Goal: Task Accomplishment & Management: Manage account settings

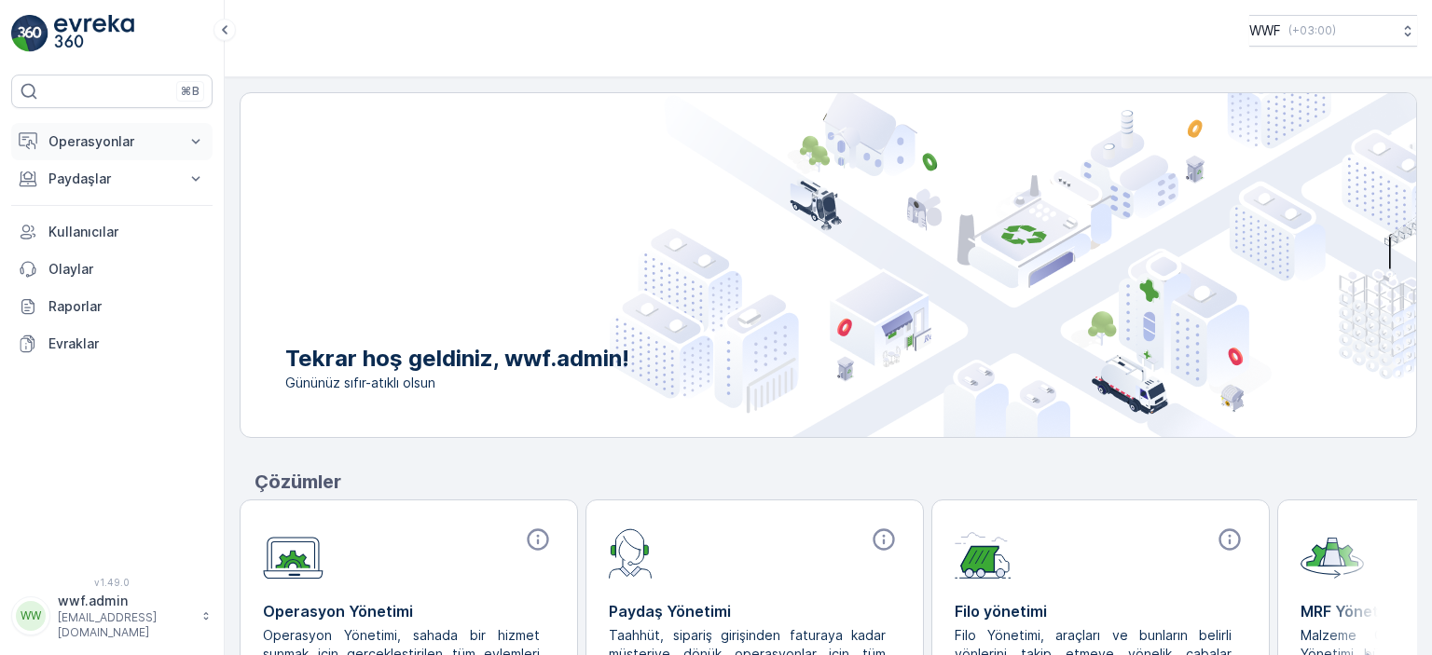
click at [108, 153] on button "Operasyonlar" at bounding box center [111, 141] width 201 height 37
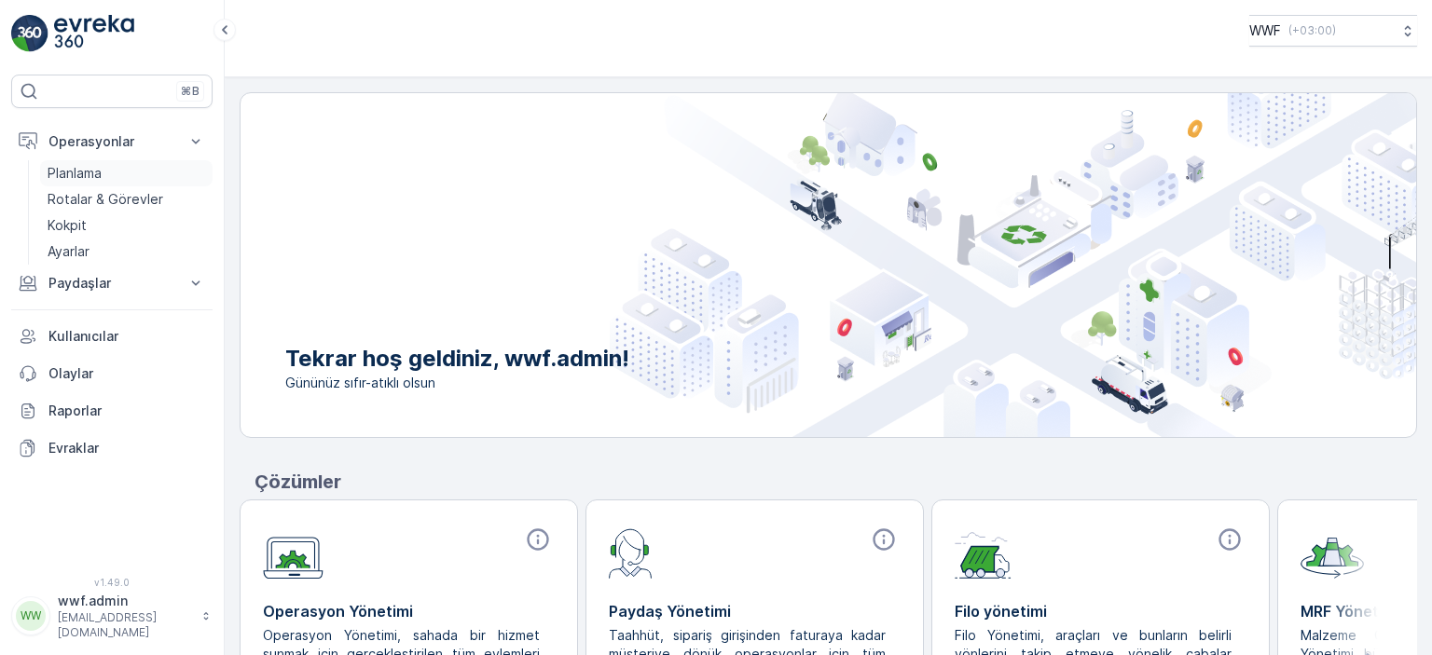
click at [99, 167] on p "Planlama" at bounding box center [75, 173] width 54 height 19
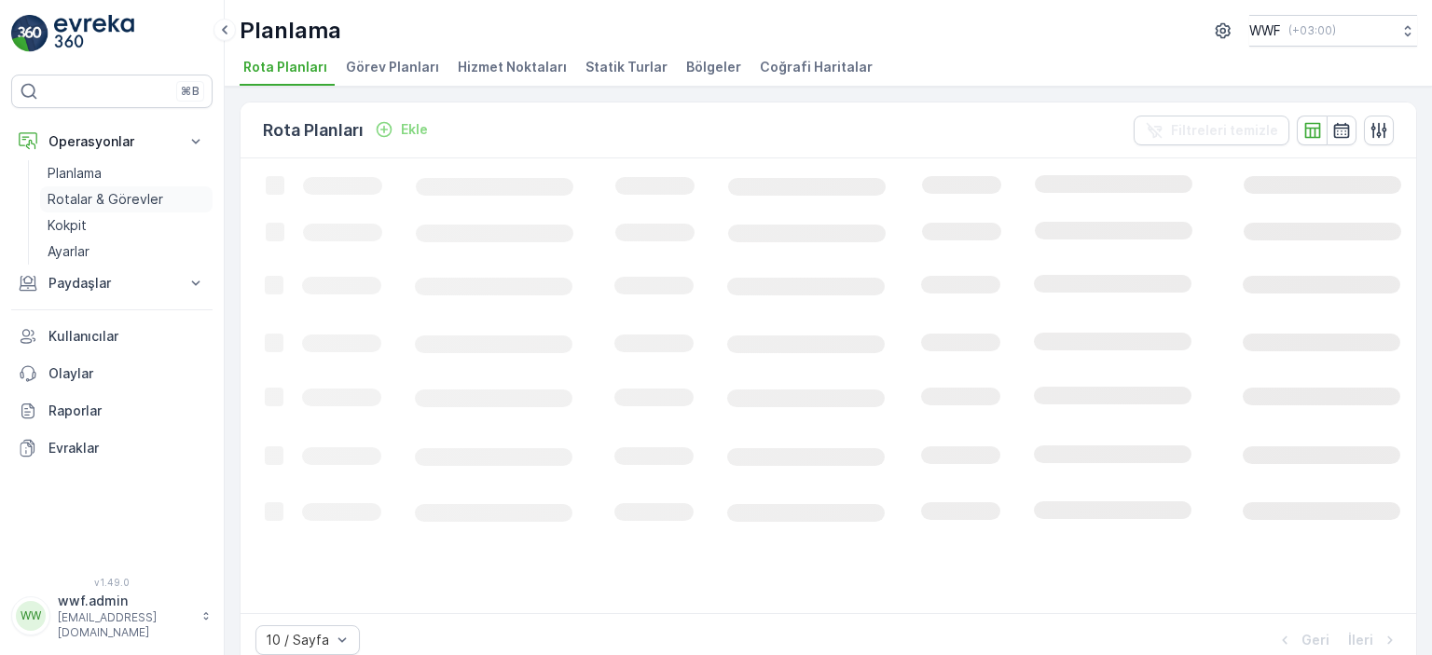
click at [113, 197] on p "Rotalar & Görevler" at bounding box center [106, 199] width 116 height 19
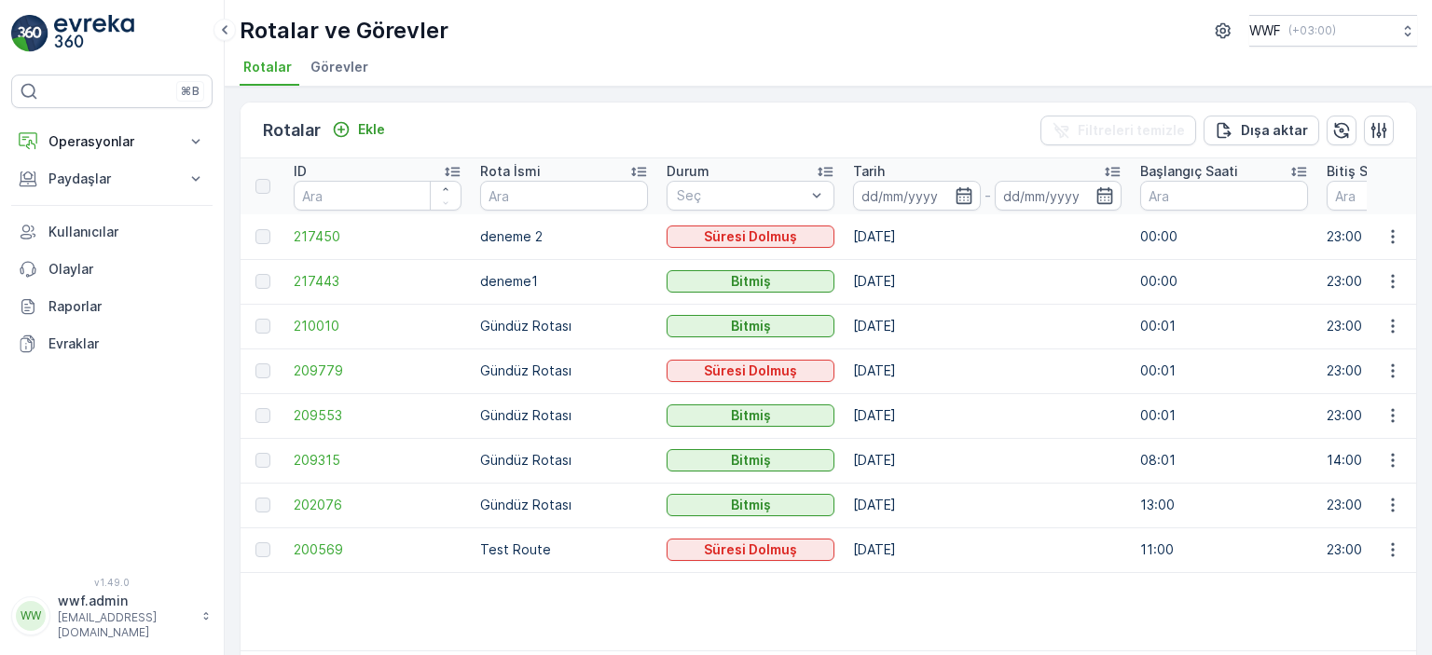
click at [341, 79] on li "Görevler" at bounding box center [341, 70] width 69 height 32
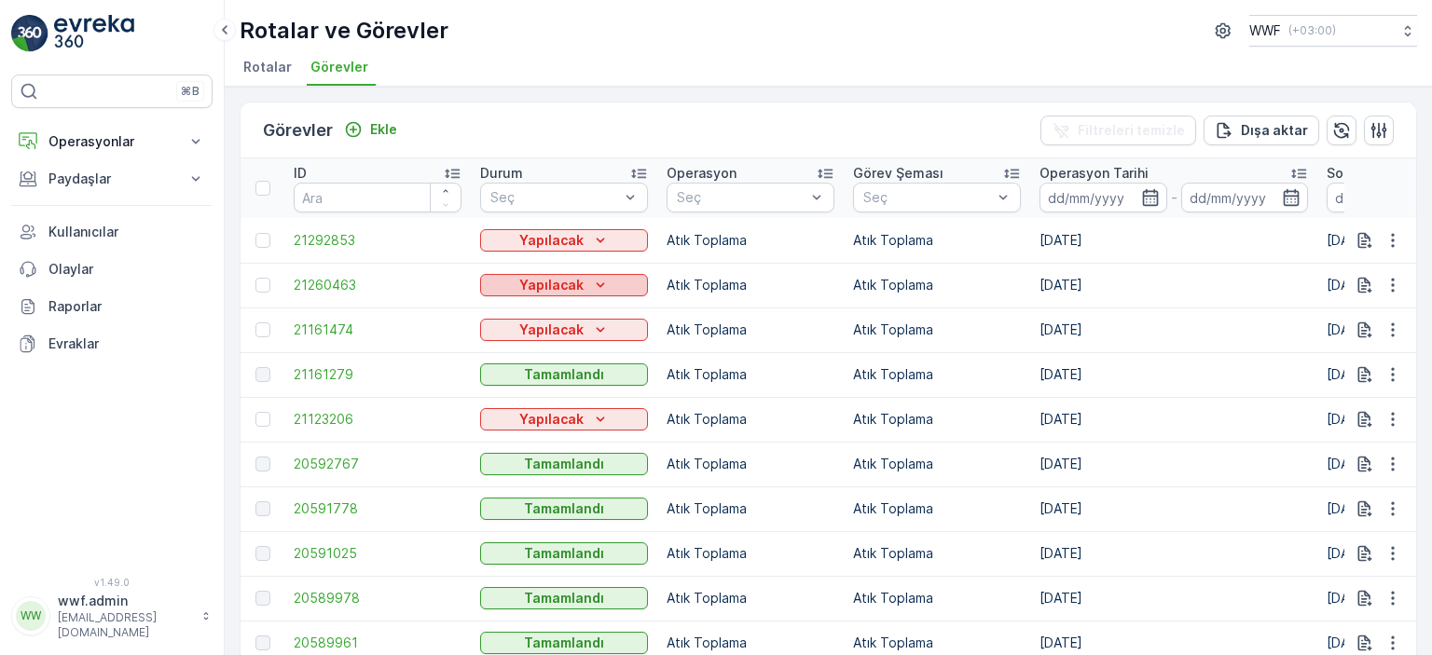
click at [615, 292] on div "Yapılacak" at bounding box center [563, 285] width 153 height 19
click at [542, 341] on span "Tamamlandı" at bounding box center [527, 337] width 73 height 19
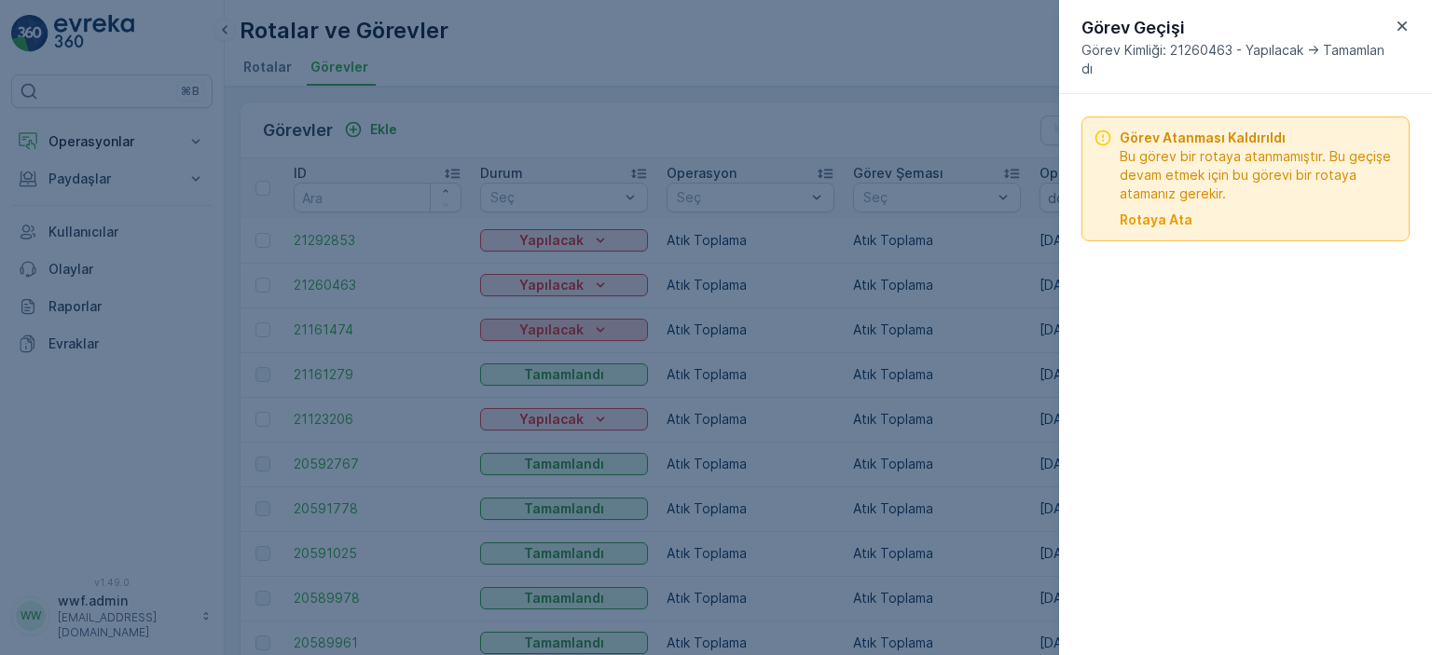
click at [638, 329] on div at bounding box center [716, 327] width 1432 height 655
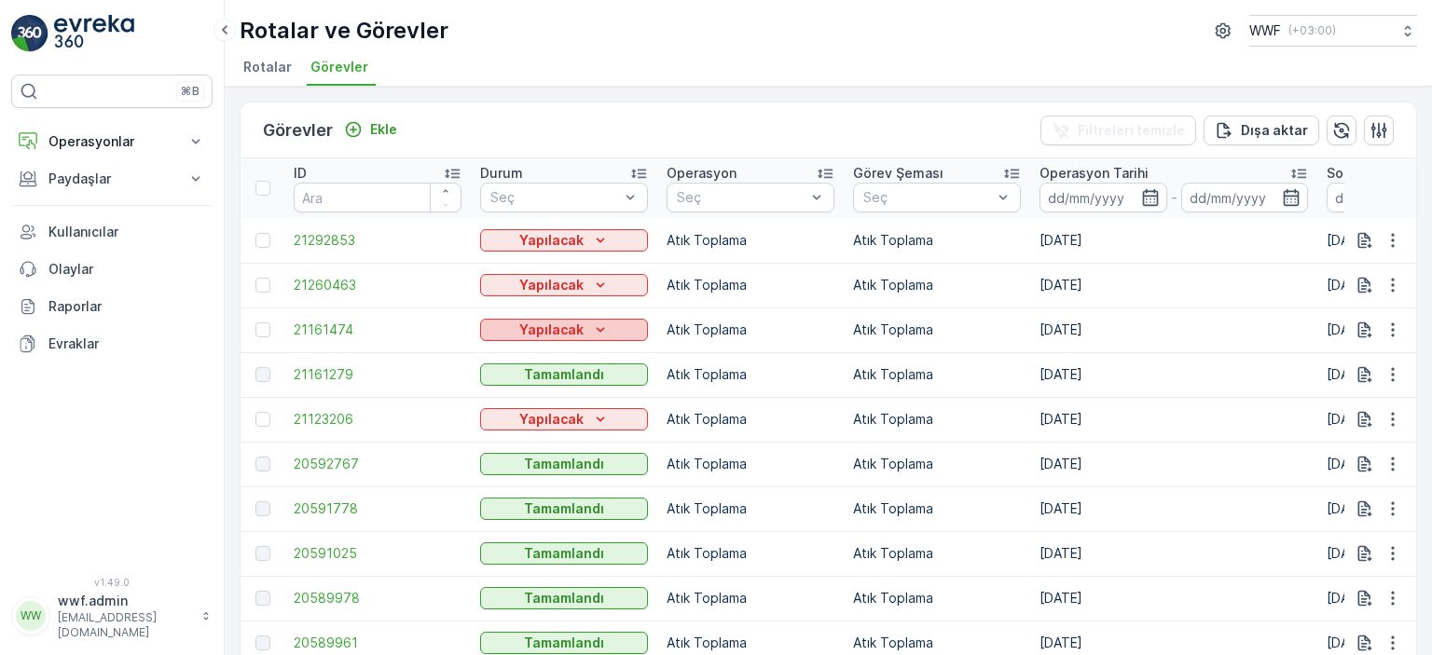
click at [594, 331] on icon "Yapılacak" at bounding box center [600, 330] width 19 height 19
click at [544, 378] on span "Tamamlandı" at bounding box center [527, 382] width 73 height 19
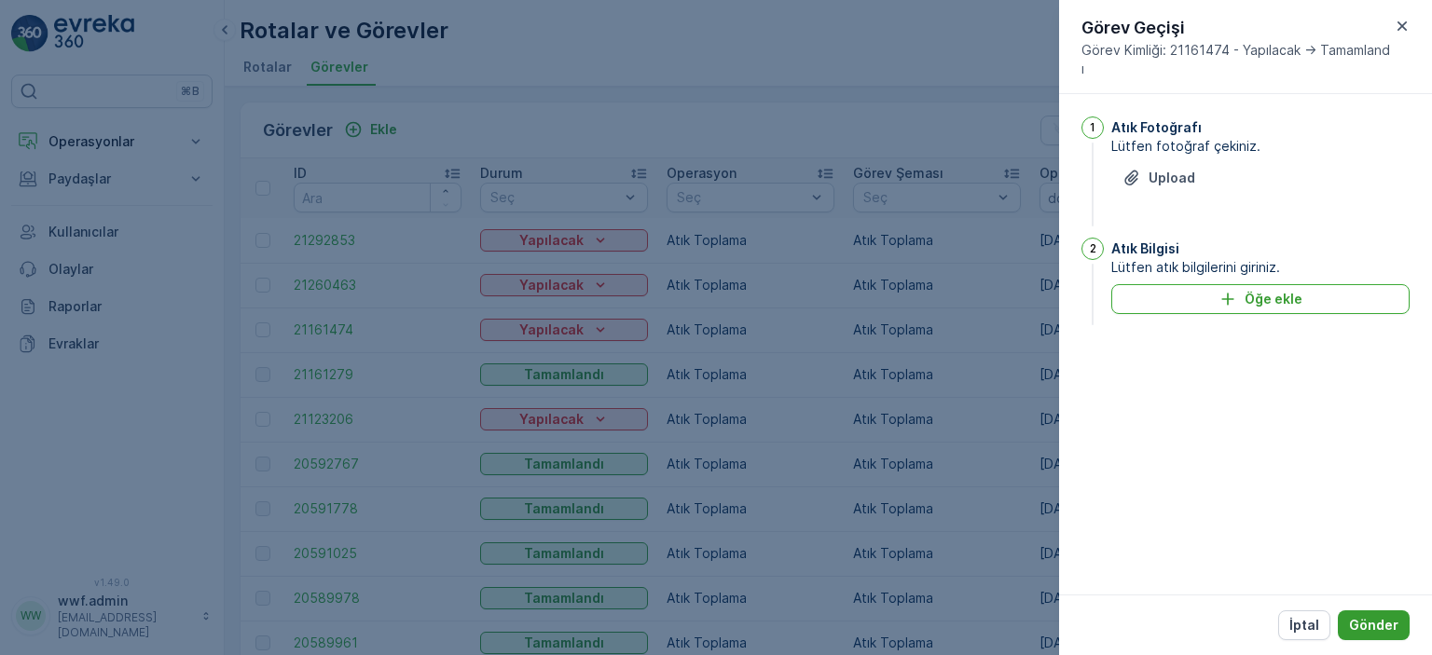
click at [1348, 625] on button "Gönder" at bounding box center [1374, 626] width 72 height 30
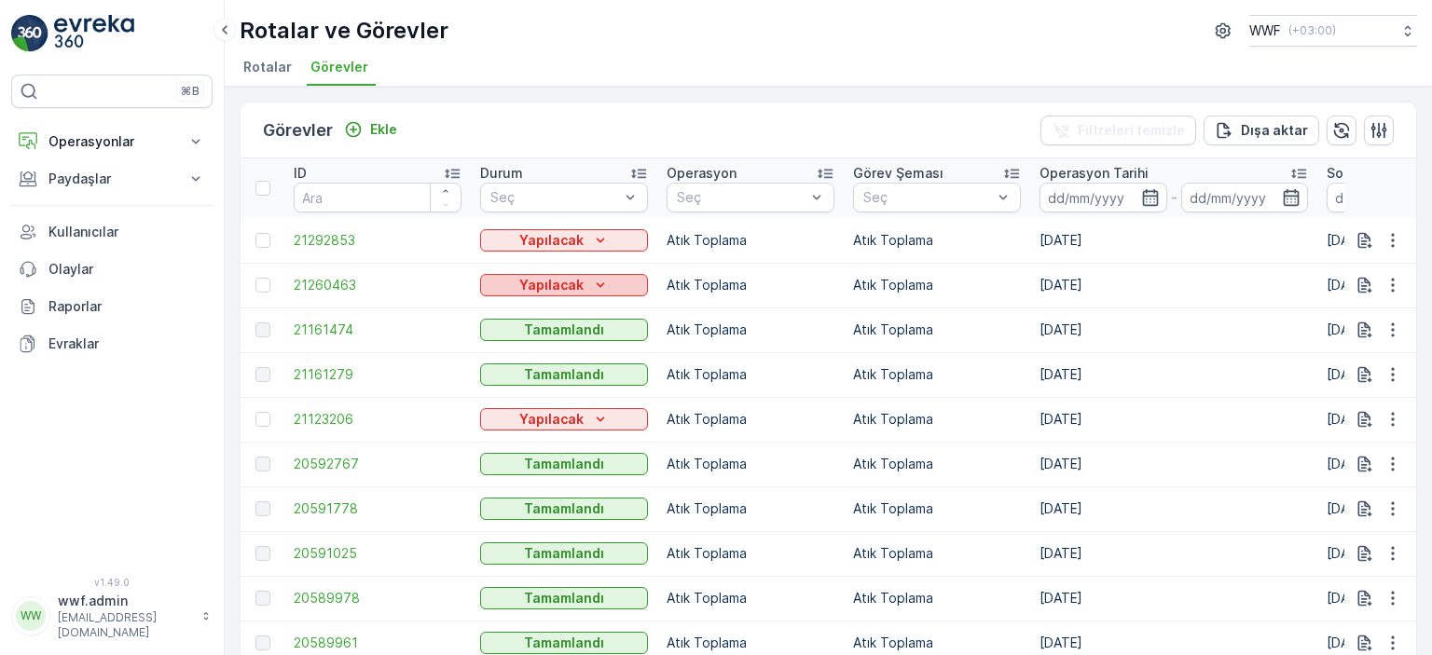
click at [586, 290] on div "Yapılacak" at bounding box center [563, 285] width 153 height 19
click at [536, 331] on span "Tamamlandı" at bounding box center [527, 337] width 73 height 19
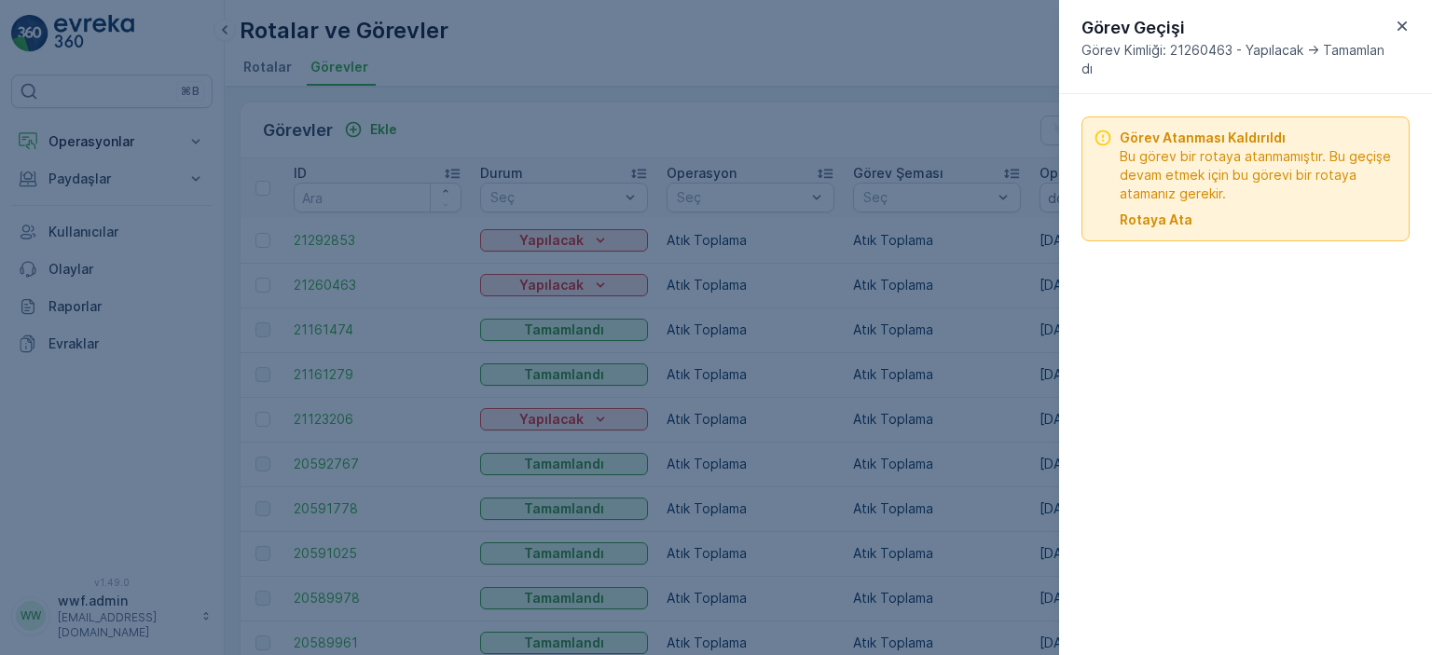
click at [1157, 219] on p "Rotaya Ata" at bounding box center [1155, 220] width 73 height 19
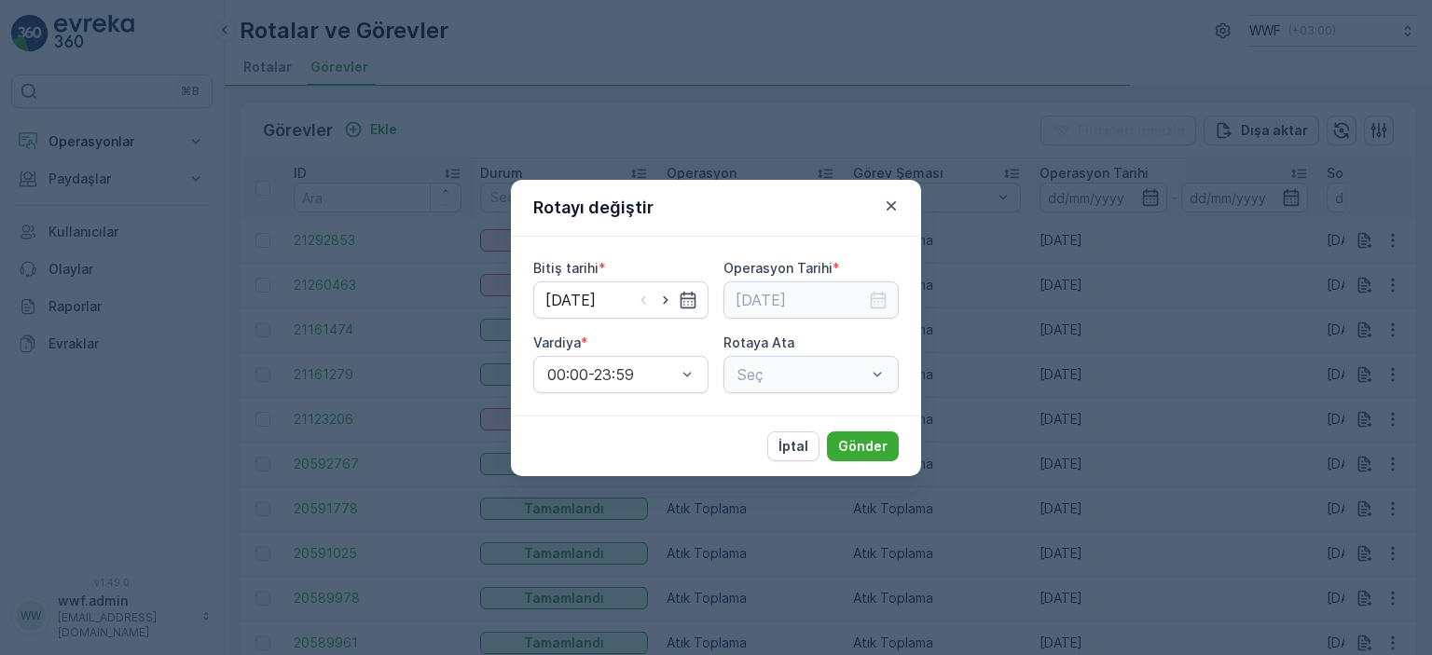
type input "[DATE]"
click at [798, 377] on div at bounding box center [801, 374] width 132 height 17
click at [793, 414] on p "Hiç sonuç bulunamadı" at bounding box center [810, 421] width 153 height 19
click at [887, 199] on icon "button" at bounding box center [891, 206] width 19 height 19
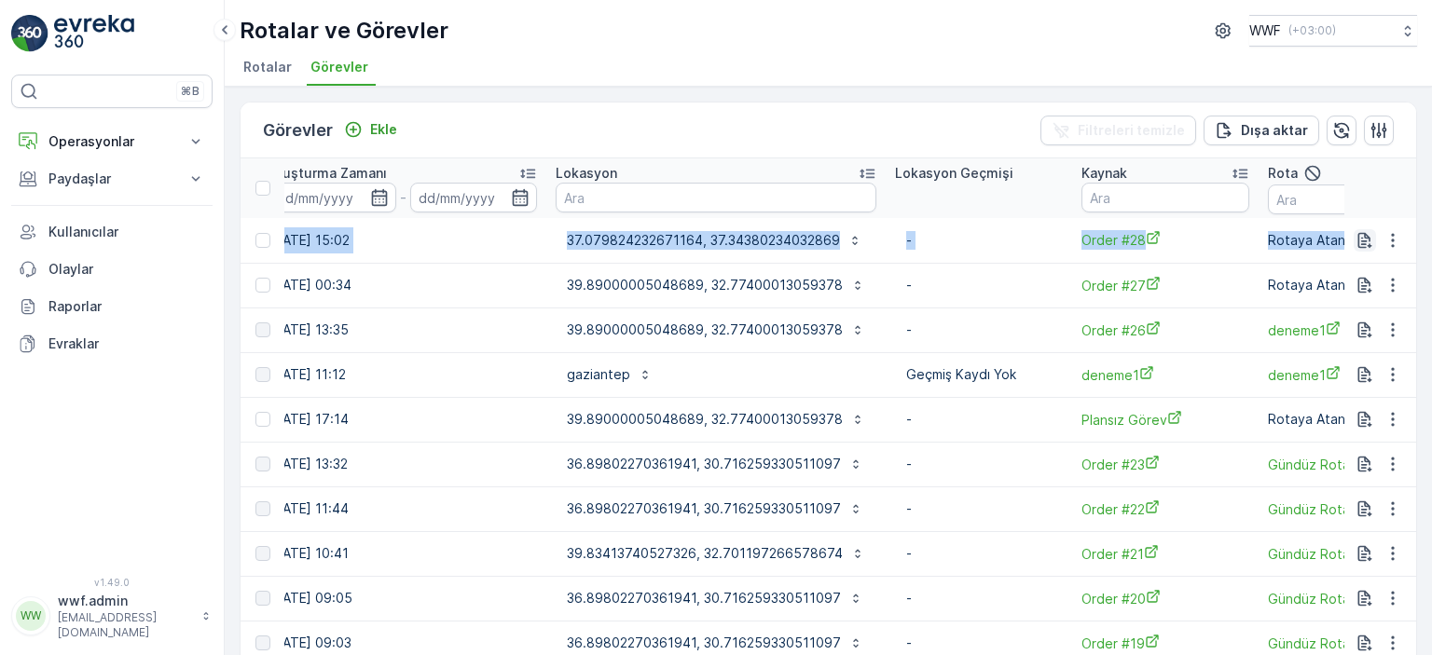
scroll to position [0, 1571]
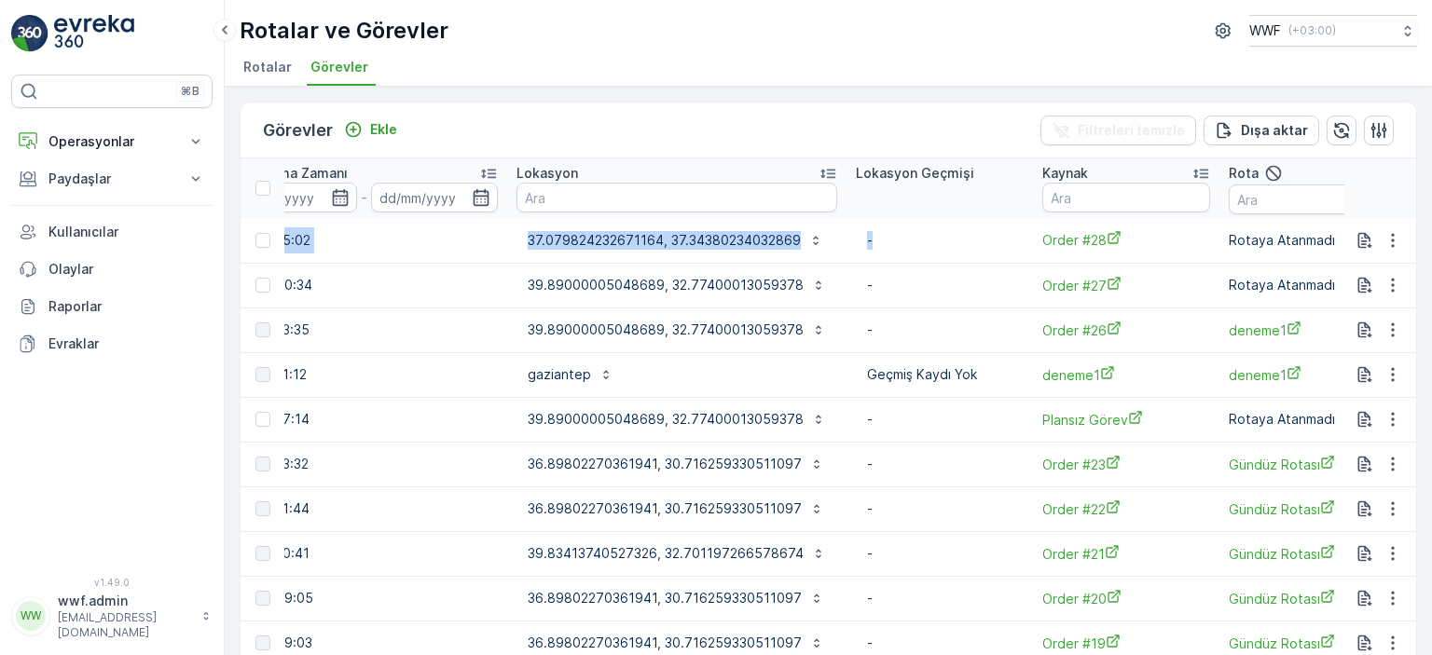
drag, startPoint x: 861, startPoint y: 234, endPoint x: 993, endPoint y: 241, distance: 131.6
click at [946, 250] on tr "21292853 Yapılacak Atık Toplama Atık Toplama [DATE] [DATE] 00:00-23:59 [DATE] 1…" at bounding box center [167, 240] width 2995 height 45
click at [642, 241] on p "37.079824232671164, 37.34380234032869" at bounding box center [664, 240] width 273 height 19
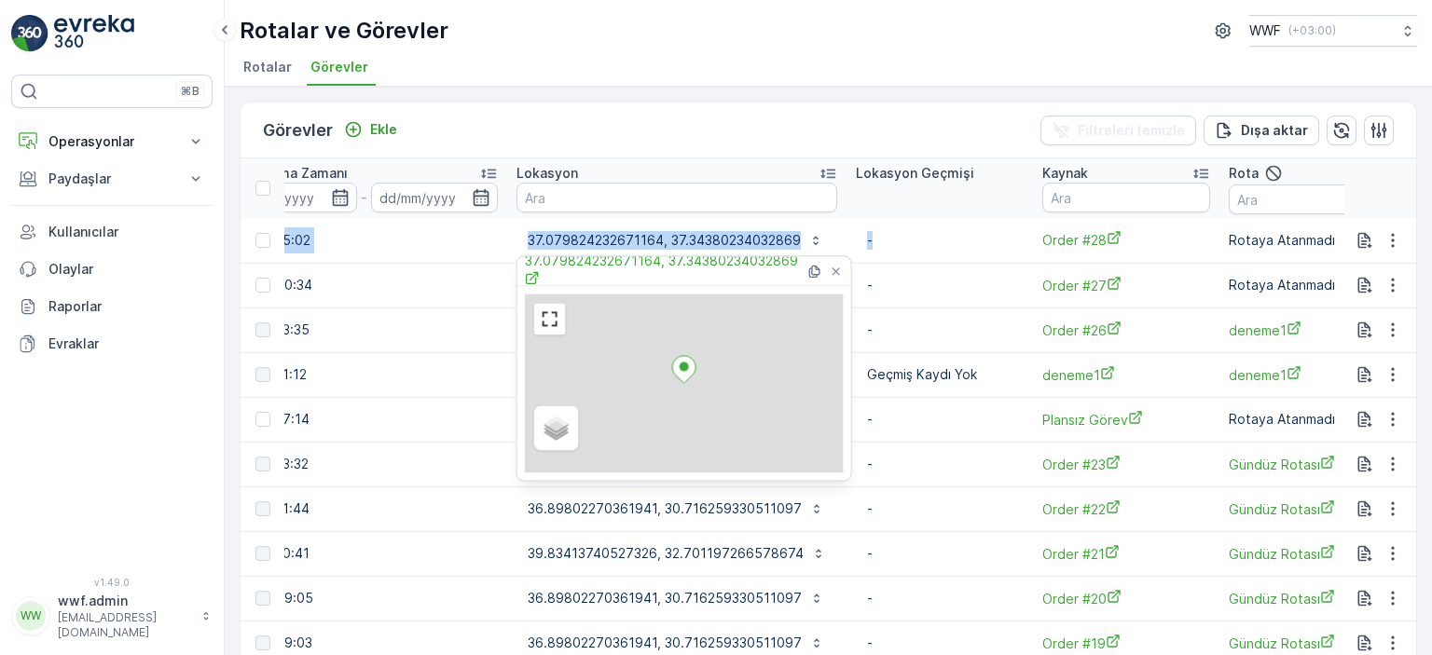
click at [474, 248] on td "[DATE] 15:02" at bounding box center [363, 240] width 287 height 45
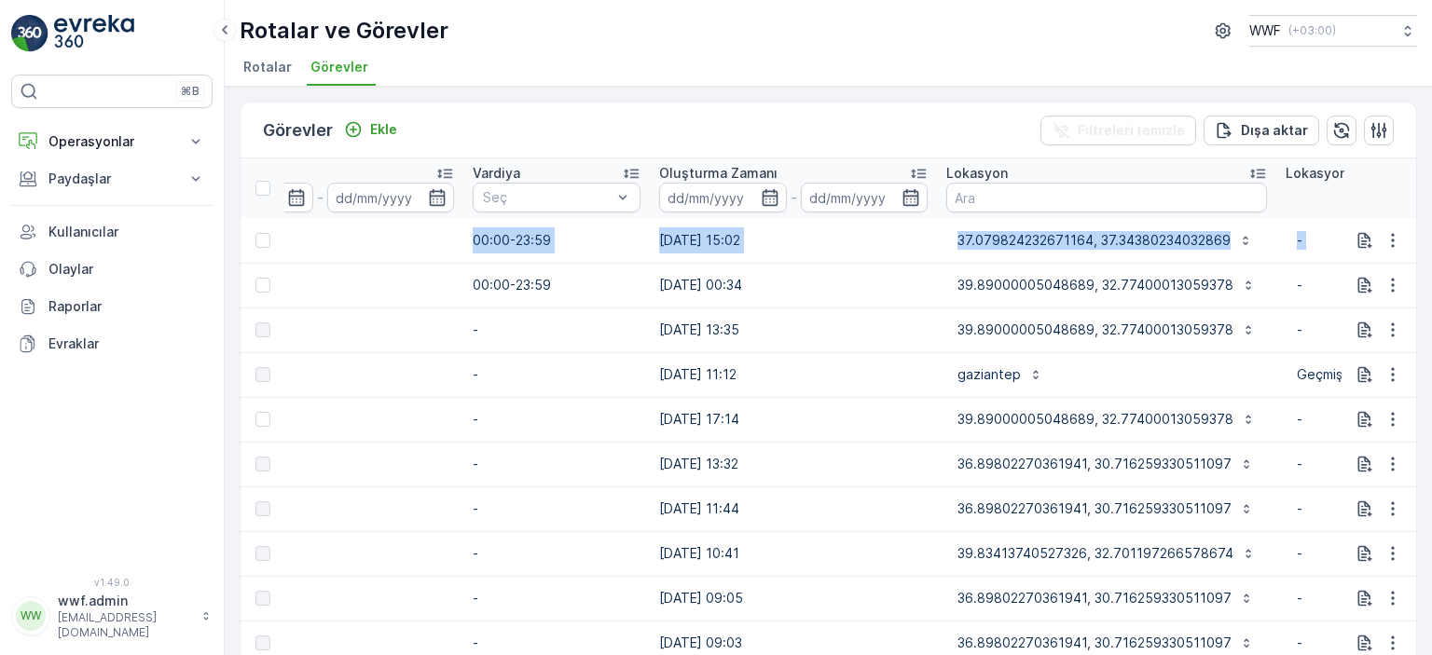
scroll to position [0, 1469]
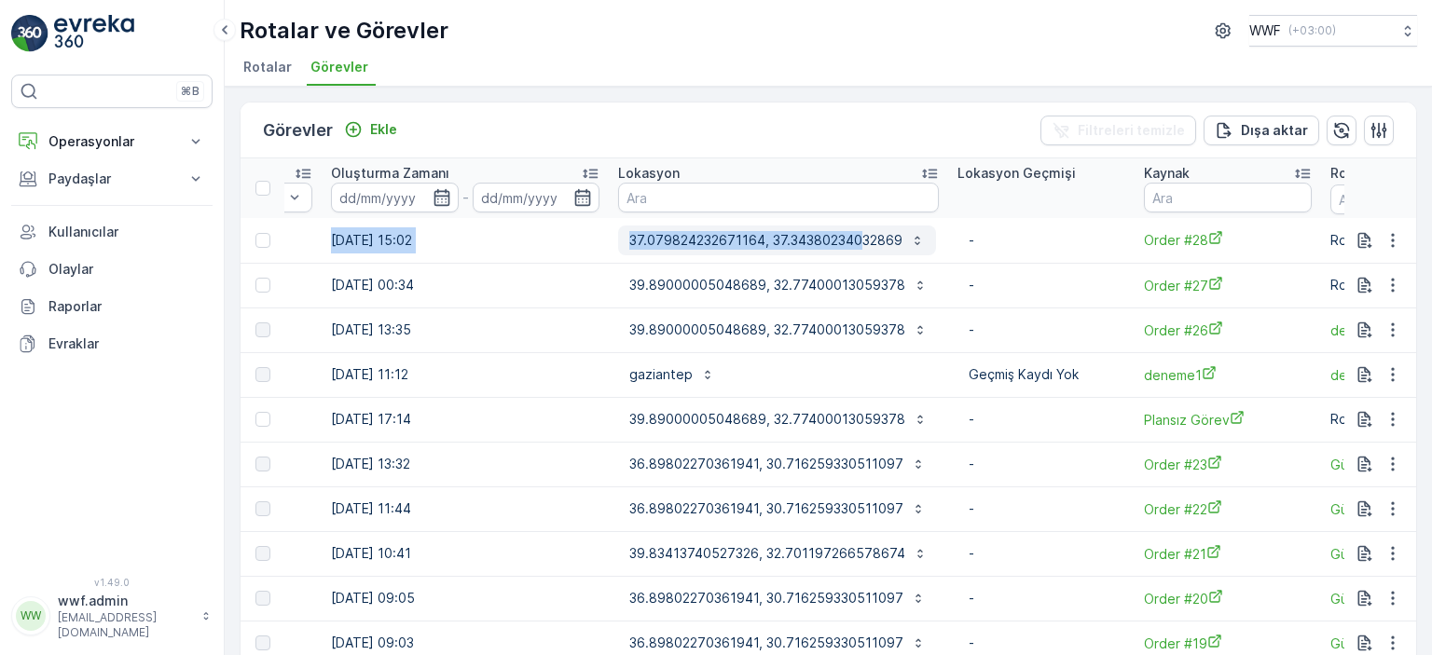
drag, startPoint x: 887, startPoint y: 240, endPoint x: 858, endPoint y: 231, distance: 31.0
click at [858, 231] on tr "21292853 Yapılacak Atık Toplama Atık Toplama [DATE] [DATE] 00:00-23:59 [DATE] 1…" at bounding box center [269, 240] width 2995 height 45
click at [872, 215] on th "Lokasyon" at bounding box center [778, 188] width 339 height 60
drag, startPoint x: 1022, startPoint y: 229, endPoint x: 1068, endPoint y: 234, distance: 46.8
click at [1068, 234] on p "-" at bounding box center [1040, 240] width 145 height 19
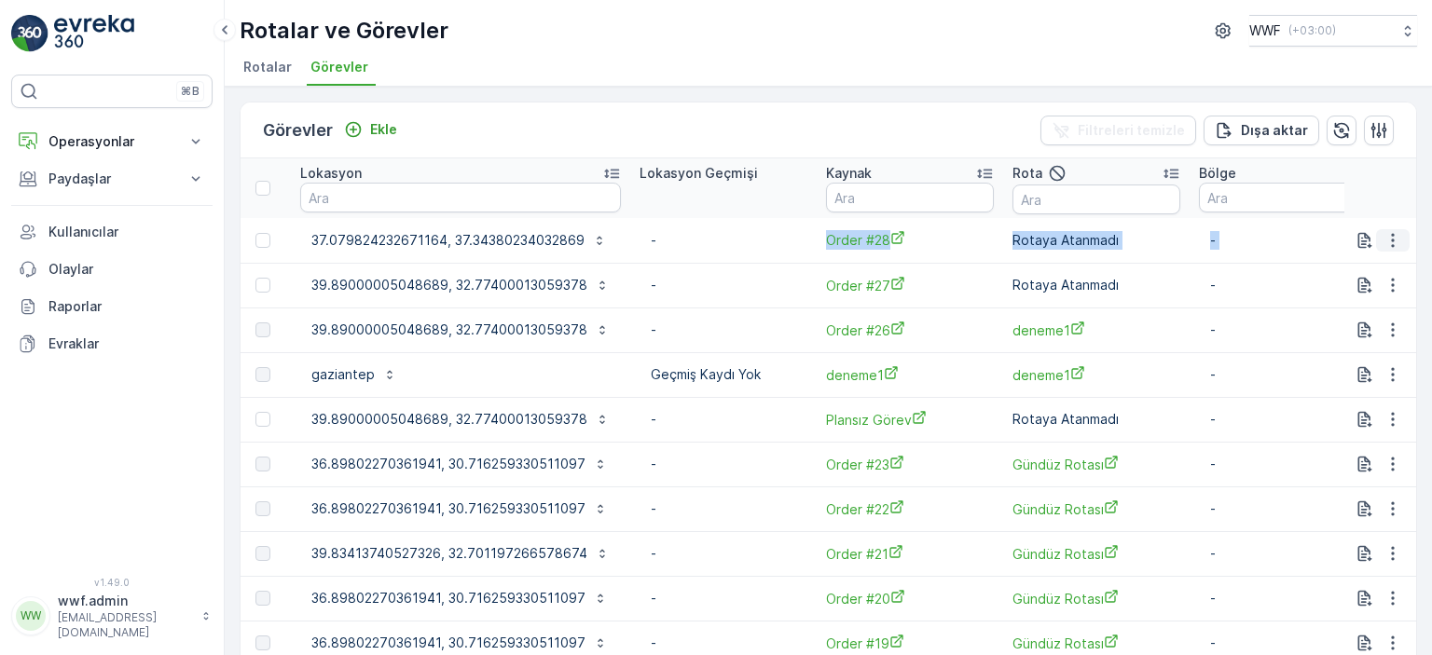
scroll to position [0, 1819]
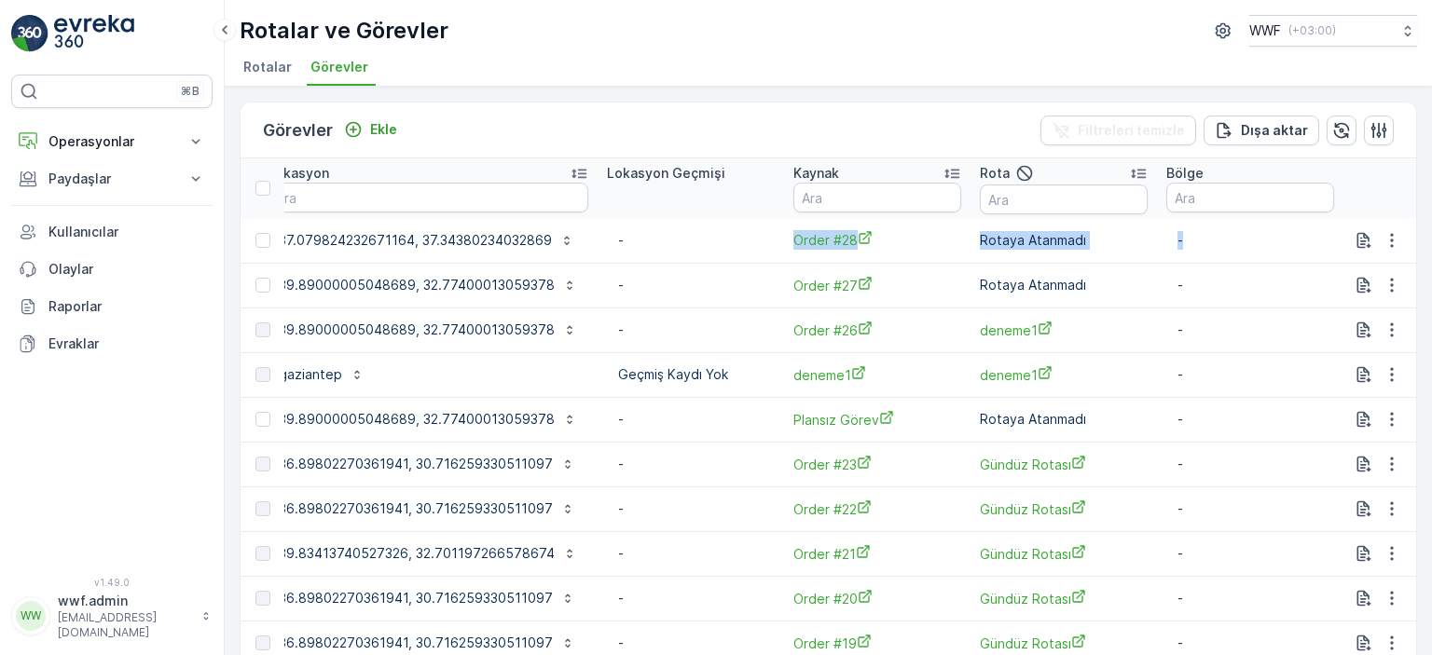
drag, startPoint x: 1040, startPoint y: 243, endPoint x: 1195, endPoint y: 230, distance: 155.3
click at [1113, 240] on p "Rotaya Atanmadı" at bounding box center [1064, 240] width 168 height 19
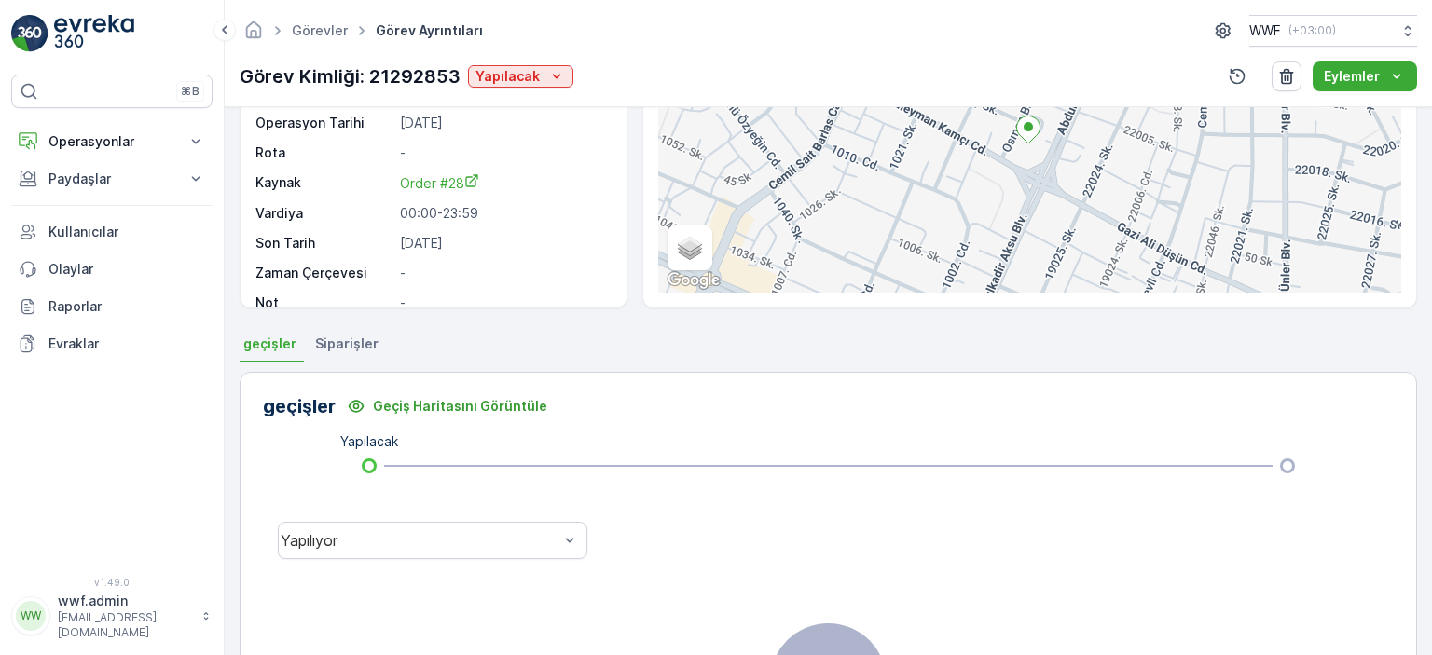
scroll to position [373, 0]
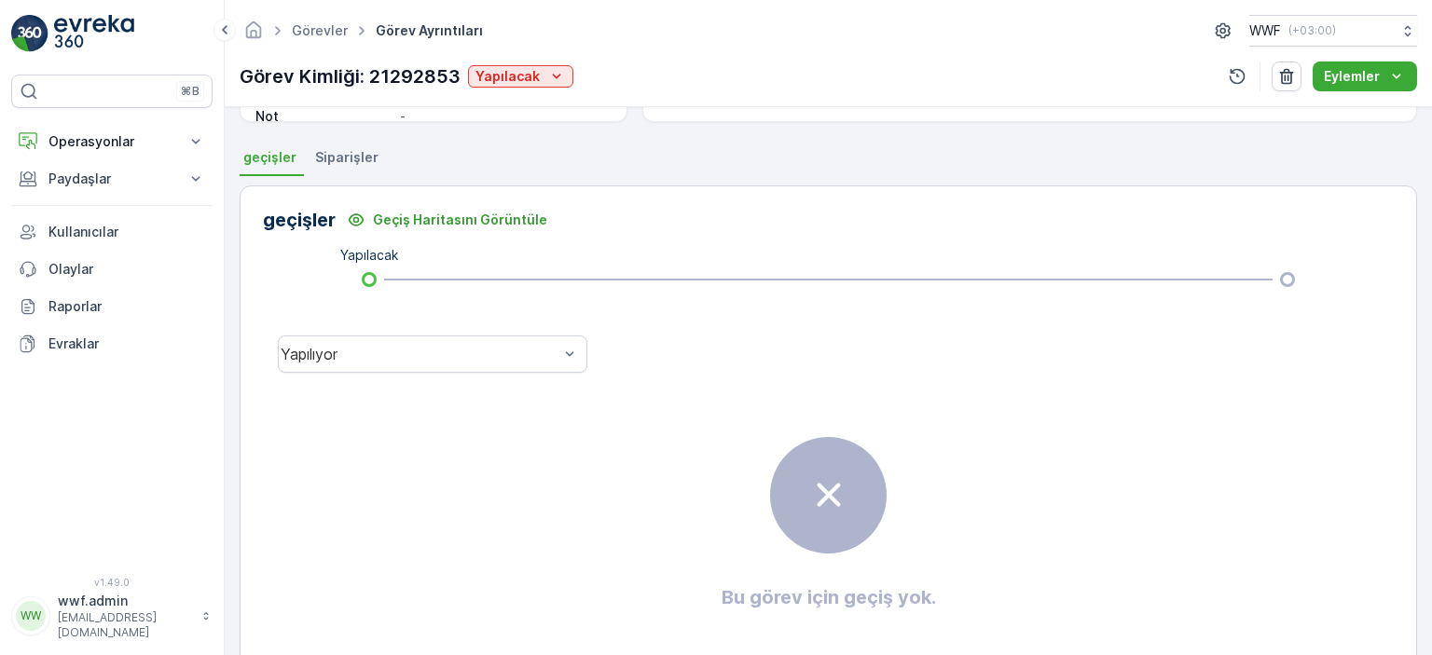
click at [306, 145] on ul "geçişler Siparişler" at bounding box center [828, 160] width 1177 height 32
click at [330, 159] on span "Siparişler" at bounding box center [346, 157] width 63 height 19
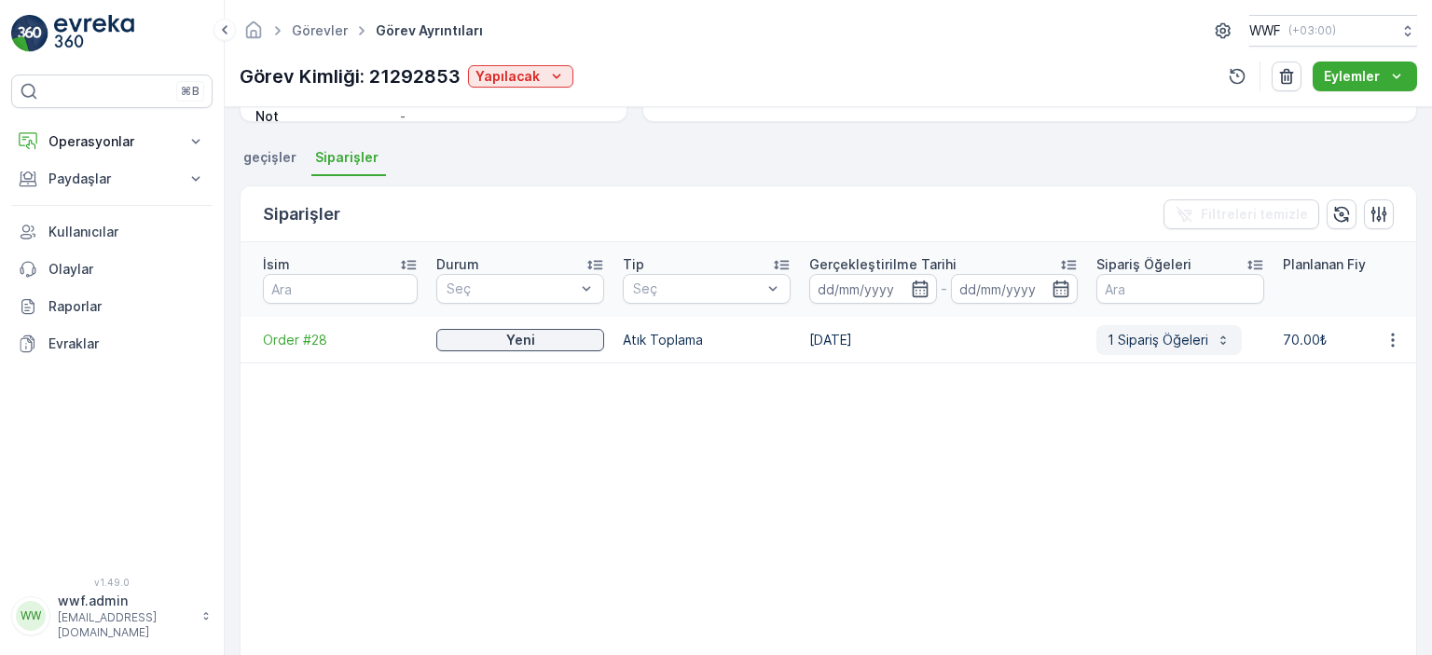
click at [1172, 331] on p "1 Sipariş Öğeleri" at bounding box center [1157, 340] width 101 height 19
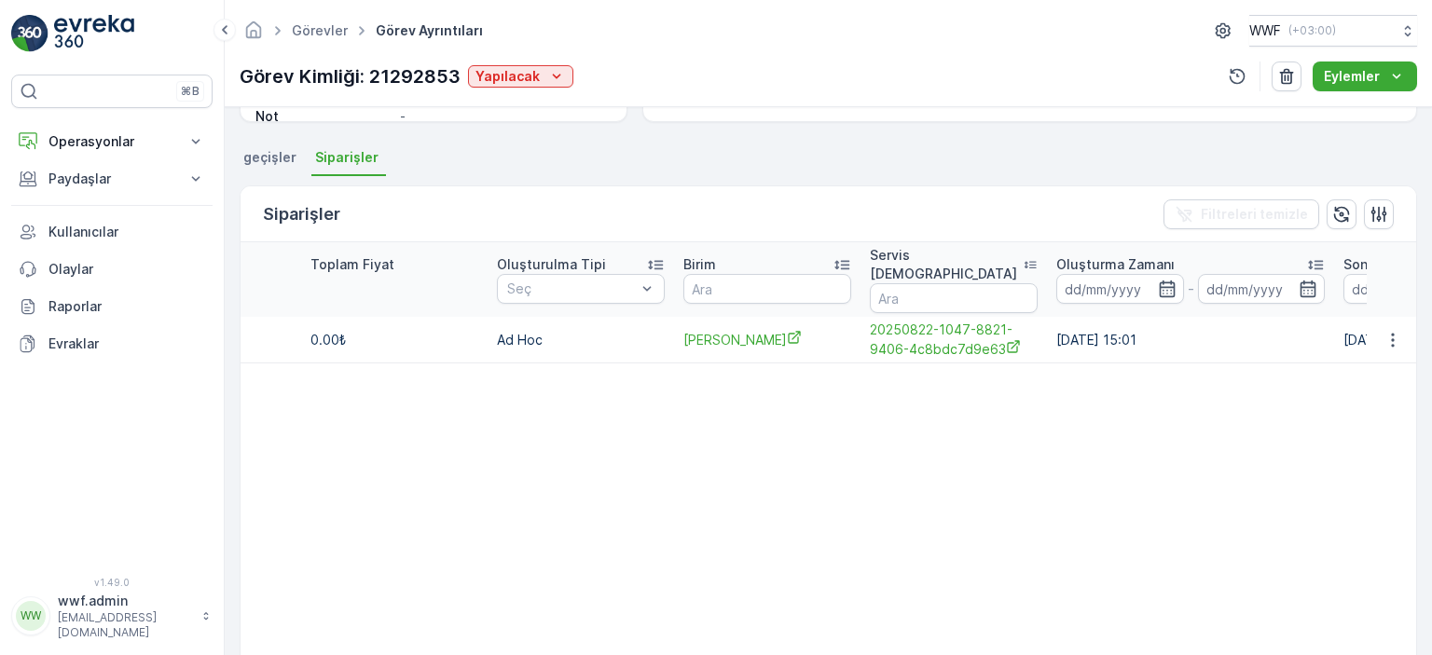
scroll to position [0, 1230]
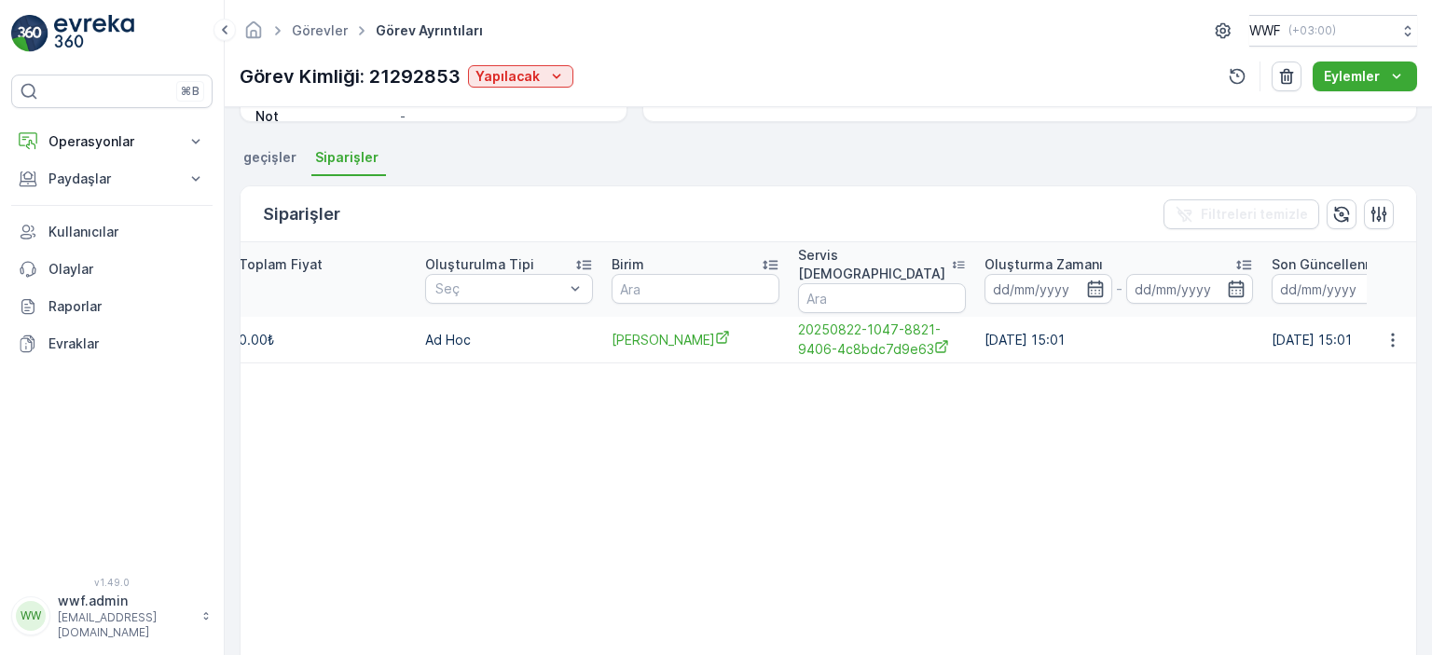
drag, startPoint x: 889, startPoint y: 320, endPoint x: 761, endPoint y: 346, distance: 131.2
click at [761, 346] on table "İsim Durum Seç Tip Seç Gerçekleştirilme Tarihi - Sipariş Öğeleri Planlanan Fiya…" at bounding box center [304, 478] width 2589 height 473
click at [777, 403] on table "İsim Durum Seç Tip Seç Gerçekleştirilme Tarihi - Sipariş Öğeleri Planlanan Fiya…" at bounding box center [304, 478] width 2589 height 473
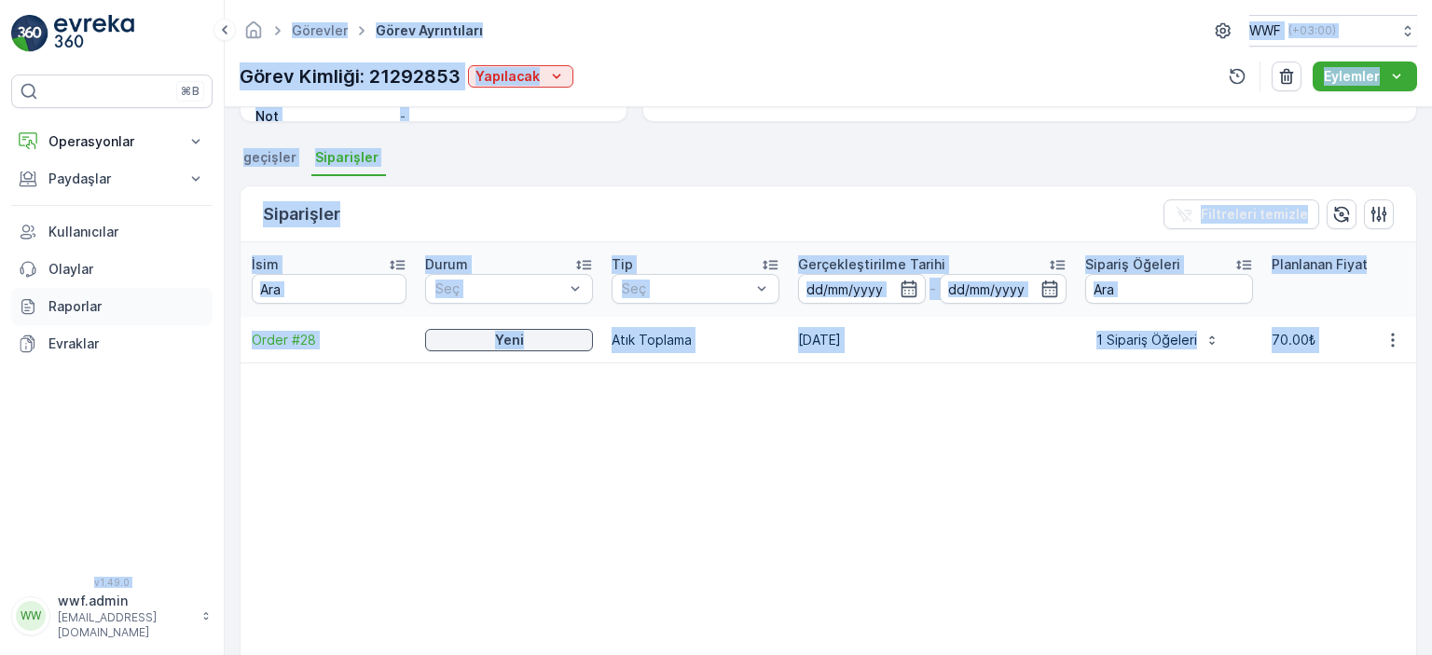
scroll to position [0, 0]
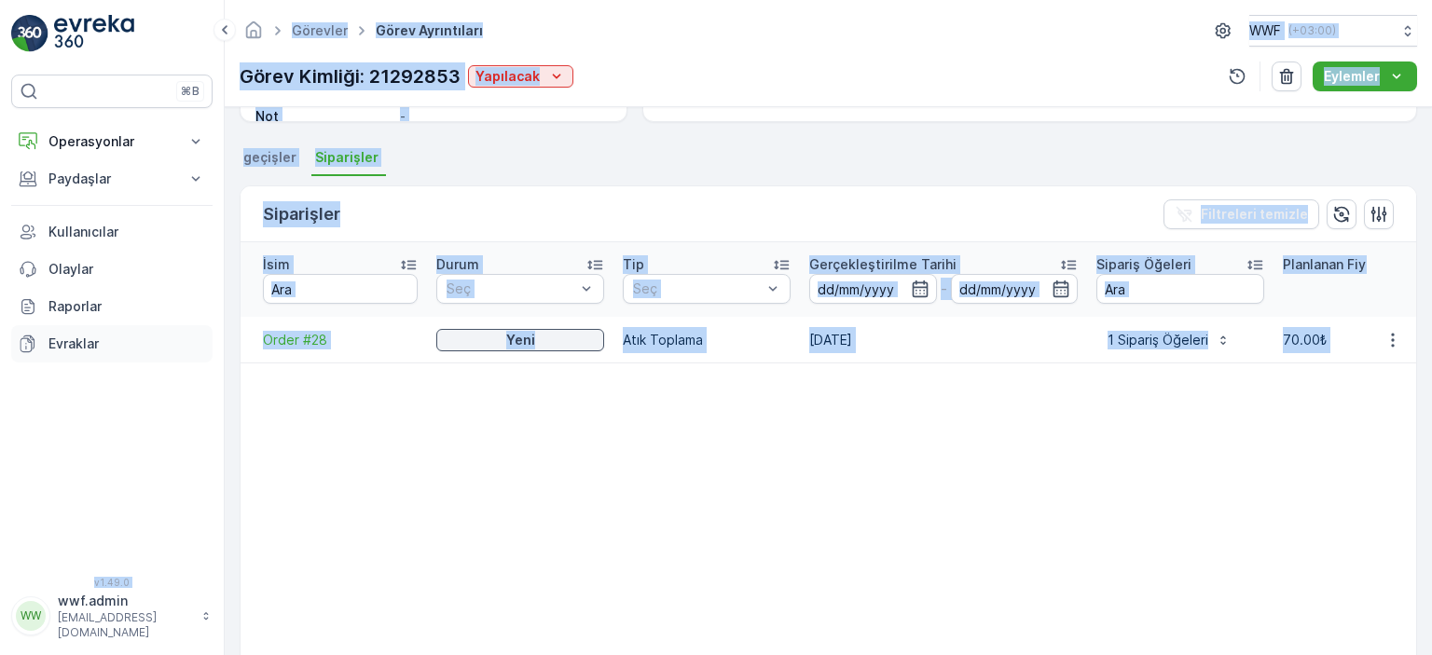
drag, startPoint x: 388, startPoint y: 318, endPoint x: 165, endPoint y: 324, distance: 222.9
click at [104, 311] on div "⌘B Operasyonlar Planlama Rotalar & Görevler Kokpit Ayarlar Paydaşlar Birimler K…" at bounding box center [716, 327] width 1432 height 655
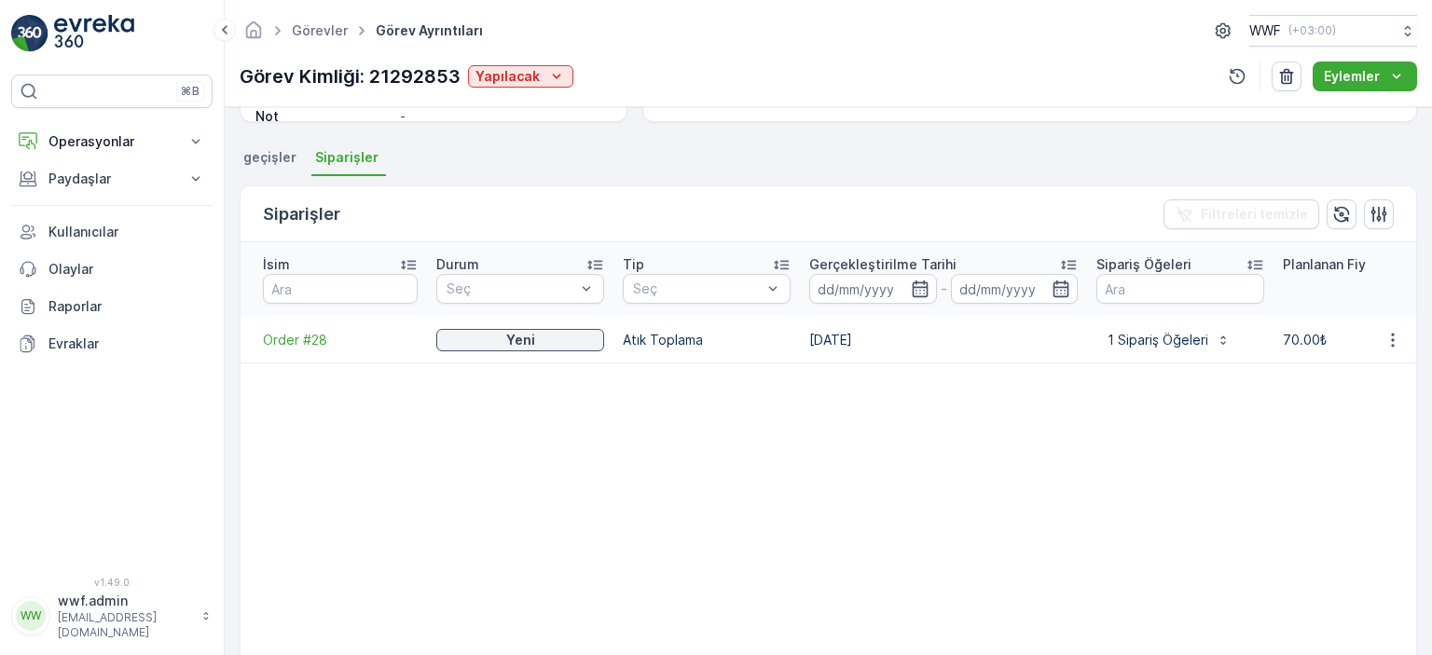
click at [425, 442] on td at bounding box center [333, 461] width 186 height 39
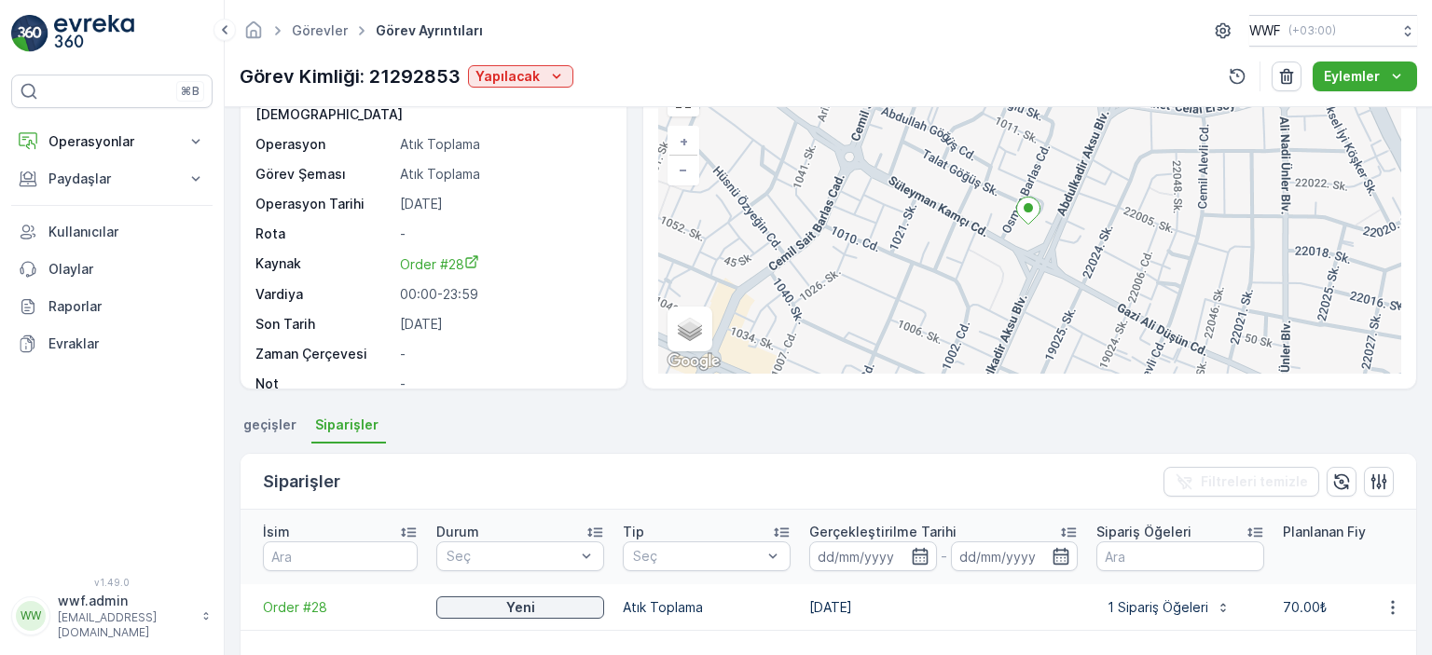
scroll to position [186, 0]
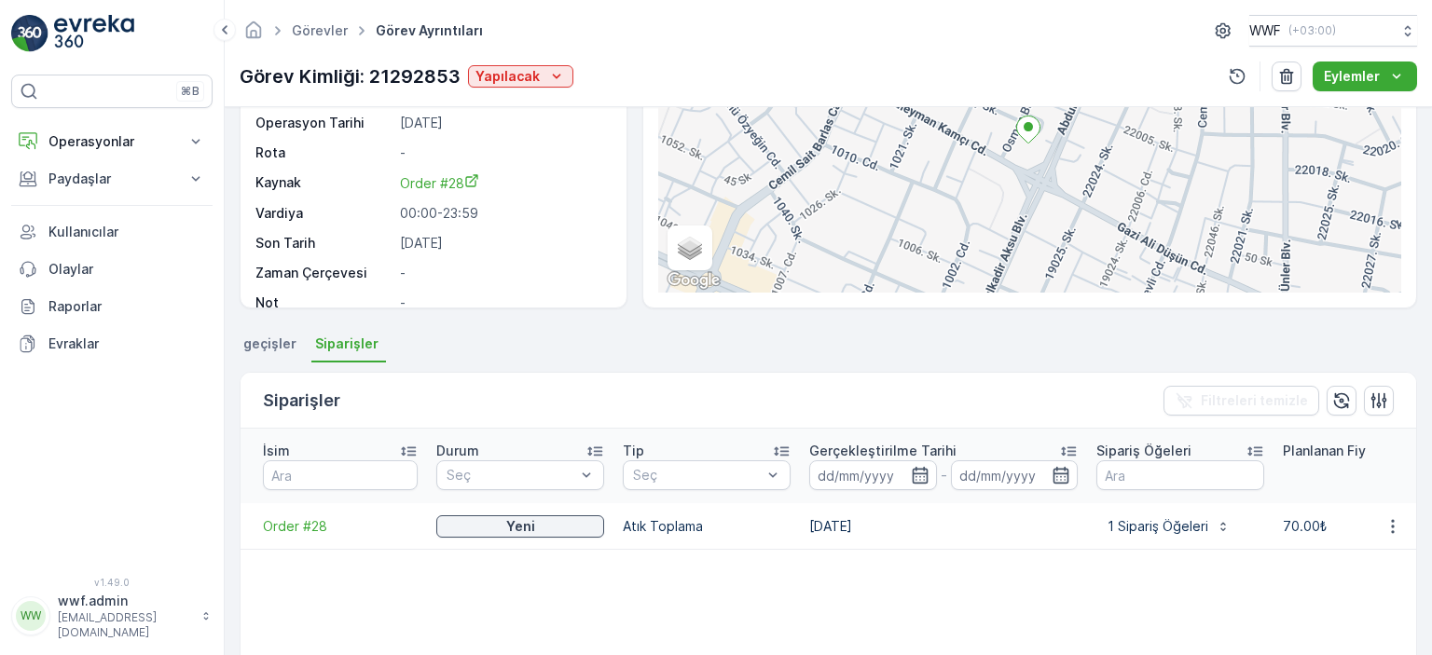
click at [268, 340] on span "geçişler" at bounding box center [269, 344] width 53 height 19
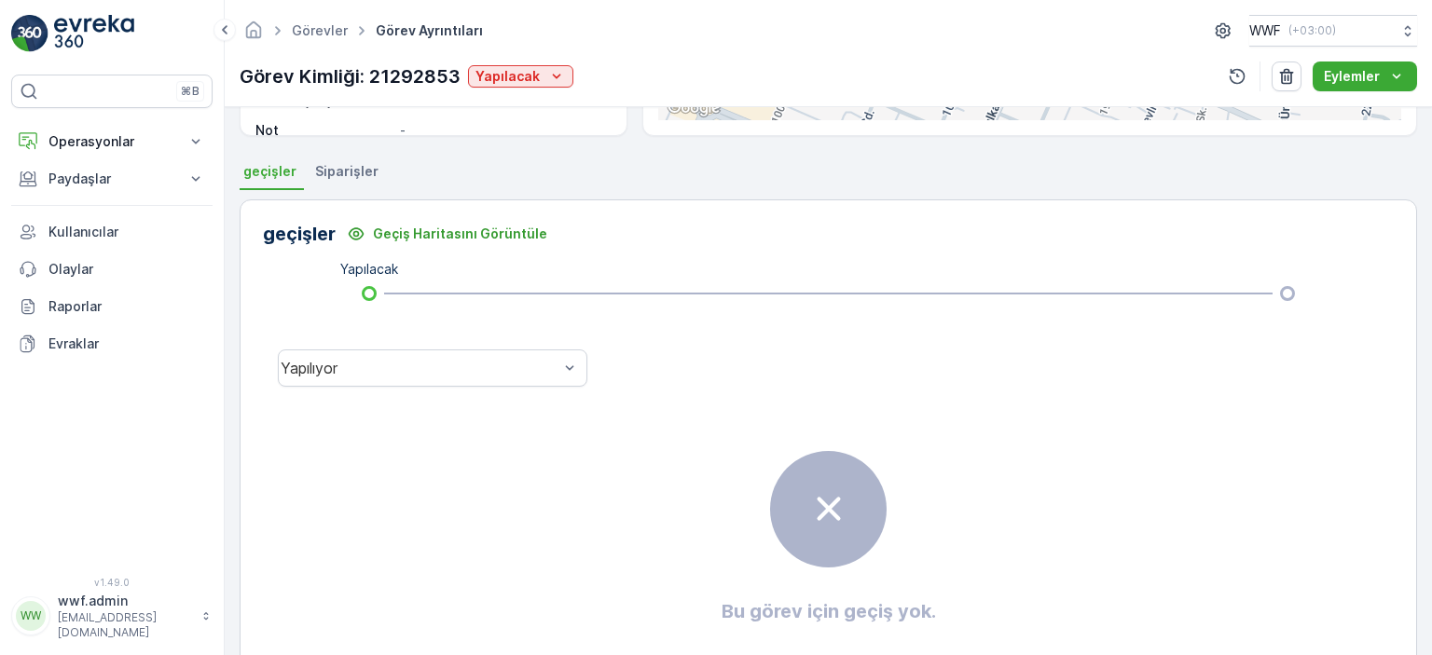
scroll to position [237, 0]
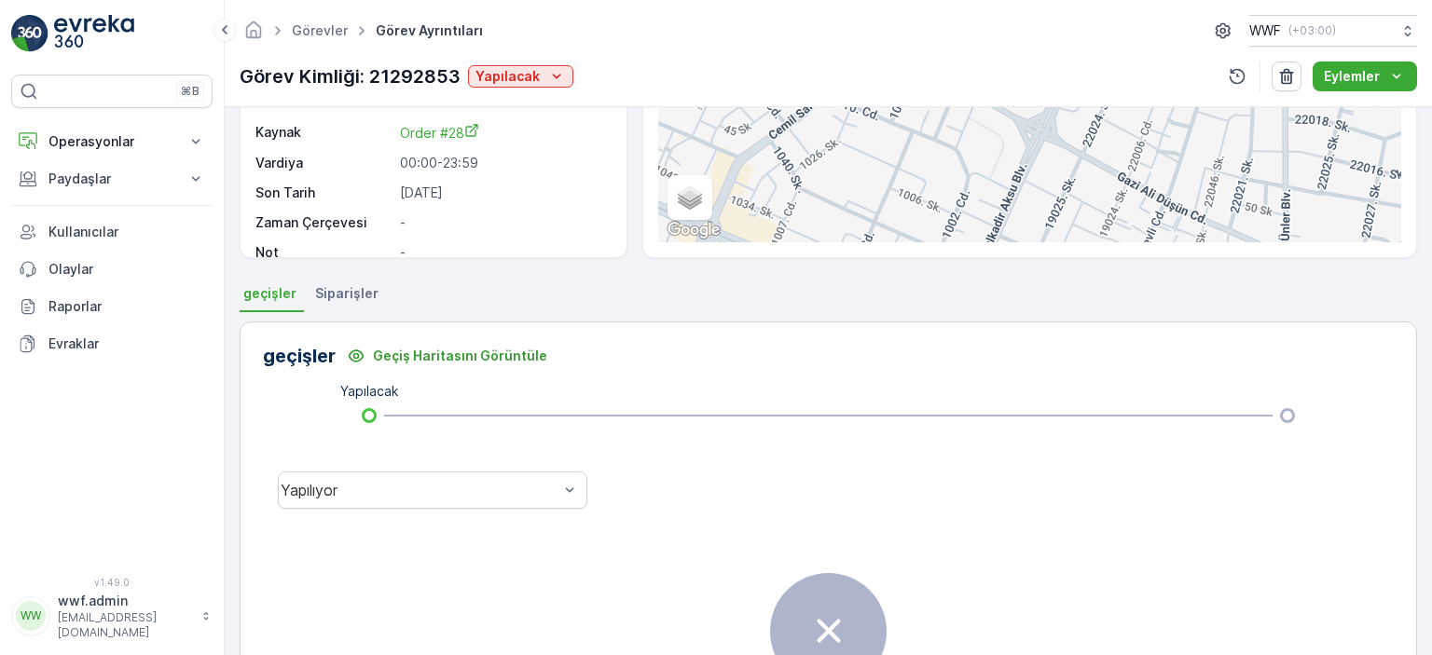
click at [344, 293] on span "Siparişler" at bounding box center [346, 293] width 63 height 19
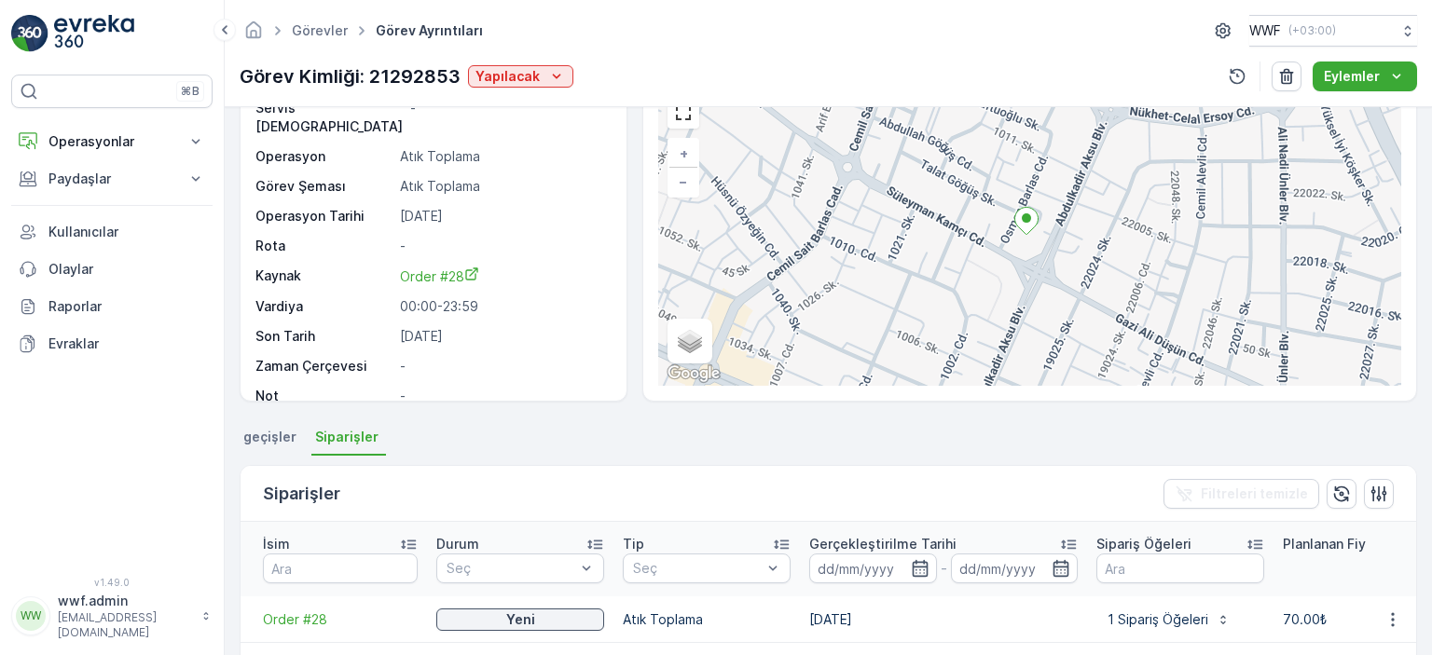
scroll to position [73, 0]
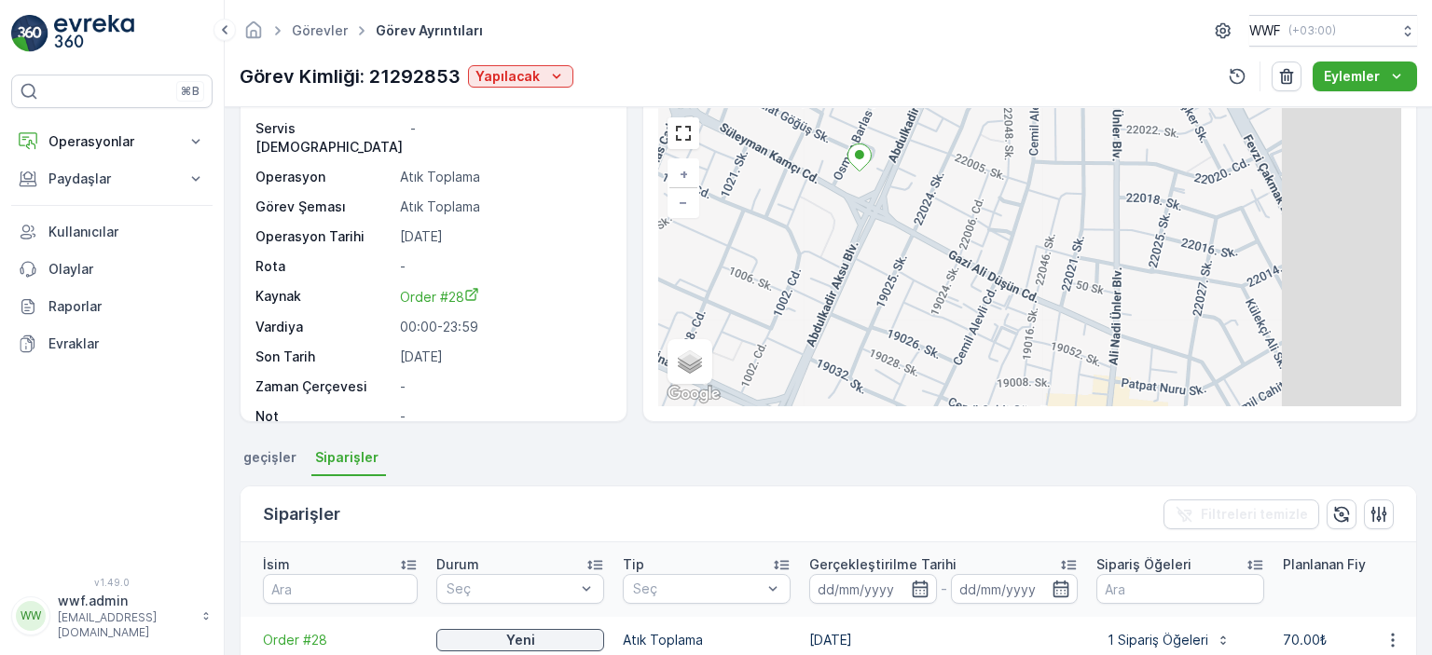
drag, startPoint x: 998, startPoint y: 310, endPoint x: 798, endPoint y: 212, distance: 223.4
click at [798, 212] on div "+ − Uydu Yol haritası Arazi Karışık Leaflet Klavye kısayolları Harita Verileri …" at bounding box center [1029, 257] width 743 height 298
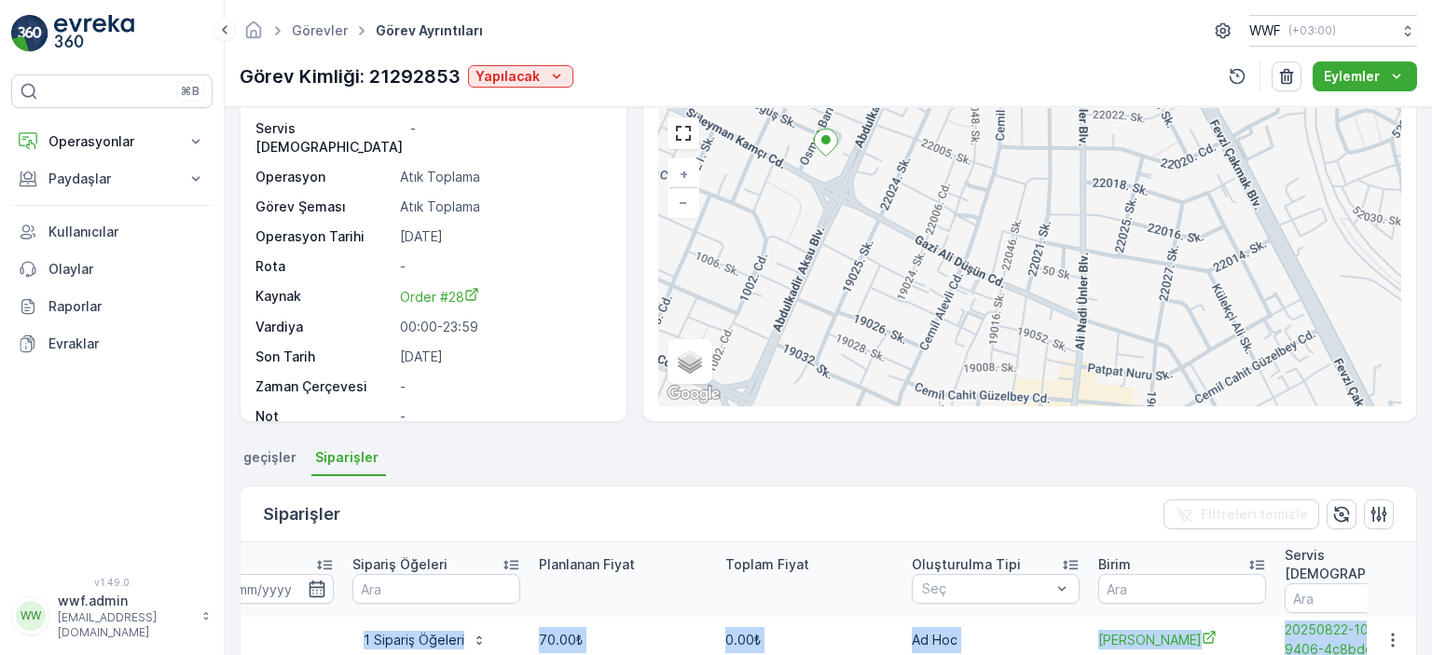
scroll to position [0, 1085]
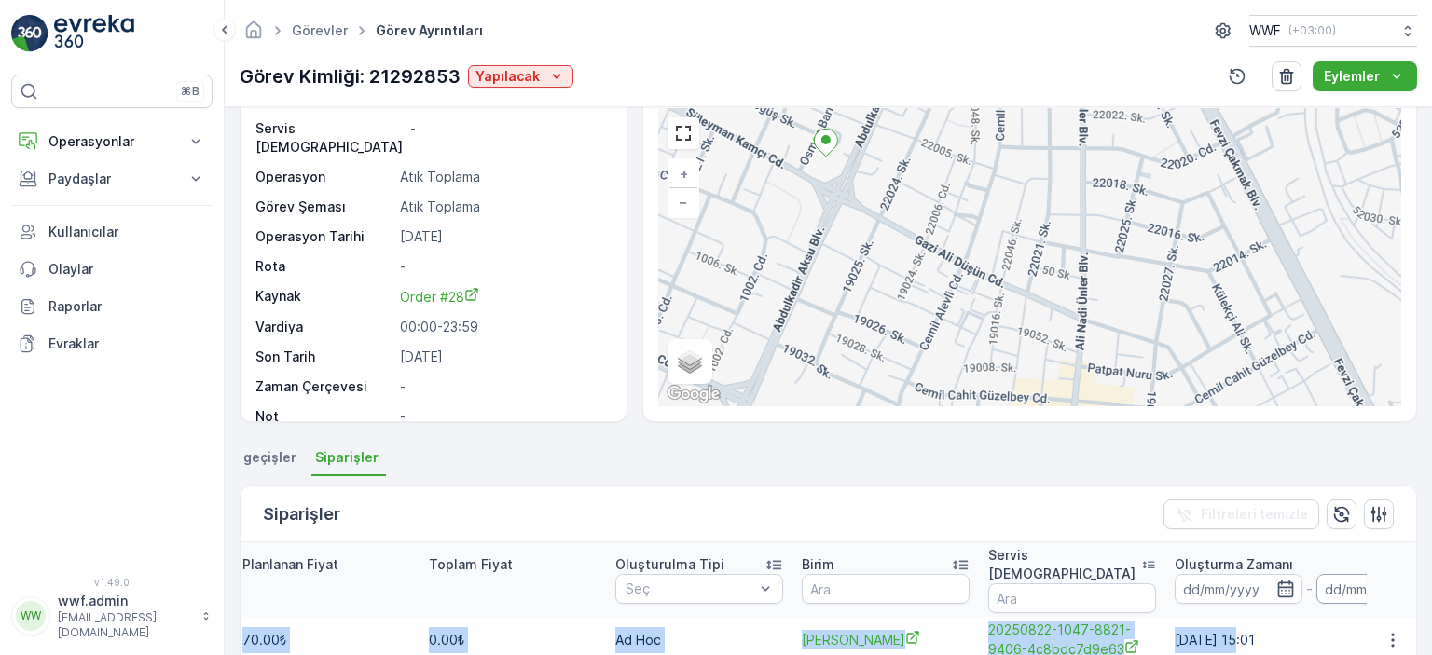
drag, startPoint x: 1104, startPoint y: 622, endPoint x: 1307, endPoint y: 588, distance: 205.0
click at [1420, 606] on div "Ayrıntılar Görev ID 21292853 Servis Noktası - Operasyon Atık Toplama Görev Şema…" at bounding box center [828, 381] width 1207 height 548
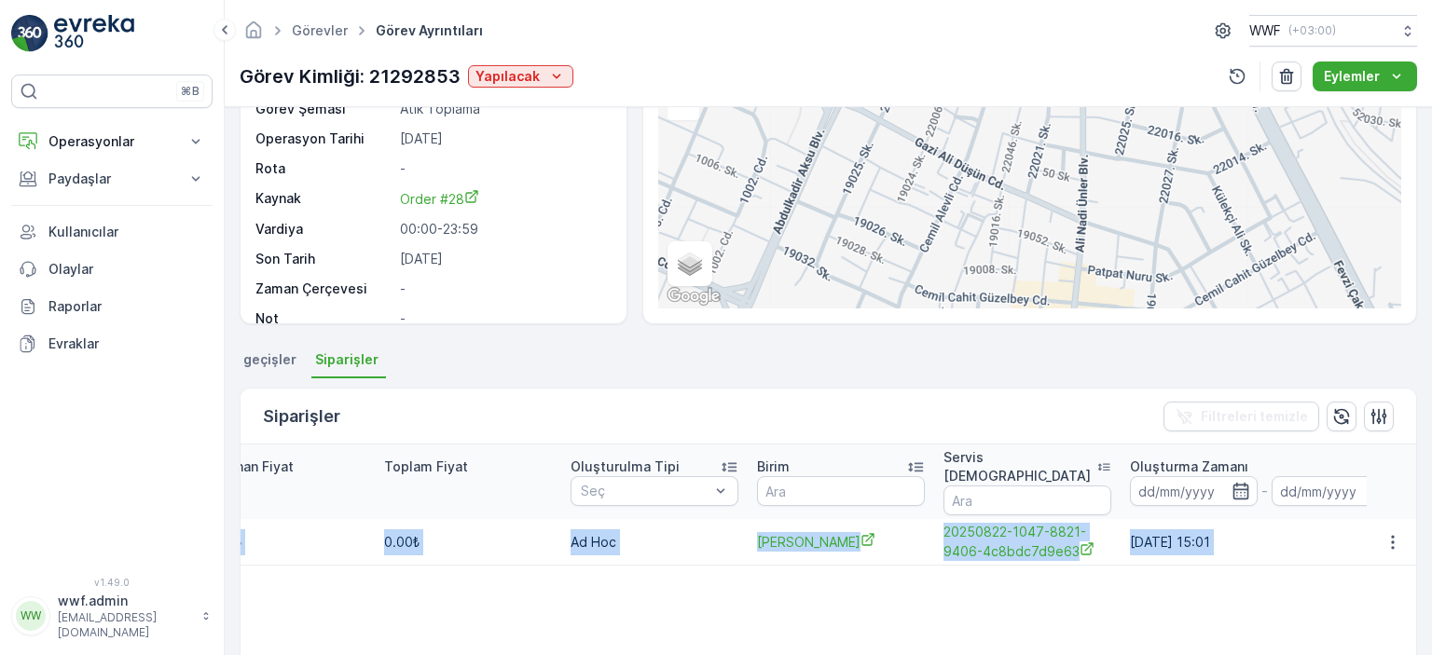
scroll to position [352, 0]
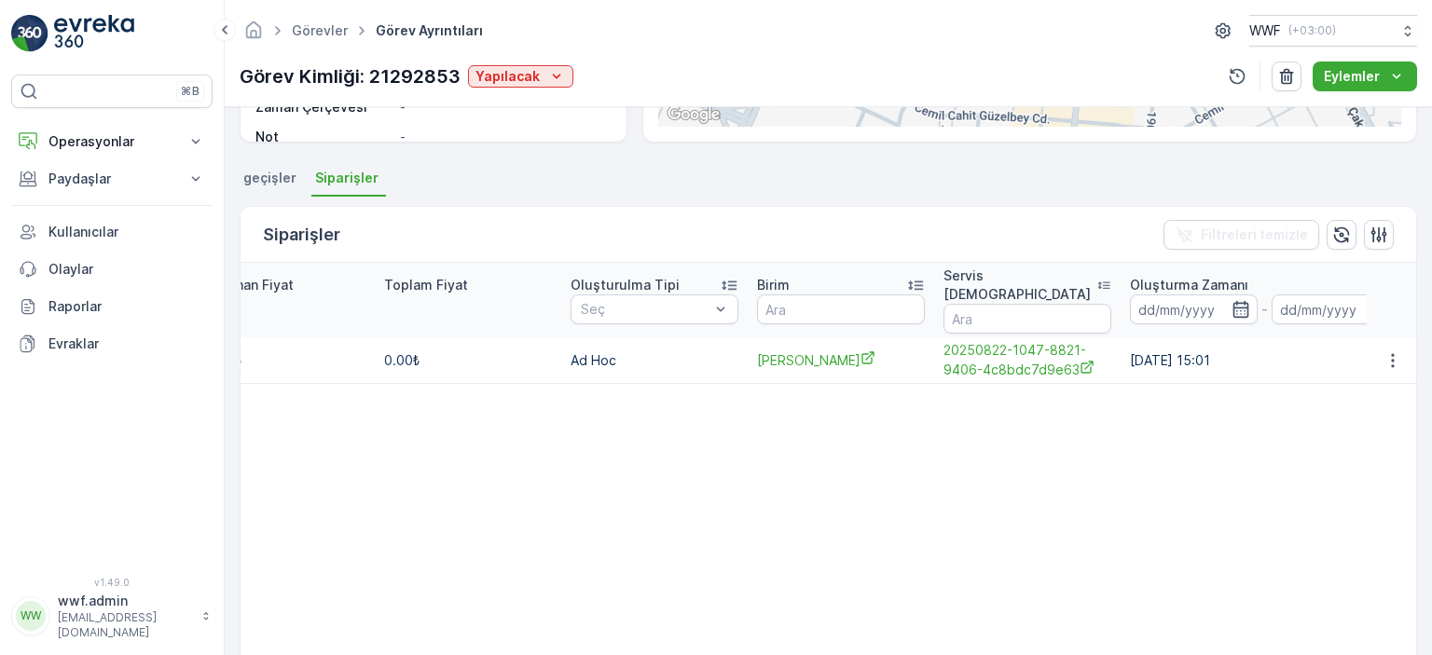
click at [1234, 461] on table "İsim Durum Seç Tip Seç Gerçekleştirilme Tarihi - Sipariş Öğeleri Planlanan Fiya…" at bounding box center [450, 499] width 2589 height 473
drag, startPoint x: 1321, startPoint y: 340, endPoint x: 1415, endPoint y: 317, distance: 97.0
click at [1415, 317] on div "Ayrıntılar Görev ID 21292853 Servis Noktası - Operasyon Atık Toplama Görev Şema…" at bounding box center [828, 381] width 1207 height 548
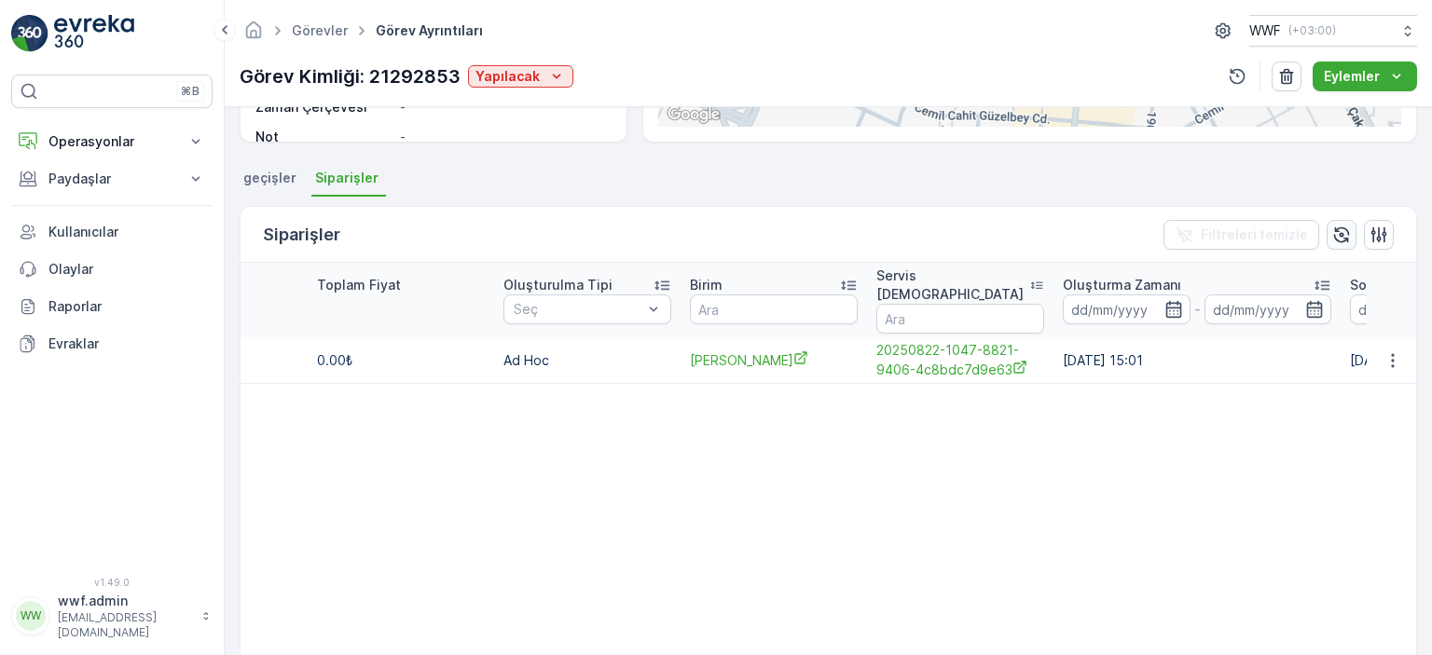
click at [1339, 231] on icon "button" at bounding box center [1341, 235] width 19 height 19
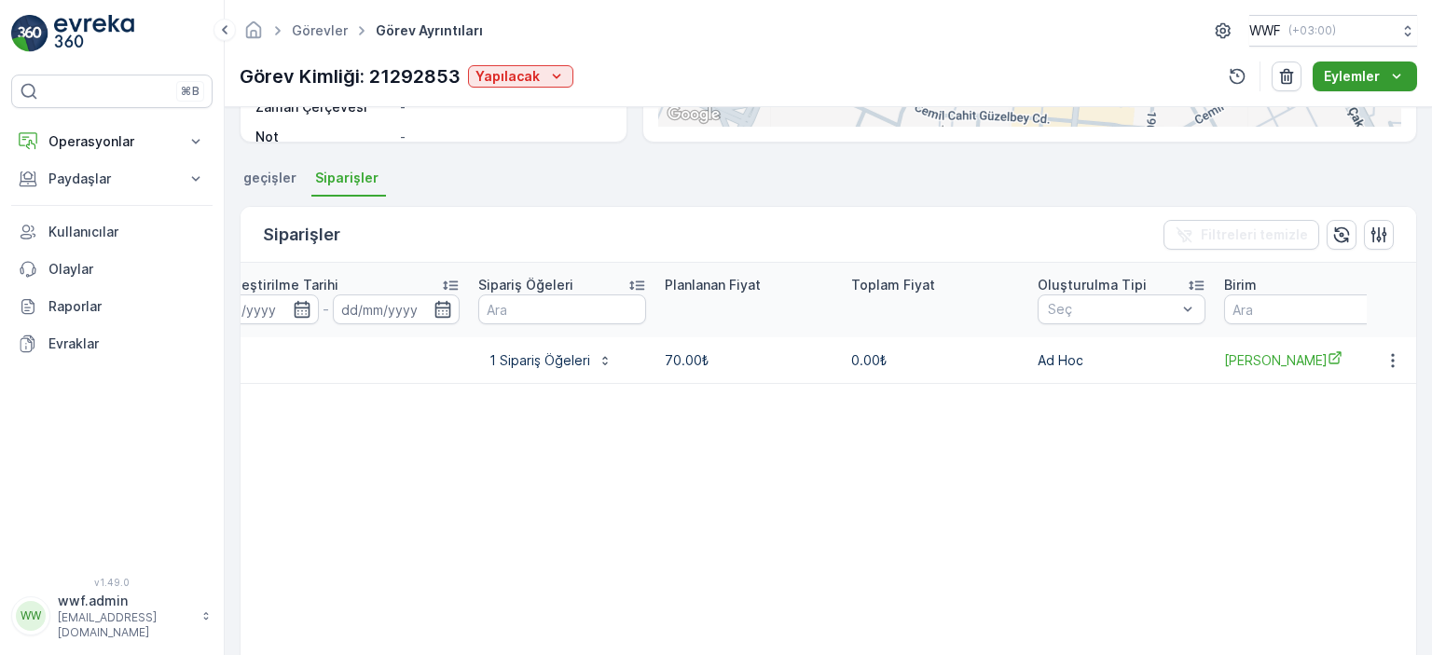
click at [1351, 73] on p "Eylemler" at bounding box center [1352, 76] width 56 height 19
click at [1137, 470] on table "İsim Durum Seç Tip Seç Gerçekleştirilme Tarihi - Sipariş Öğeleri Planlanan Fiya…" at bounding box center [917, 499] width 2589 height 473
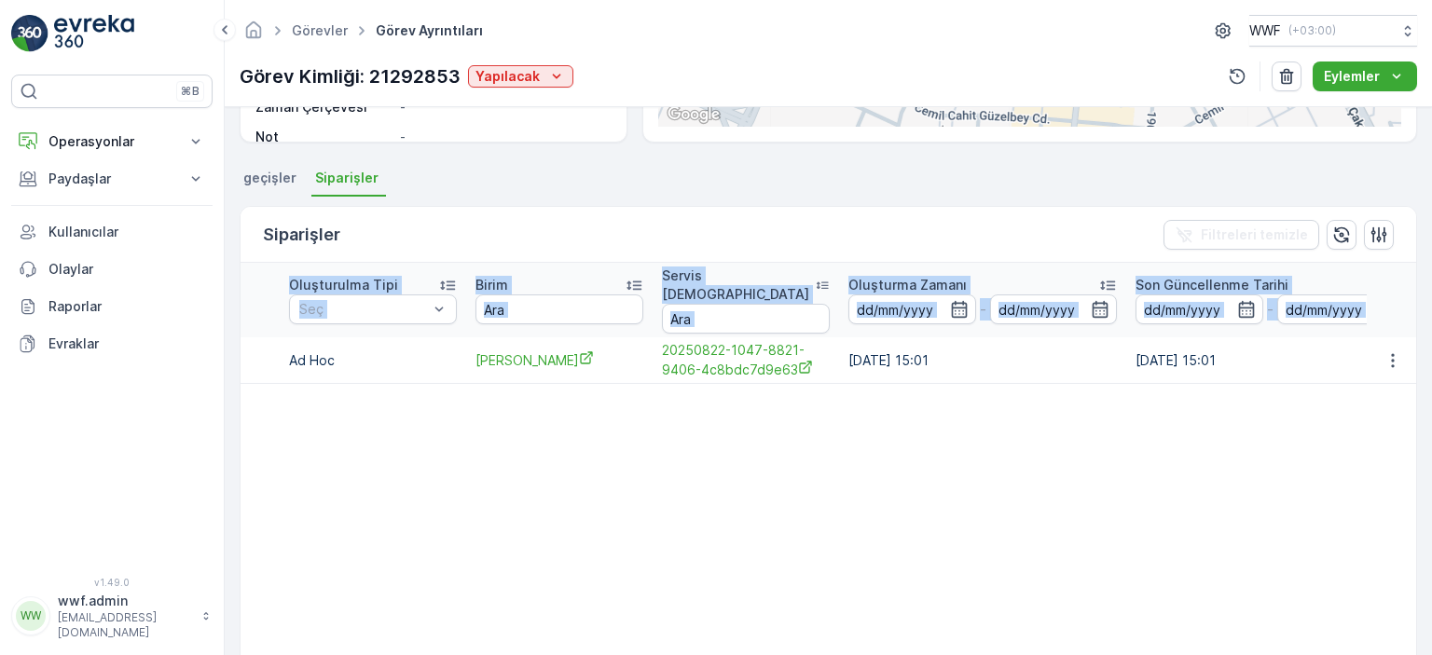
scroll to position [0, 1418]
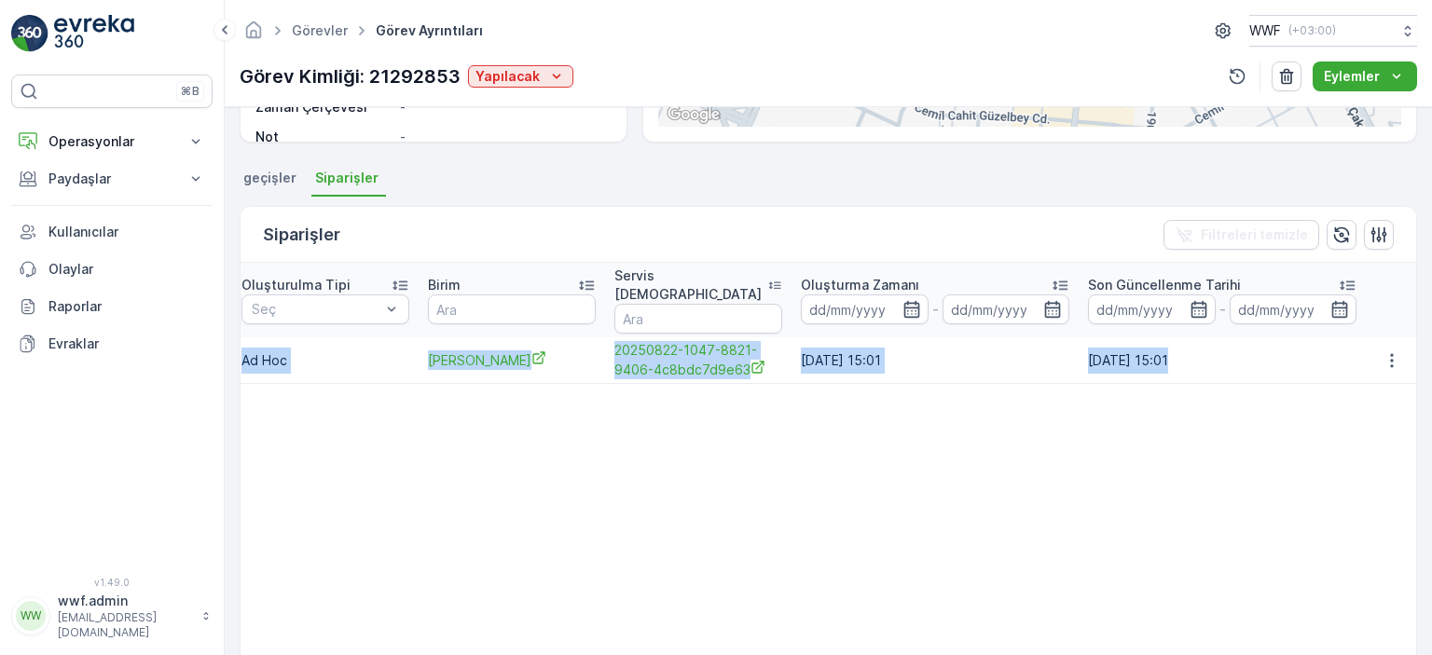
drag, startPoint x: 1020, startPoint y: 350, endPoint x: 1376, endPoint y: 354, distance: 356.1
click at [1376, 354] on tr "Order #28 Yeni Atık Toplama 29.08.2025 1 Sipariş Öğeleri 70.00₺ 0.00₺ Ad Hoc Ke…" at bounding box center [121, 360] width 2589 height 47
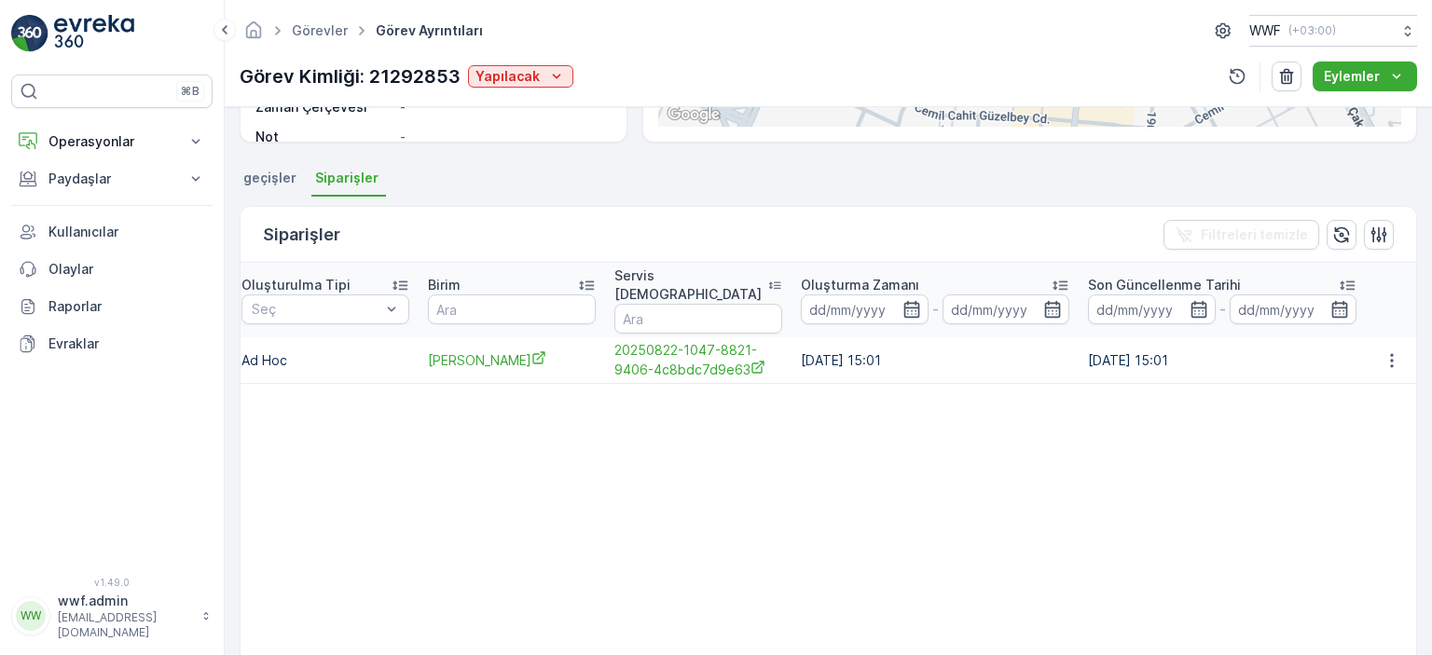
click at [1269, 413] on table "İsim Durum Seç Tip Seç Gerçekleştirilme Tarihi - Sipariş Öğeleri Planlanan Fiya…" at bounding box center [121, 499] width 2589 height 473
click at [715, 341] on span "20250822-1047-8821-9406-4c8bdc7d9e63" at bounding box center [698, 360] width 168 height 38
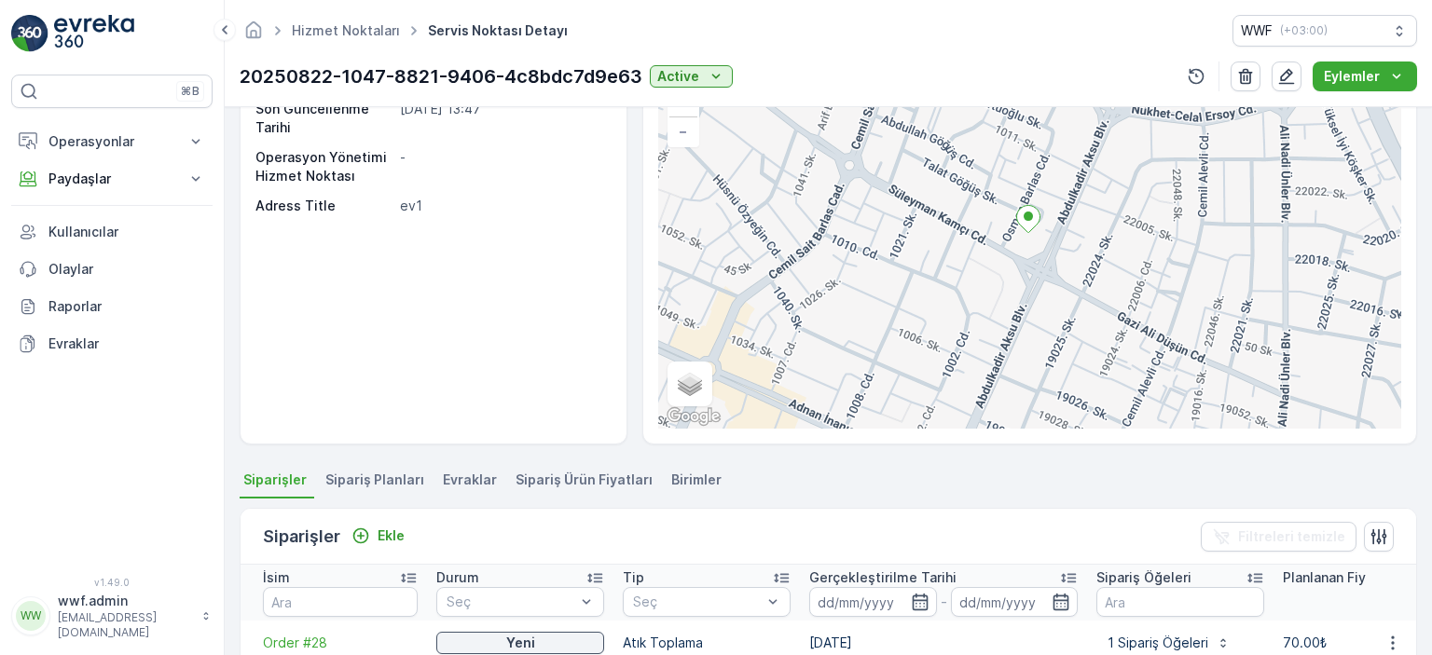
scroll to position [93, 0]
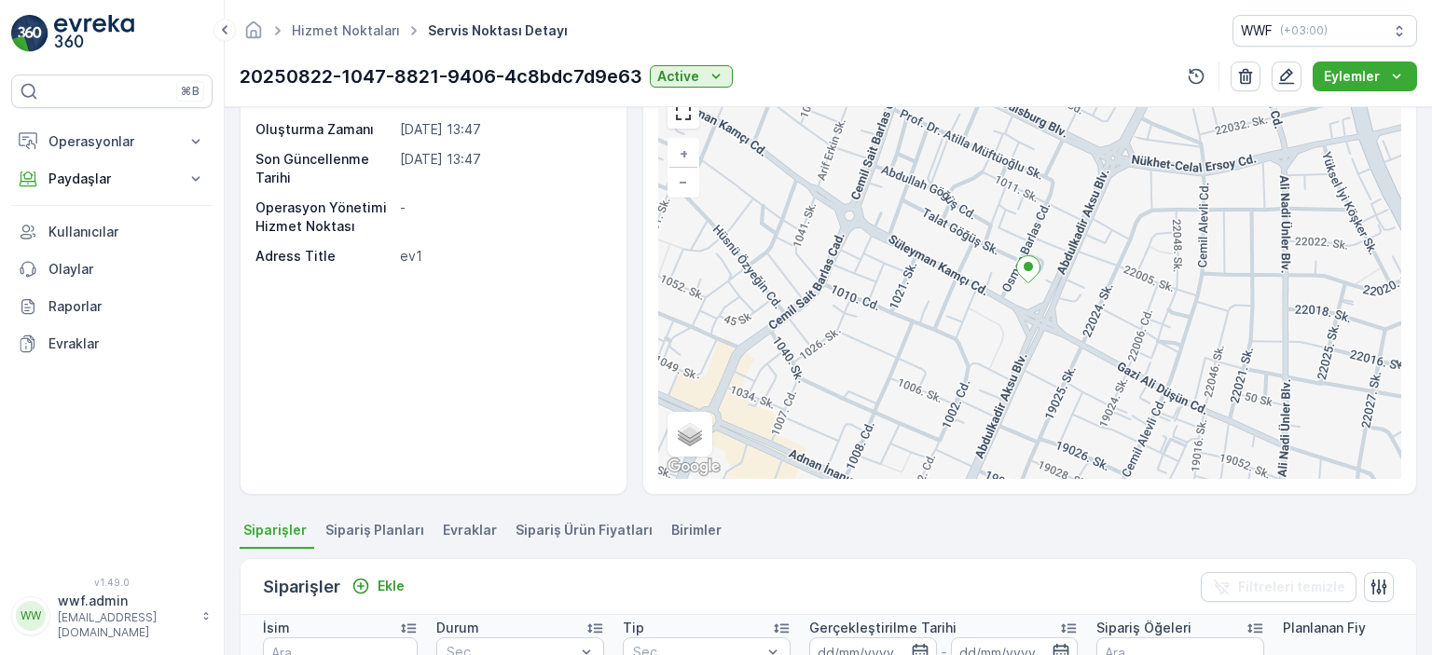
click at [383, 530] on span "Sipariş Planları" at bounding box center [374, 530] width 99 height 19
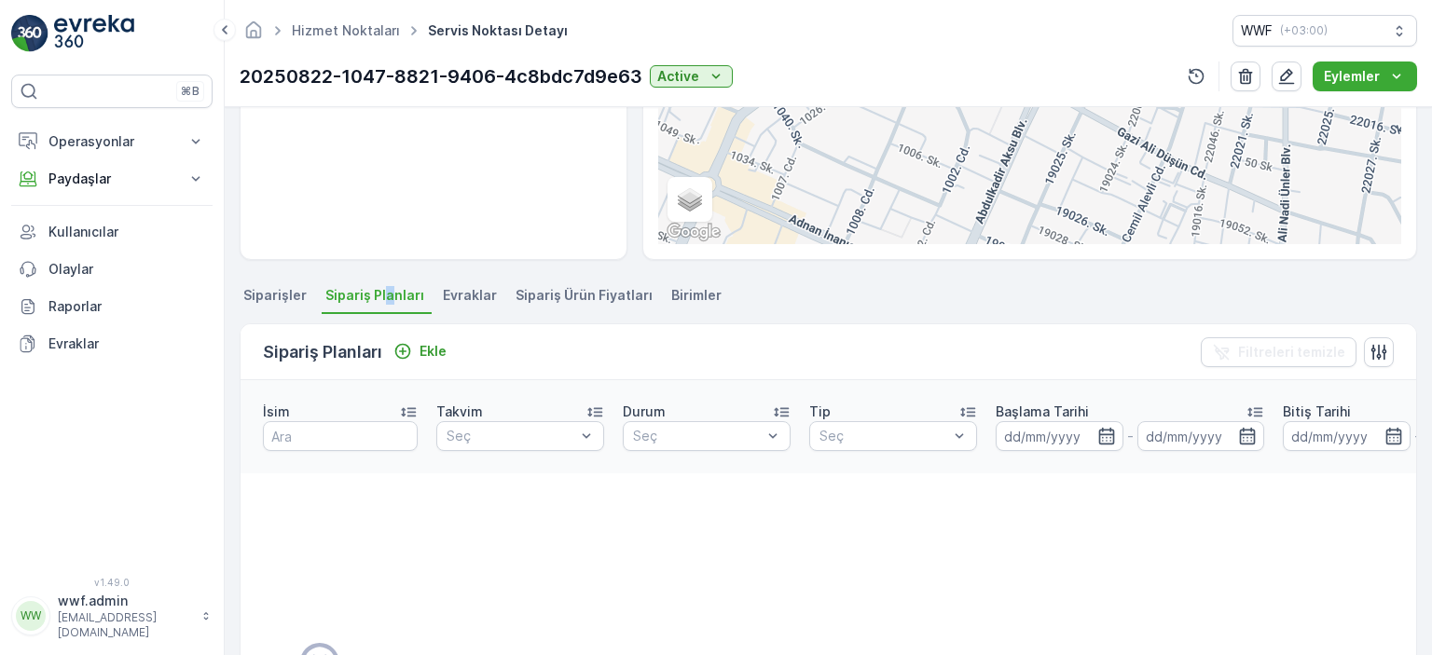
scroll to position [373, 0]
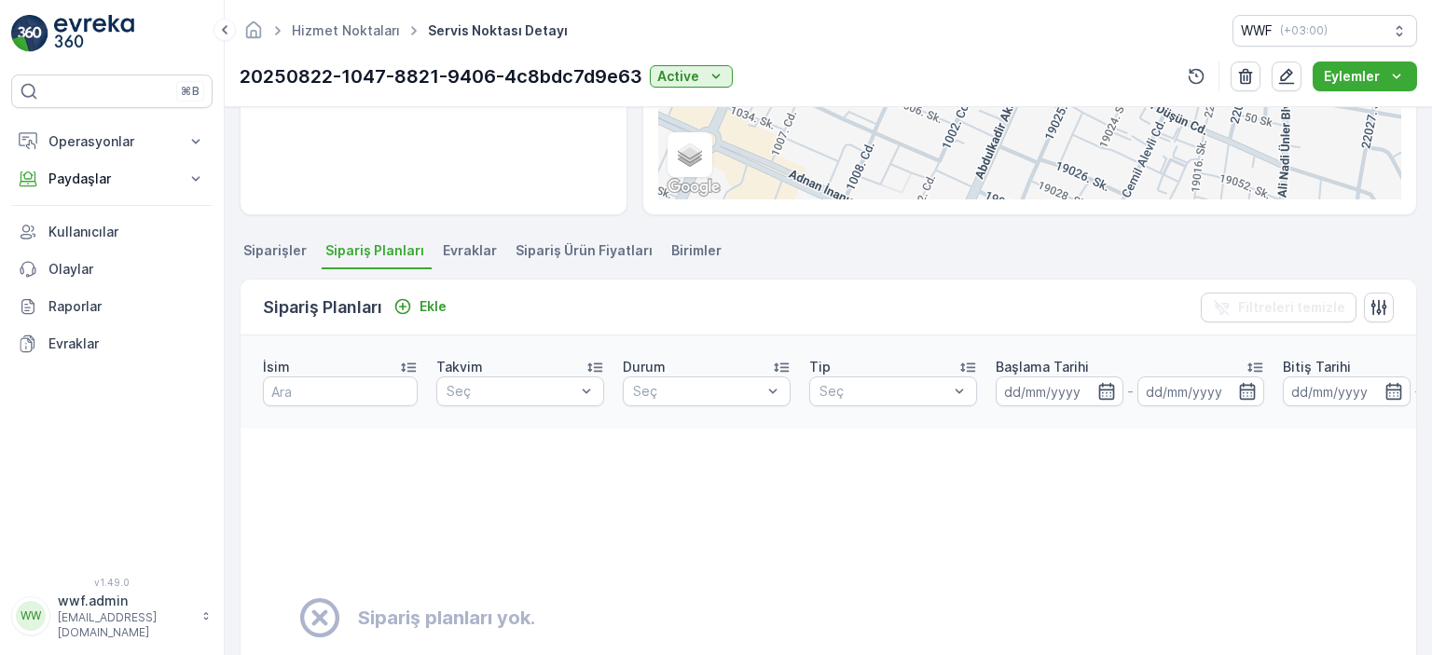
click at [465, 249] on span "Evraklar" at bounding box center [470, 250] width 54 height 19
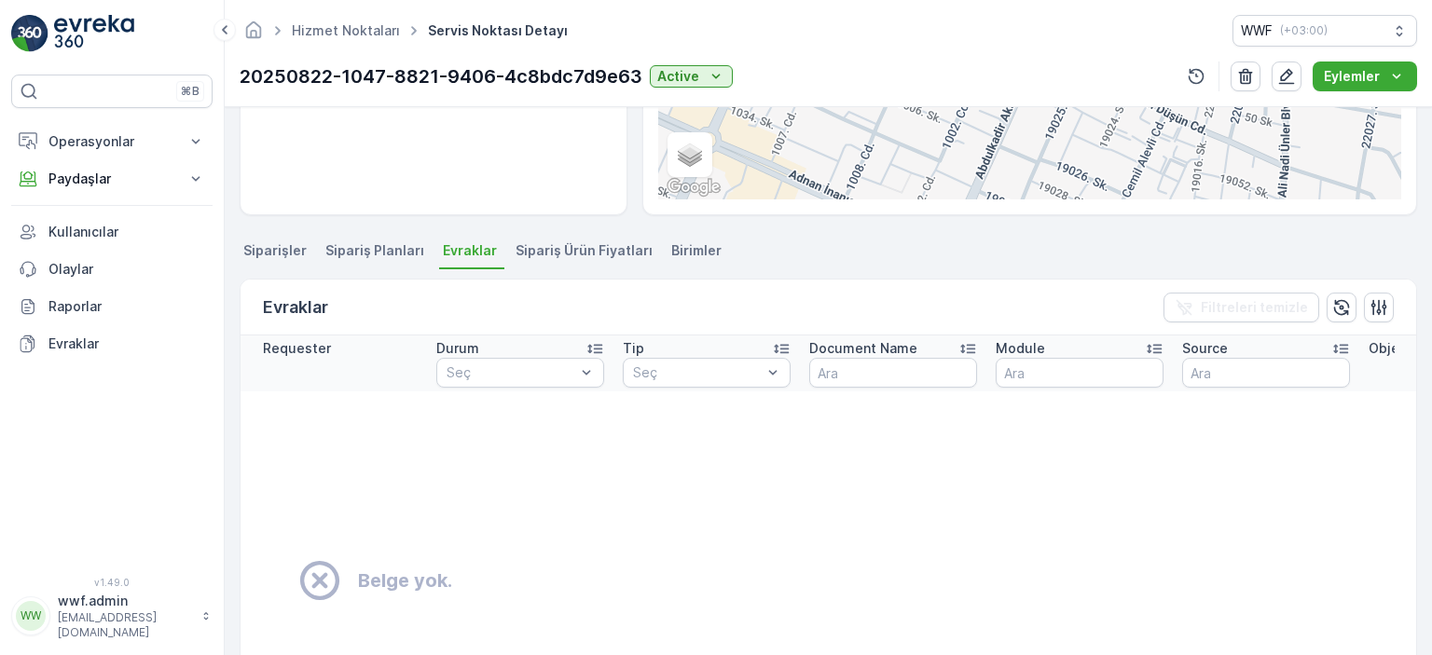
click at [522, 245] on span "Sipariş Ürün Fiyatları" at bounding box center [583, 250] width 137 height 19
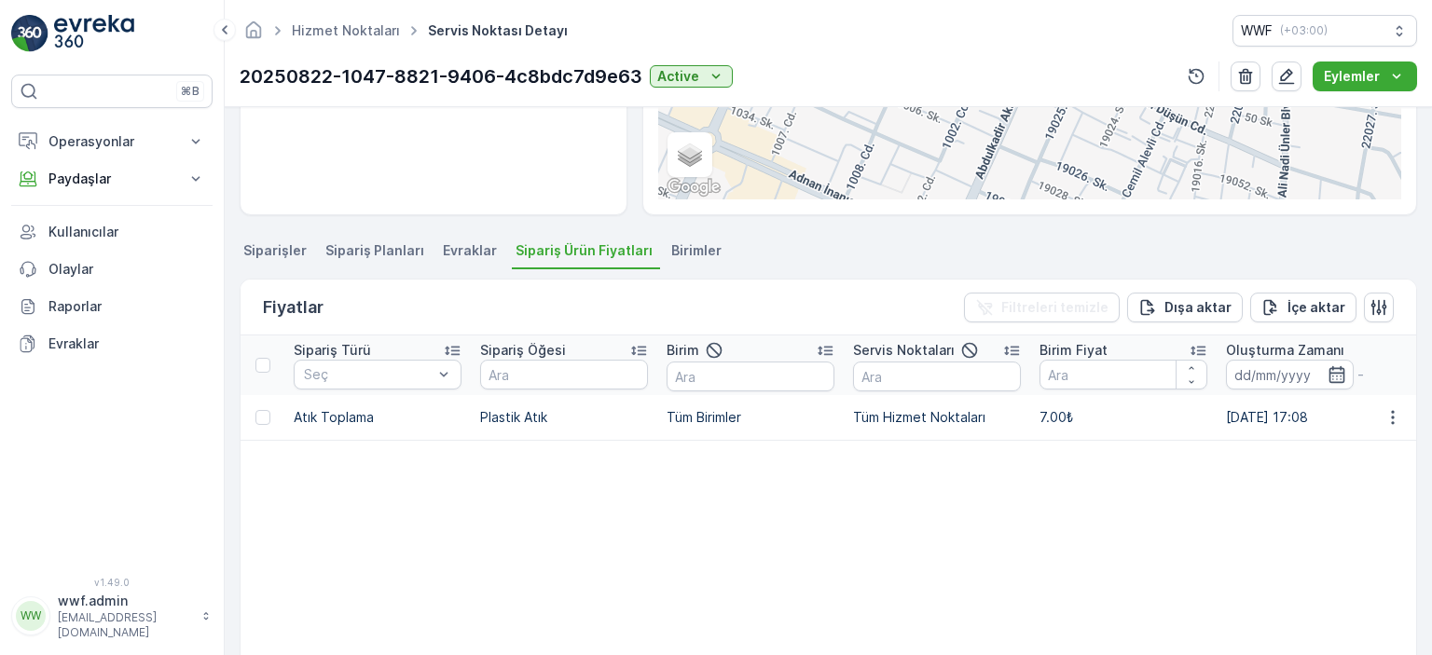
click at [675, 243] on span "Birimler" at bounding box center [696, 250] width 50 height 19
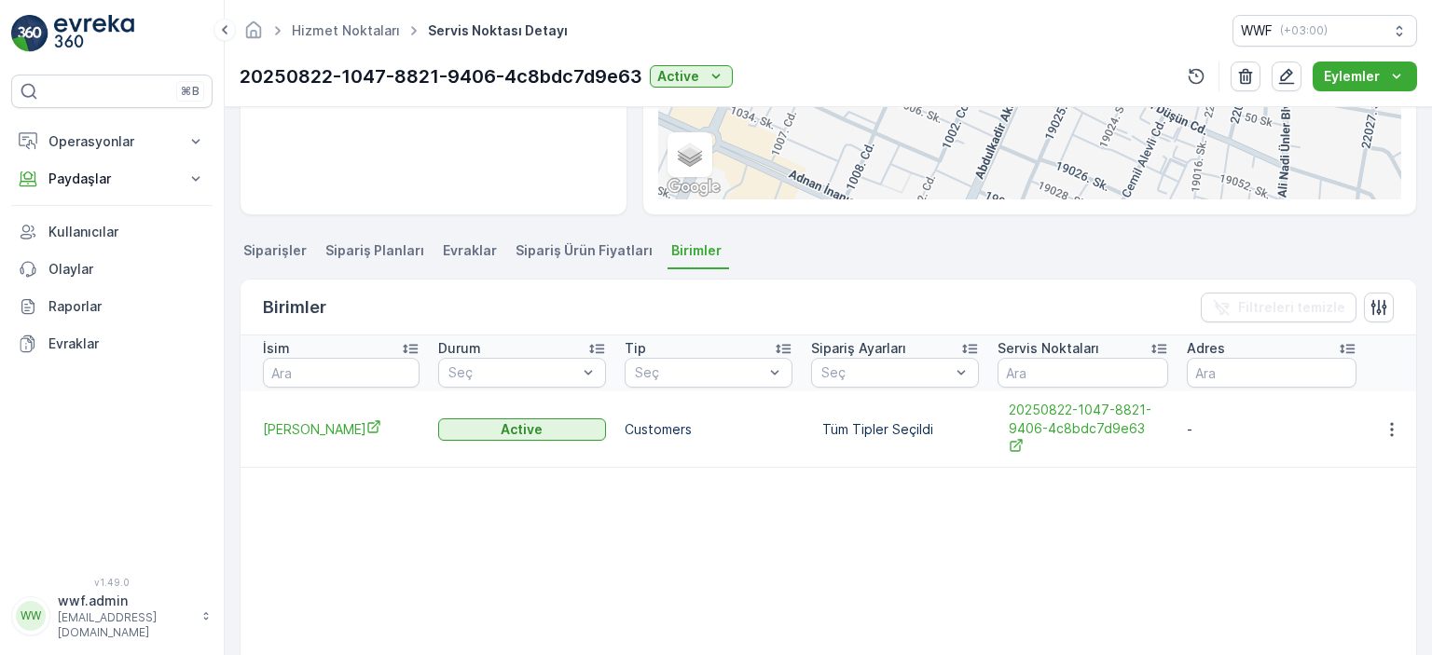
click at [577, 249] on span "Sipariş Ürün Fiyatları" at bounding box center [583, 250] width 137 height 19
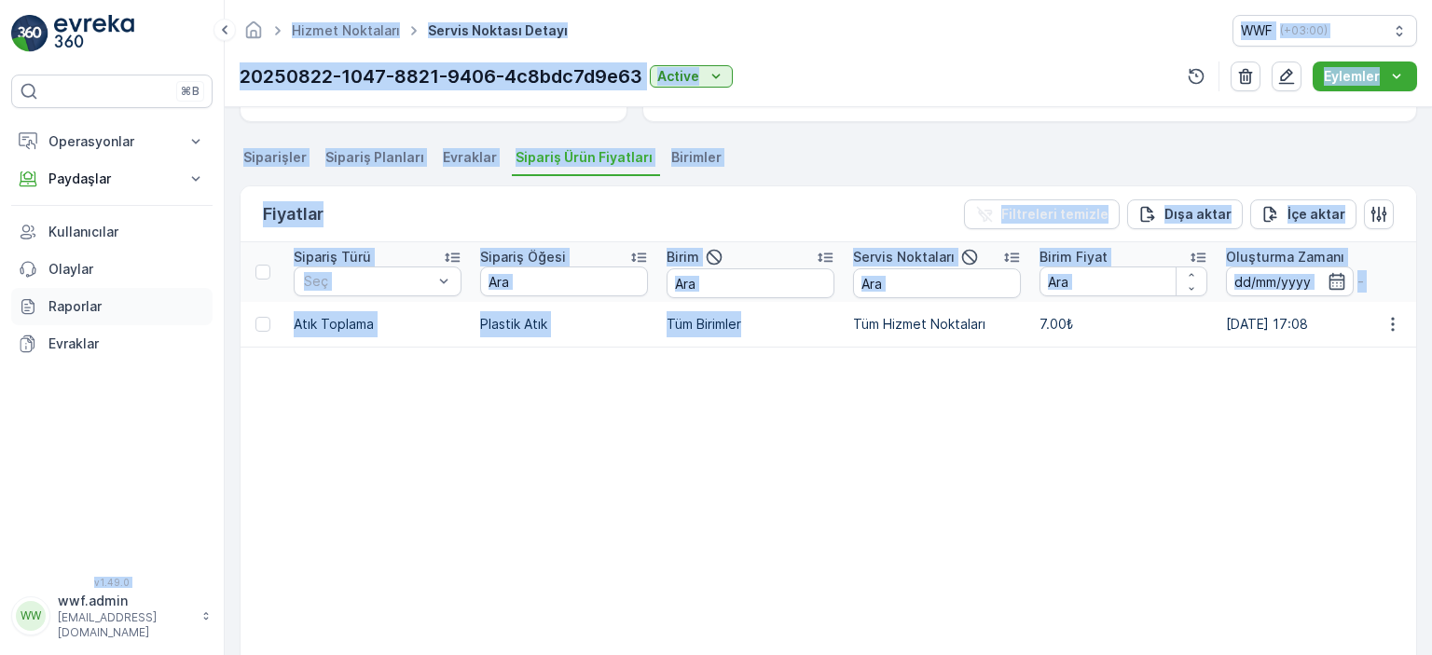
drag, startPoint x: 944, startPoint y: 311, endPoint x: 203, endPoint y: 320, distance: 741.0
click at [193, 320] on div "⌘B Operasyonlar Planlama Rotalar & Görevler Kokpit Ayarlar Paydaşlar Birimler K…" at bounding box center [716, 327] width 1432 height 655
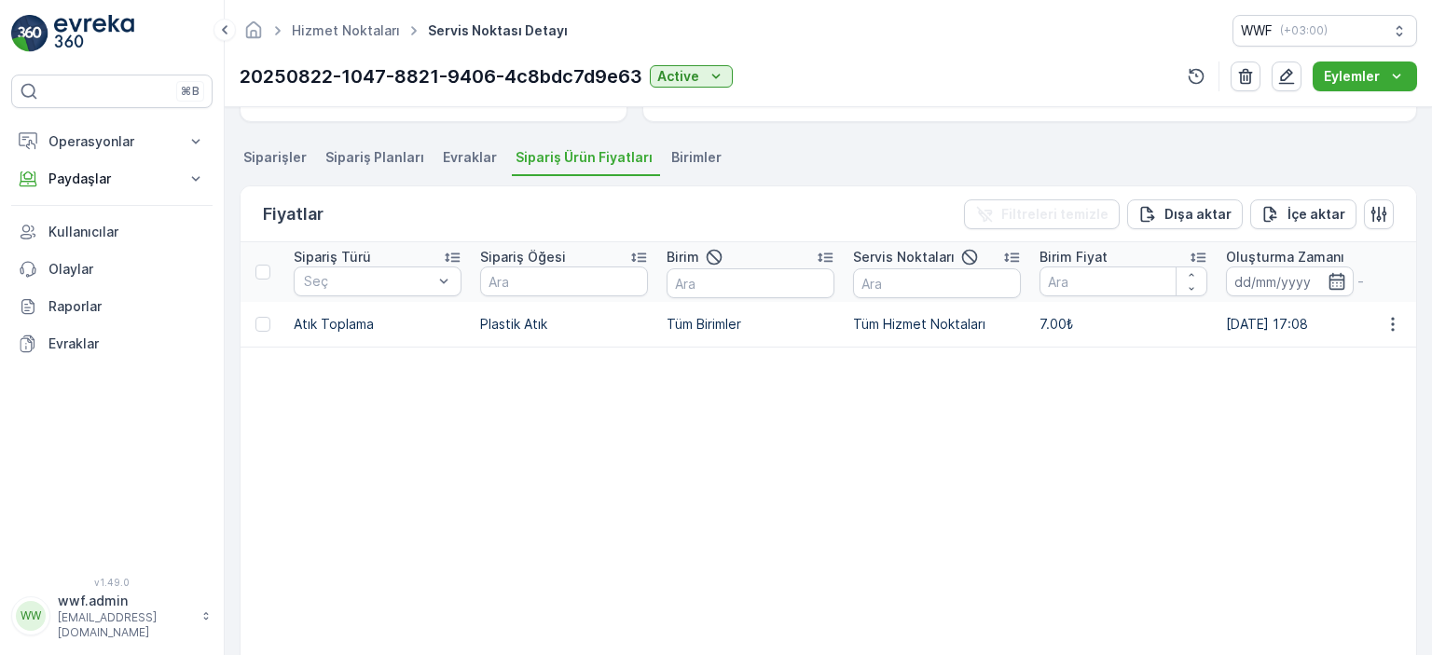
click at [547, 405] on table "Sipariş Türü Seç Sipariş Öğesi Birim Servis Noktaları Birim Fiyat Oluşturma Zam…" at bounding box center [1040, 470] width 1600 height 457
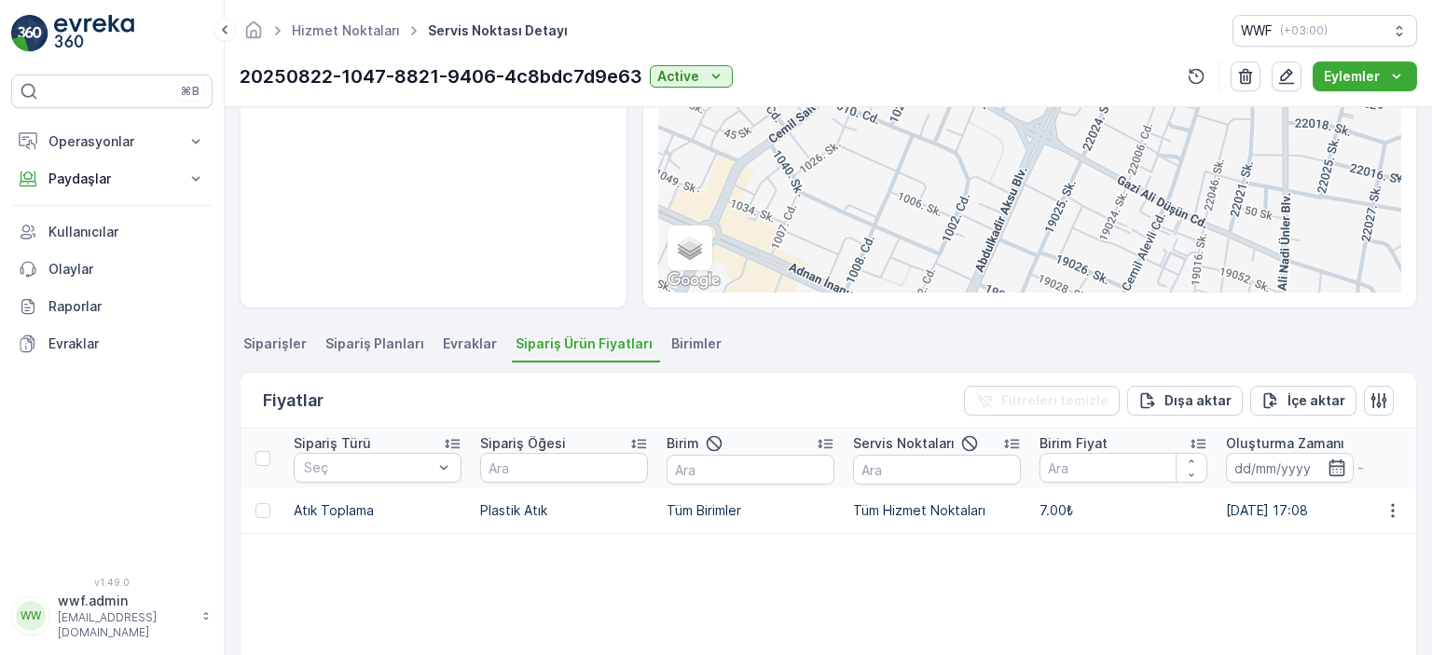
click at [274, 335] on span "Siparişler" at bounding box center [274, 344] width 63 height 19
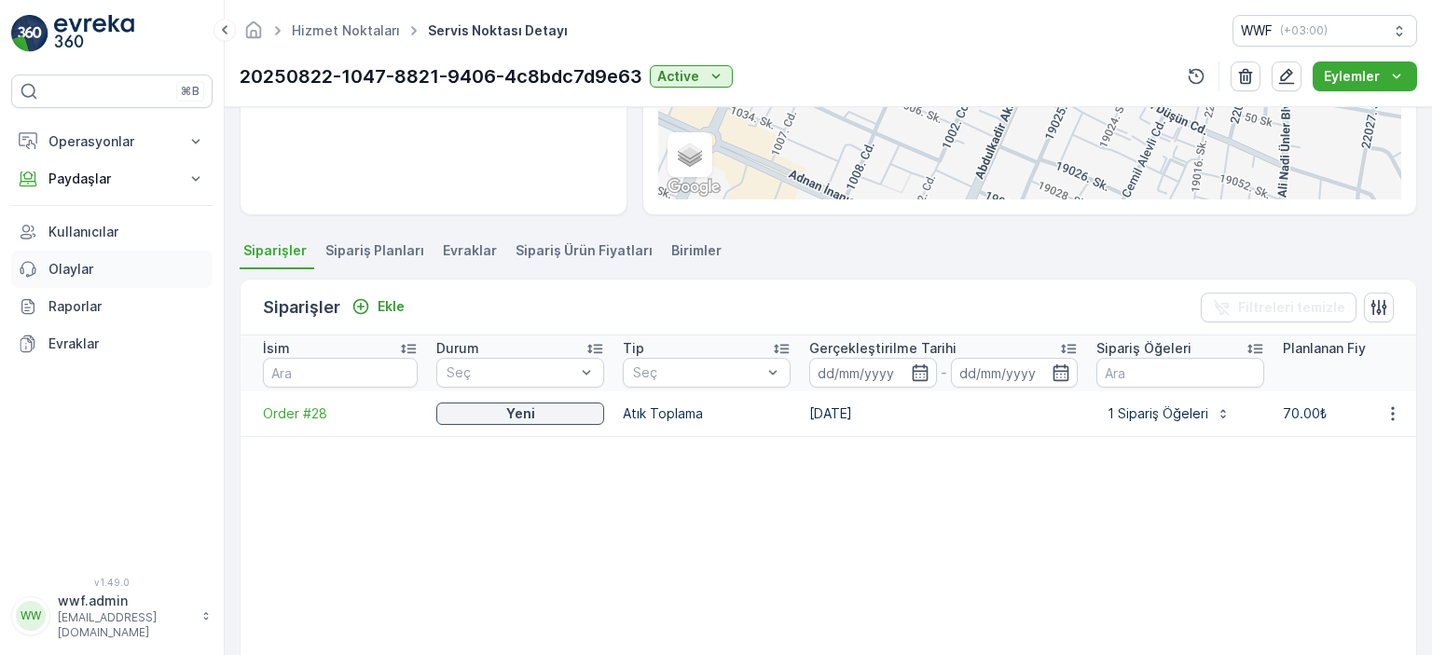
scroll to position [186, 0]
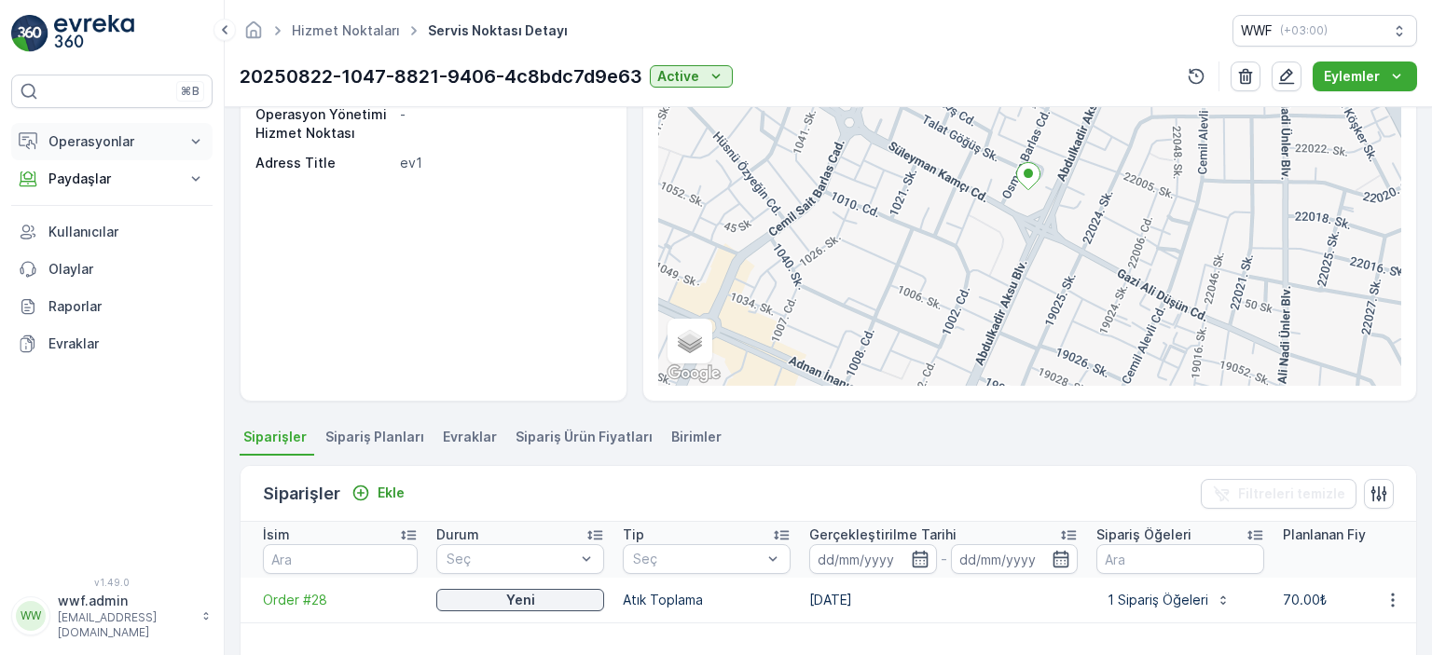
click at [135, 145] on p "Operasyonlar" at bounding box center [111, 141] width 127 height 19
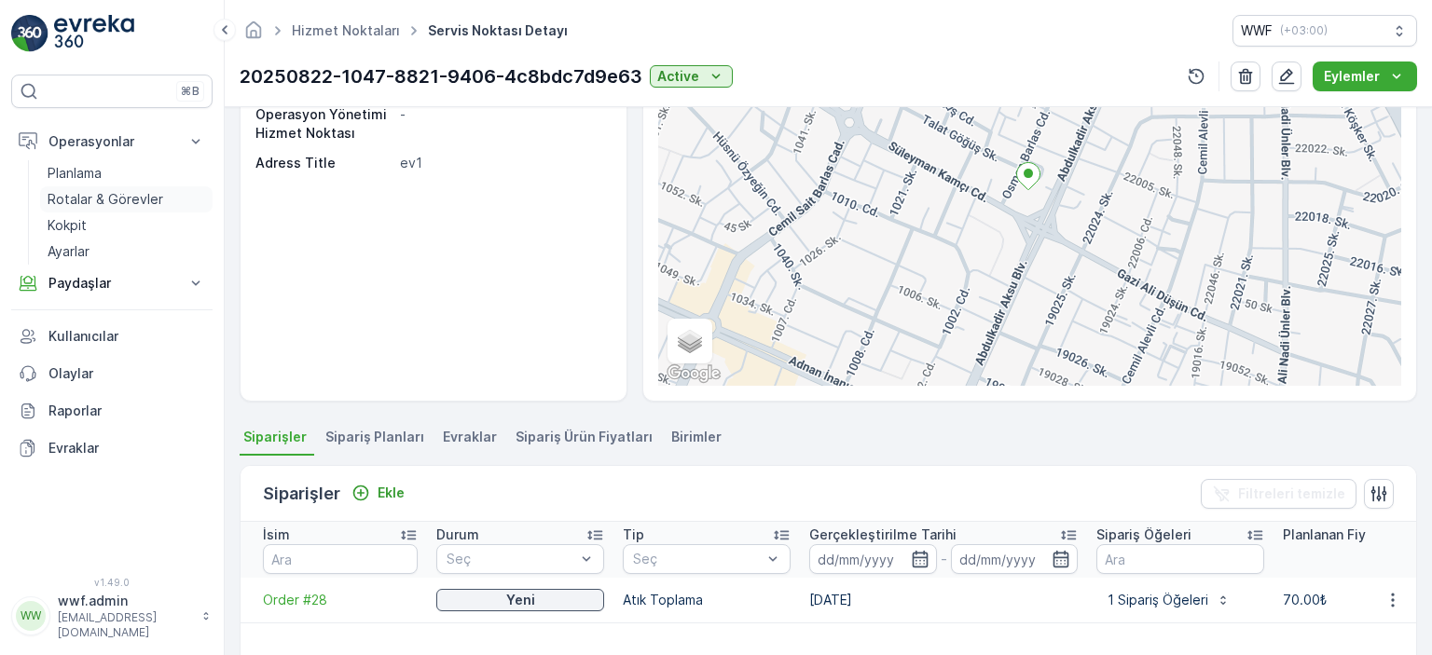
click at [86, 193] on p "Rotalar & Görevler" at bounding box center [106, 199] width 116 height 19
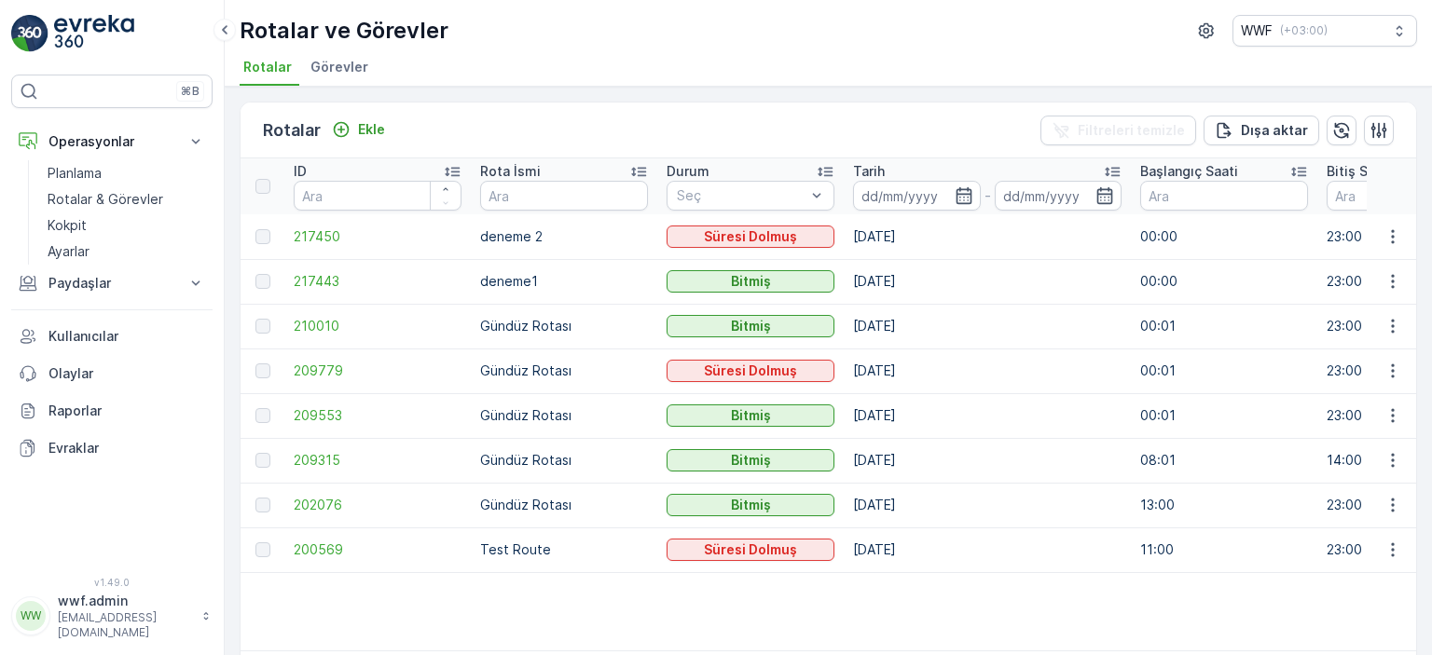
click at [330, 74] on span "Görevler" at bounding box center [339, 67] width 58 height 19
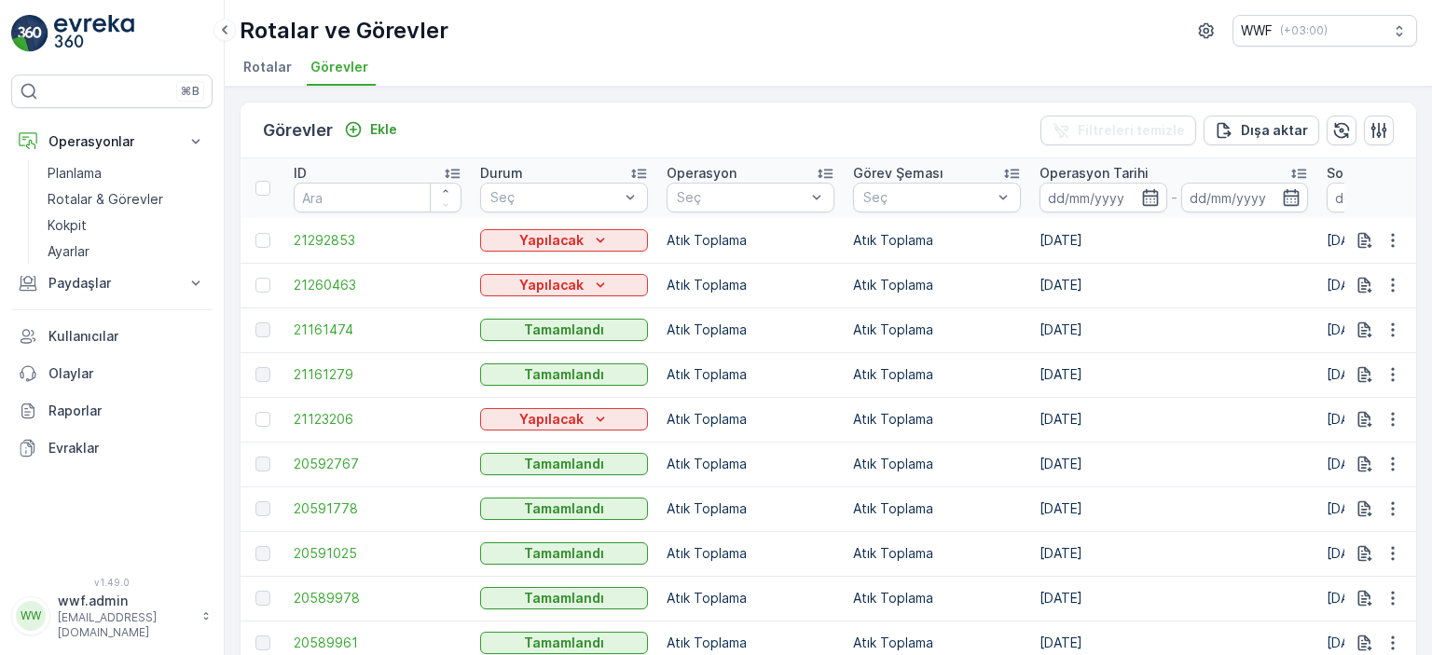
drag, startPoint x: 1025, startPoint y: 228, endPoint x: 1096, endPoint y: 223, distance: 71.1
click at [782, 229] on td "Atık Toplama" at bounding box center [750, 240] width 186 height 45
click at [604, 240] on icon "Yapılacak" at bounding box center [600, 240] width 19 height 19
click at [535, 265] on span "Yapılıyor" at bounding box center [517, 266] width 52 height 19
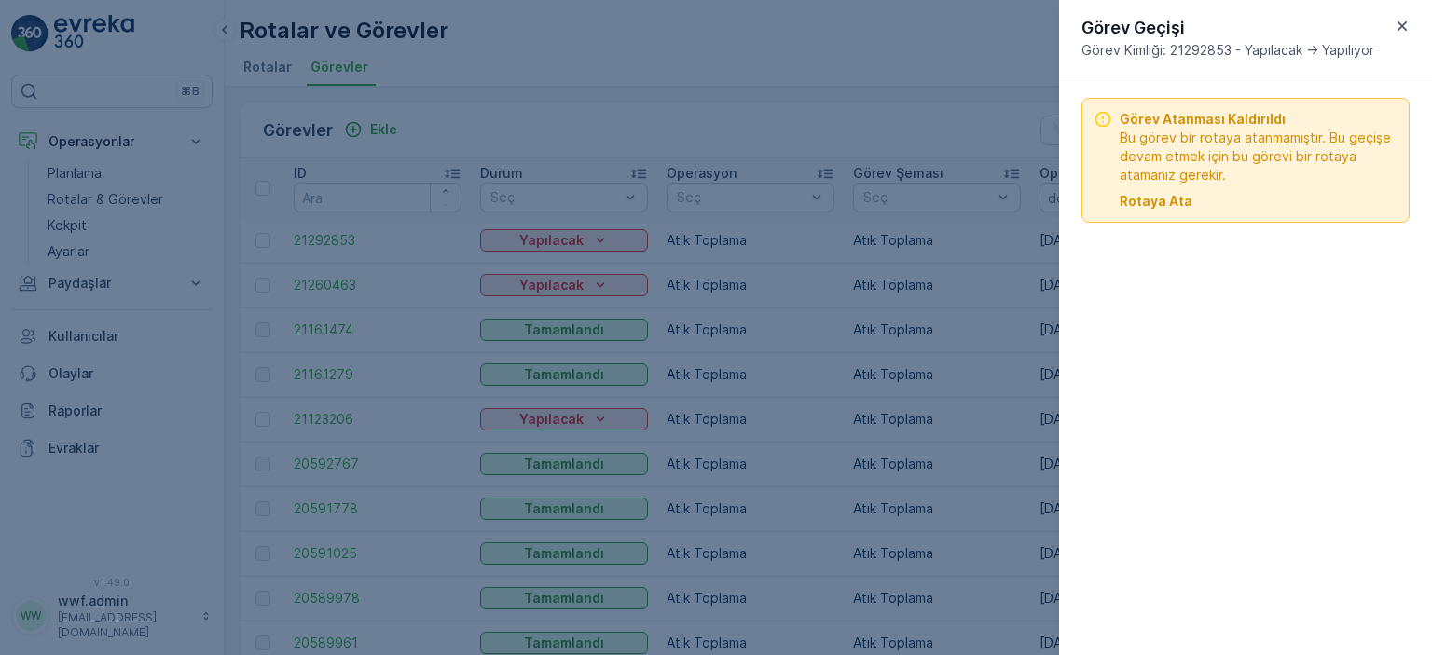
click at [1154, 193] on p "Rotaya Ata" at bounding box center [1155, 201] width 73 height 19
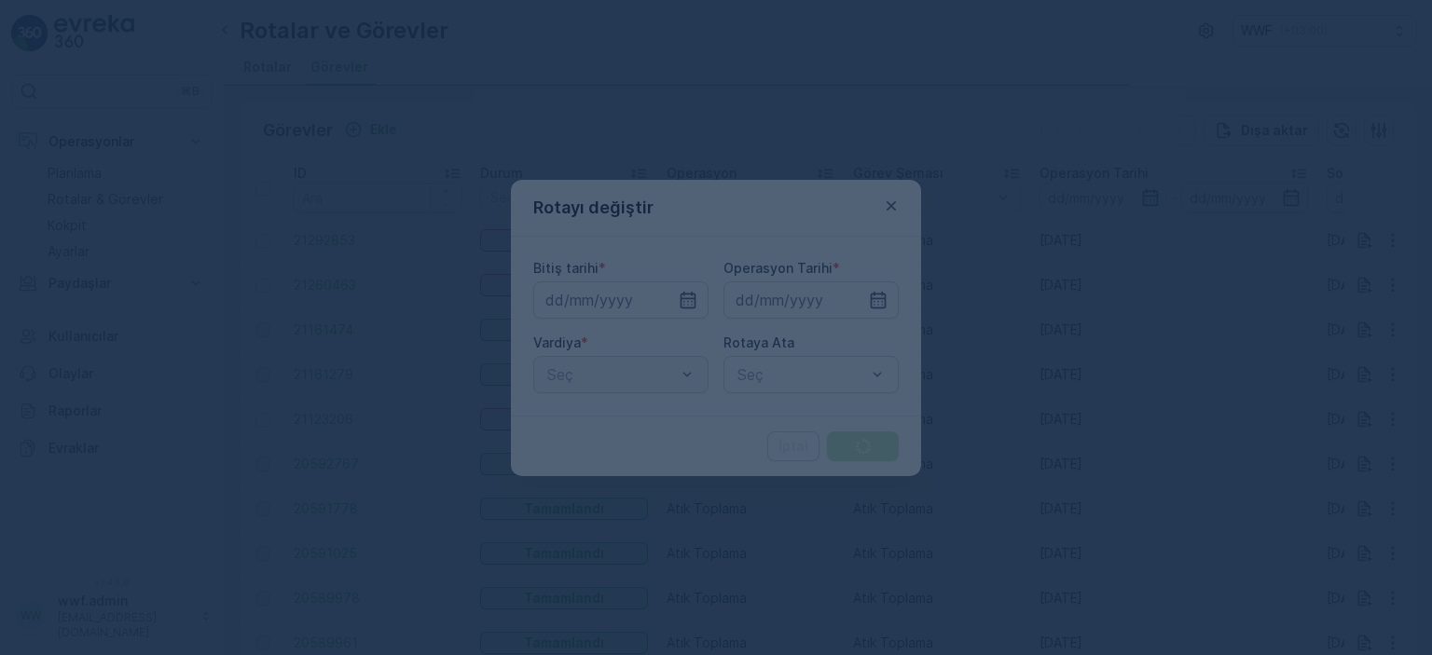
type input "[DATE]"
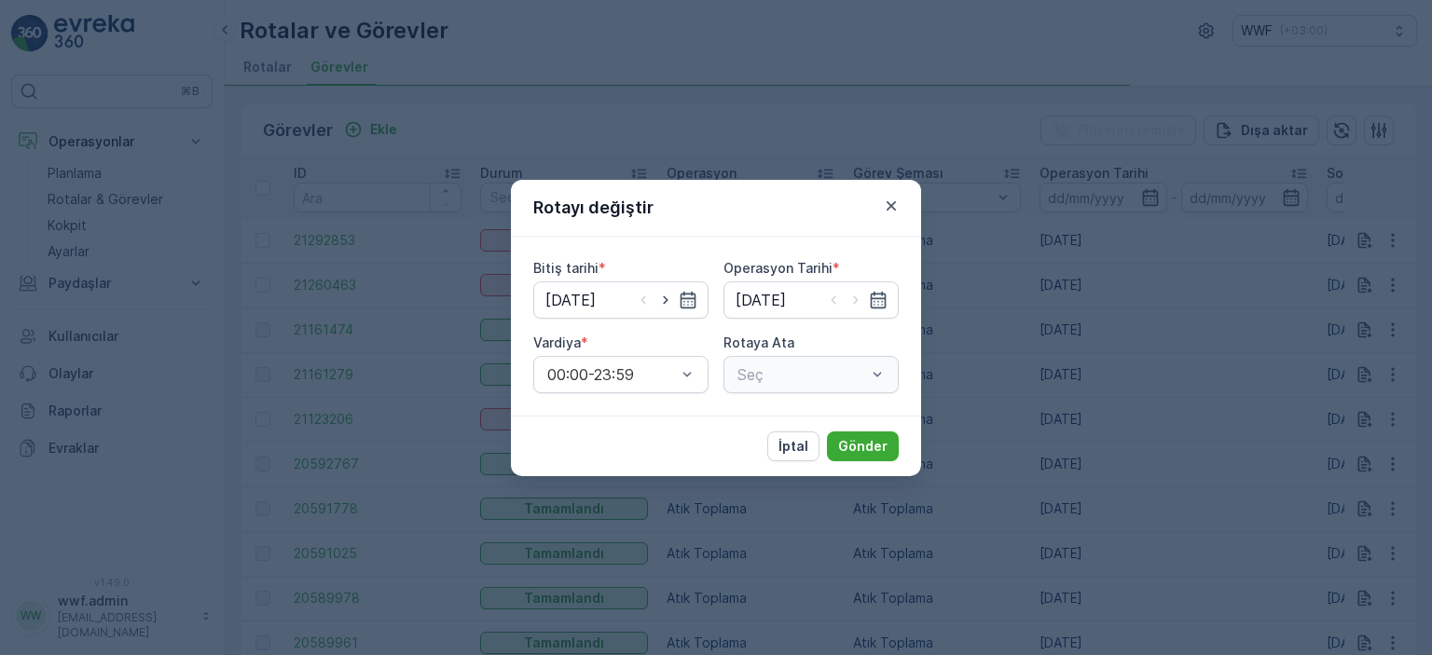
click at [822, 361] on div "Seç" at bounding box center [810, 374] width 175 height 37
click at [819, 368] on div at bounding box center [801, 374] width 132 height 17
click at [794, 419] on p "Hiç sonuç bulunamadı" at bounding box center [810, 421] width 153 height 19
click at [794, 418] on p "Hiç sonuç bulunamadı" at bounding box center [810, 421] width 153 height 19
click at [787, 454] on p "İptal" at bounding box center [793, 446] width 30 height 19
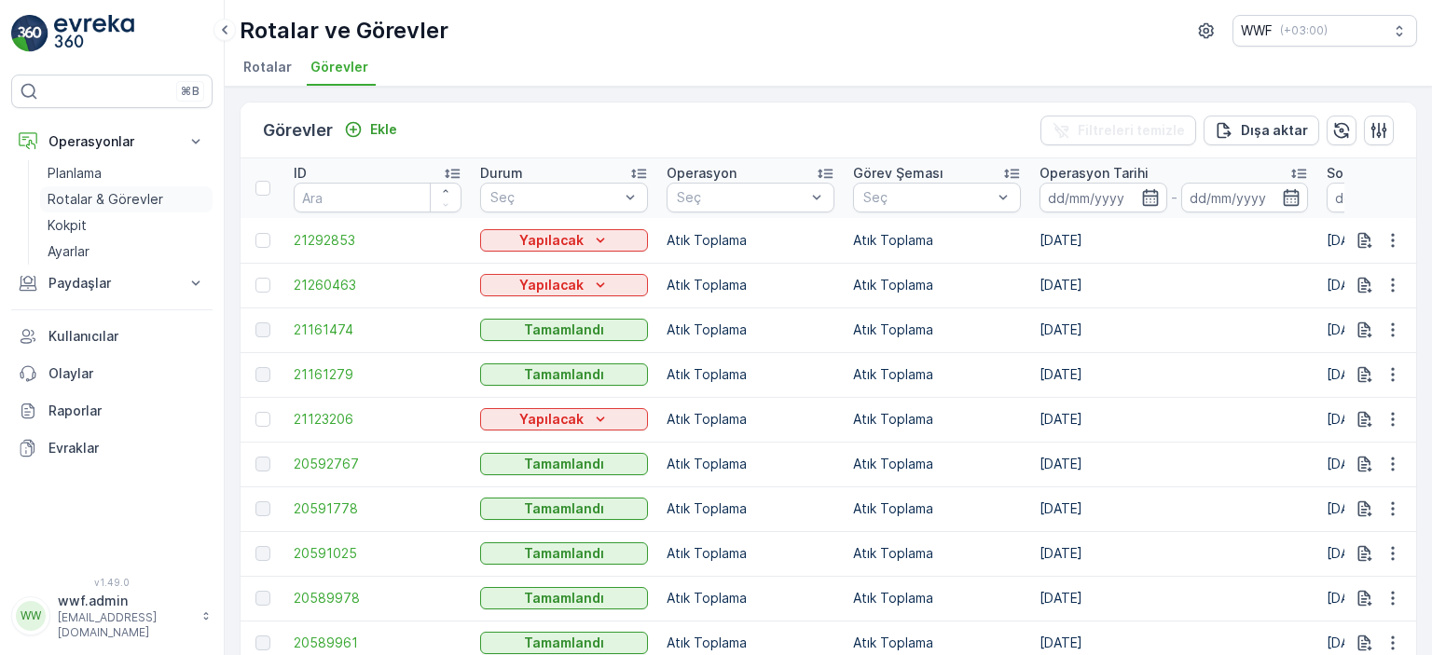
click at [87, 197] on p "Rotalar & Görevler" at bounding box center [106, 199] width 116 height 19
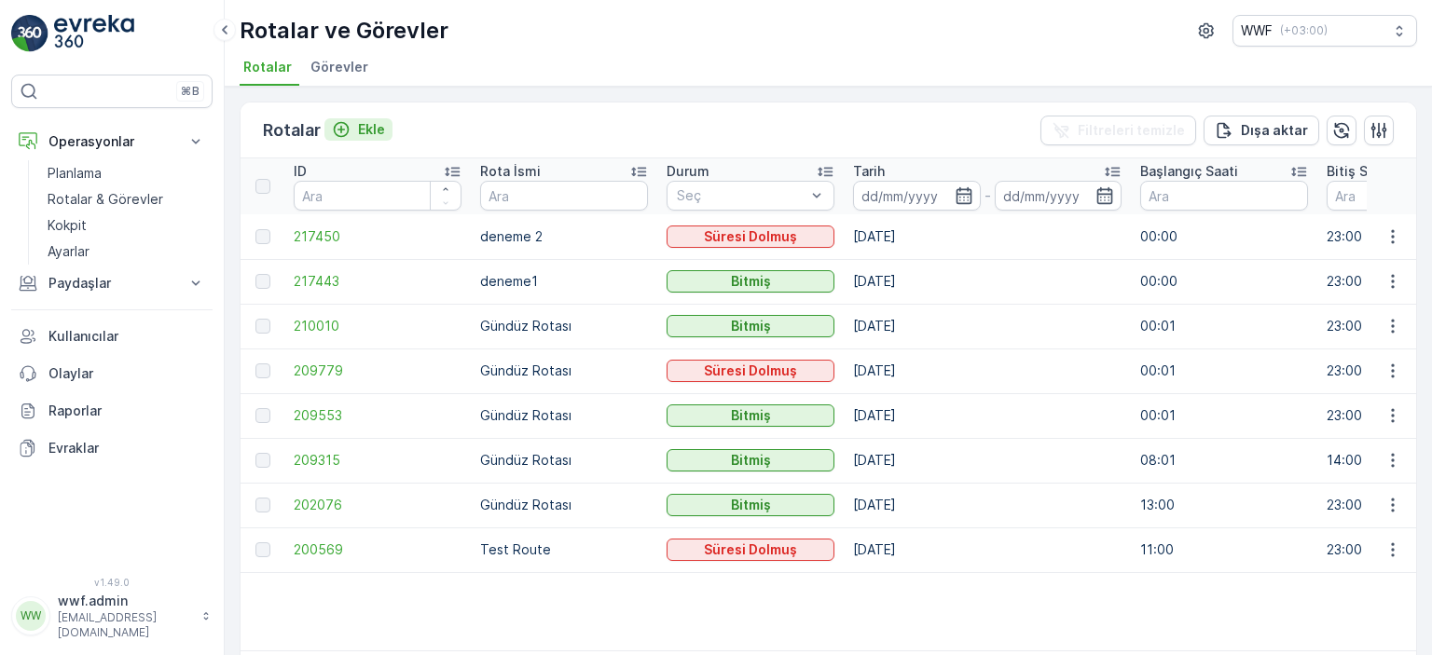
click at [347, 128] on icon "Ekle" at bounding box center [341, 129] width 19 height 19
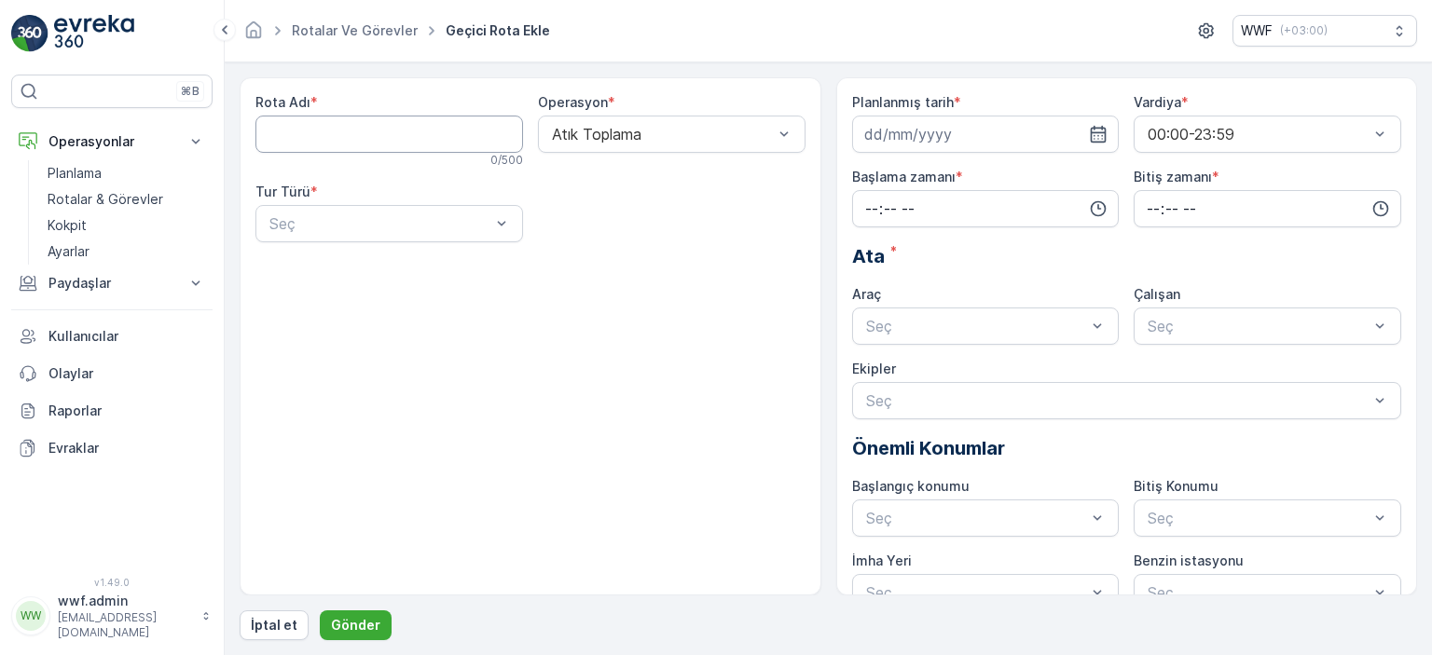
click at [377, 131] on Adı "Rota Adı" at bounding box center [389, 134] width 268 height 37
type Adı "deneme1"
click at [405, 221] on div at bounding box center [380, 223] width 225 height 17
click at [350, 290] on div "Dinamik" at bounding box center [389, 301] width 268 height 32
click at [645, 230] on div at bounding box center [662, 223] width 225 height 17
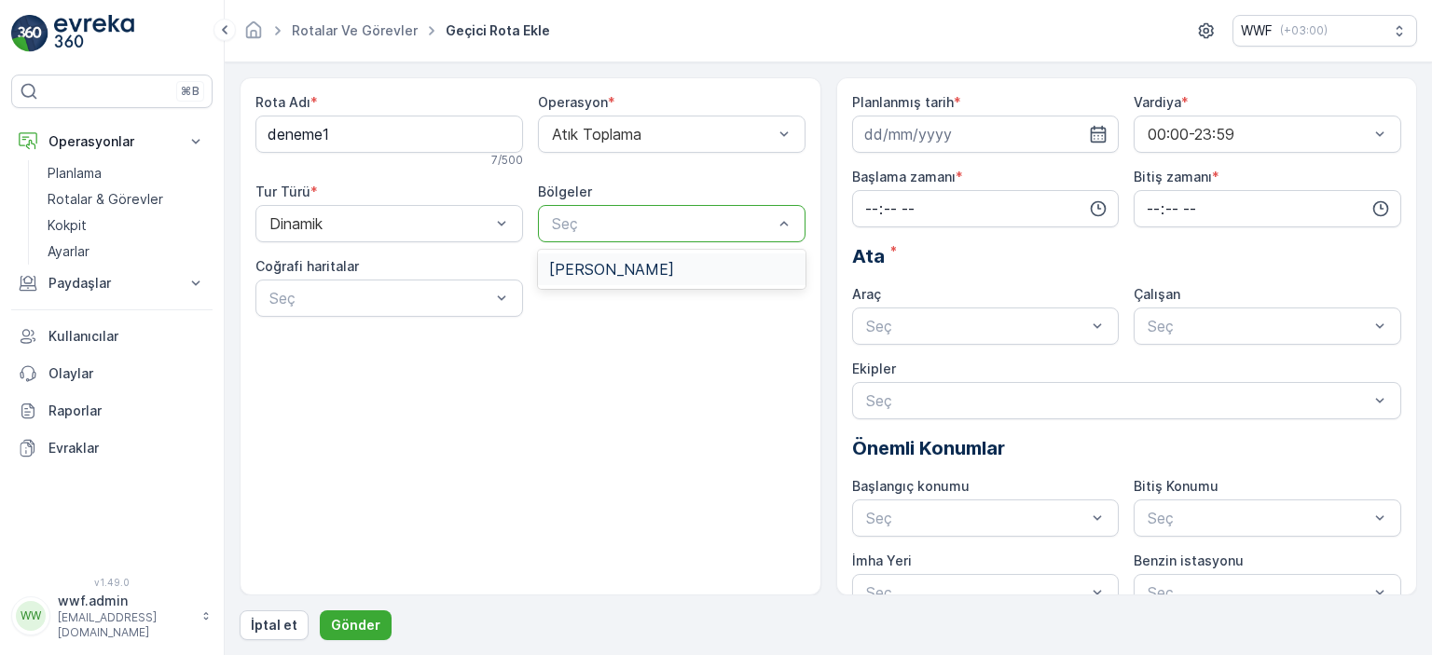
click at [611, 269] on div "[PERSON_NAME]" at bounding box center [671, 269] width 245 height 17
click at [451, 297] on div at bounding box center [380, 298] width 225 height 17
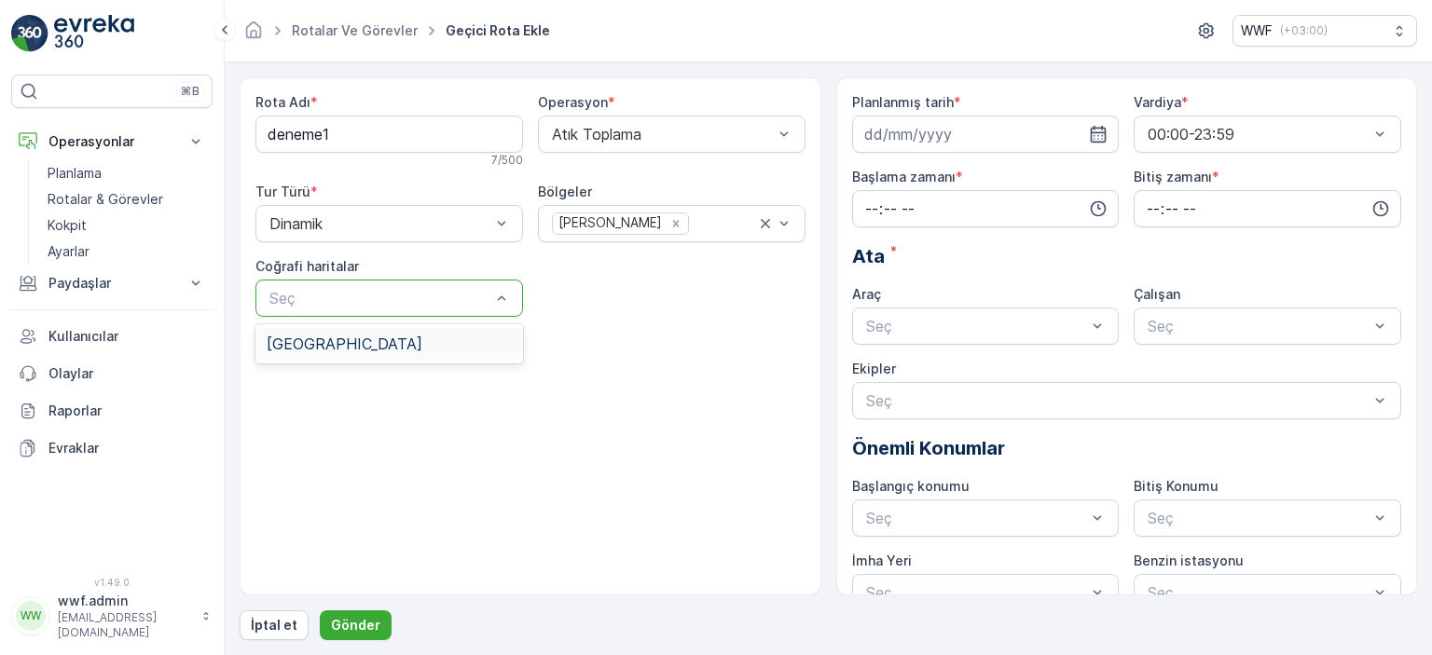
click at [395, 331] on div "[GEOGRAPHIC_DATA]" at bounding box center [389, 344] width 268 height 32
click at [915, 203] on input "time" at bounding box center [986, 208] width 268 height 37
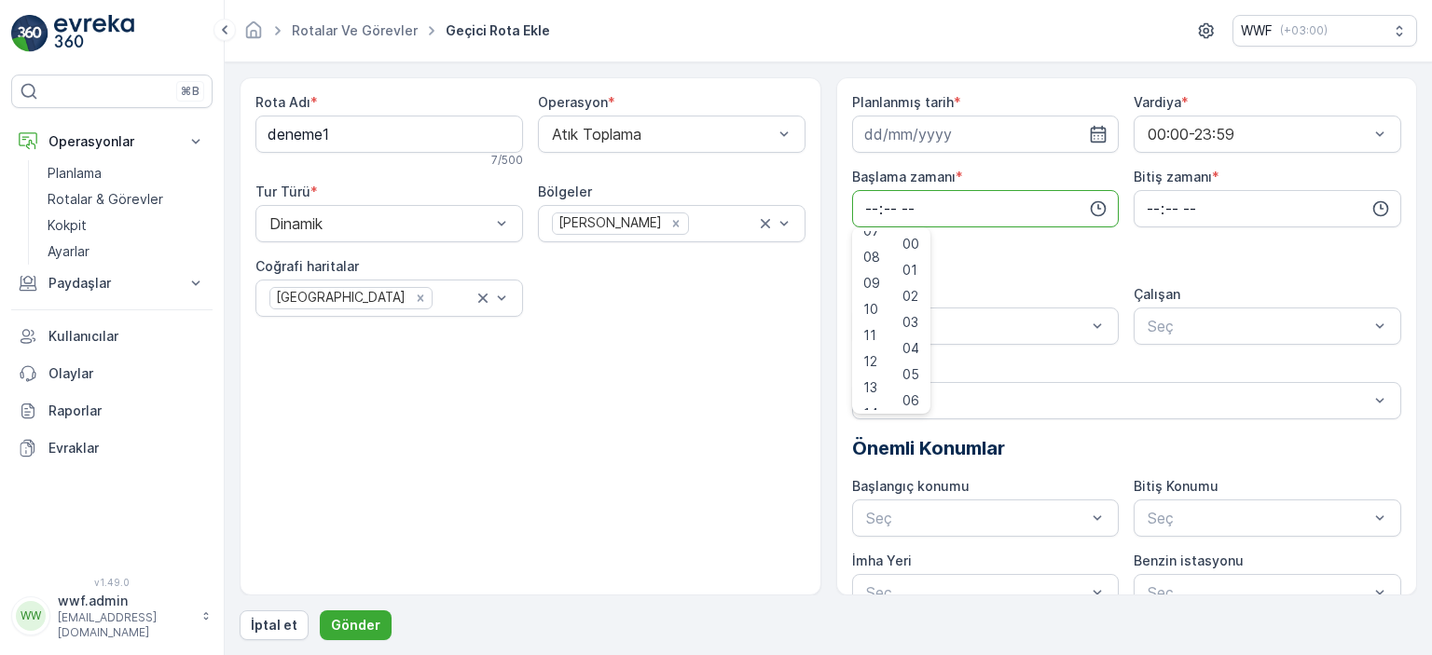
scroll to position [186, 0]
click at [880, 295] on div "09" at bounding box center [872, 293] width 32 height 26
type input "09:00"
click at [919, 238] on span "00" at bounding box center [910, 244] width 17 height 19
click at [1191, 199] on input "time" at bounding box center [1267, 208] width 268 height 37
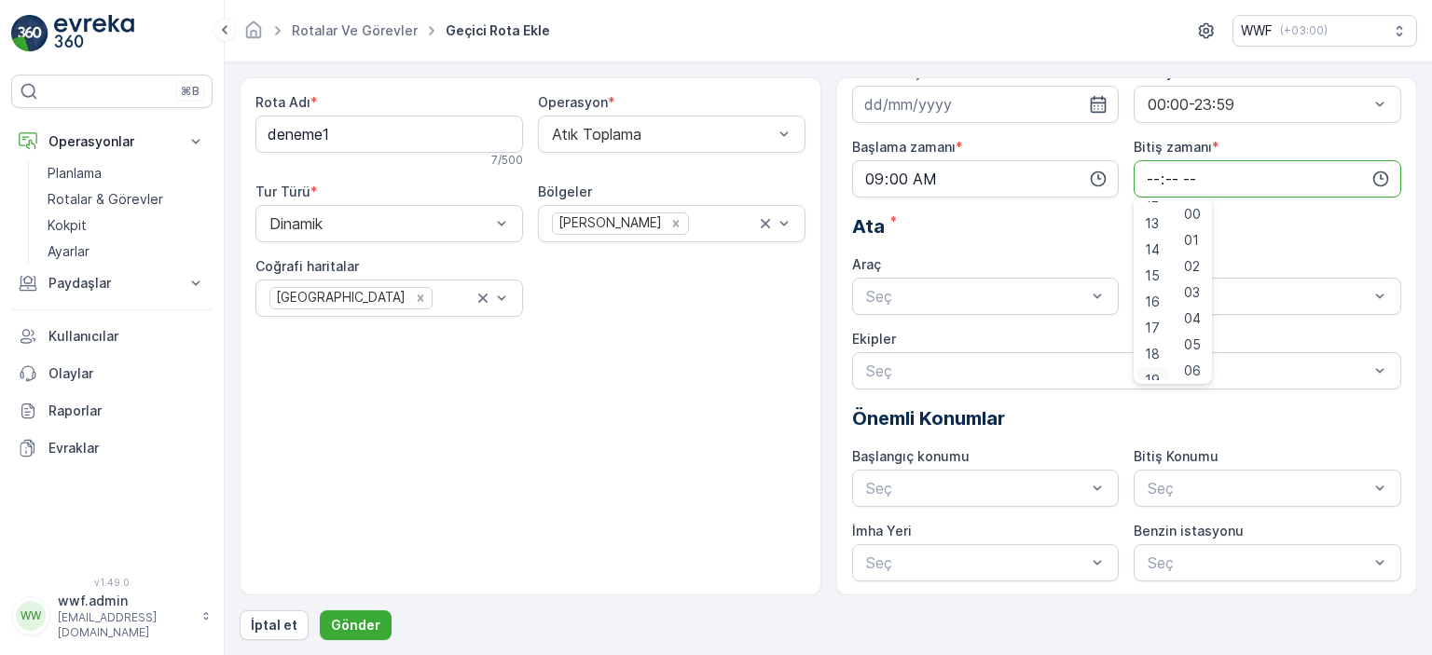
scroll to position [373, 0]
click at [1155, 313] on span "18" at bounding box center [1152, 311] width 15 height 19
type input "18:00"
click at [1195, 219] on span "00" at bounding box center [1192, 214] width 17 height 19
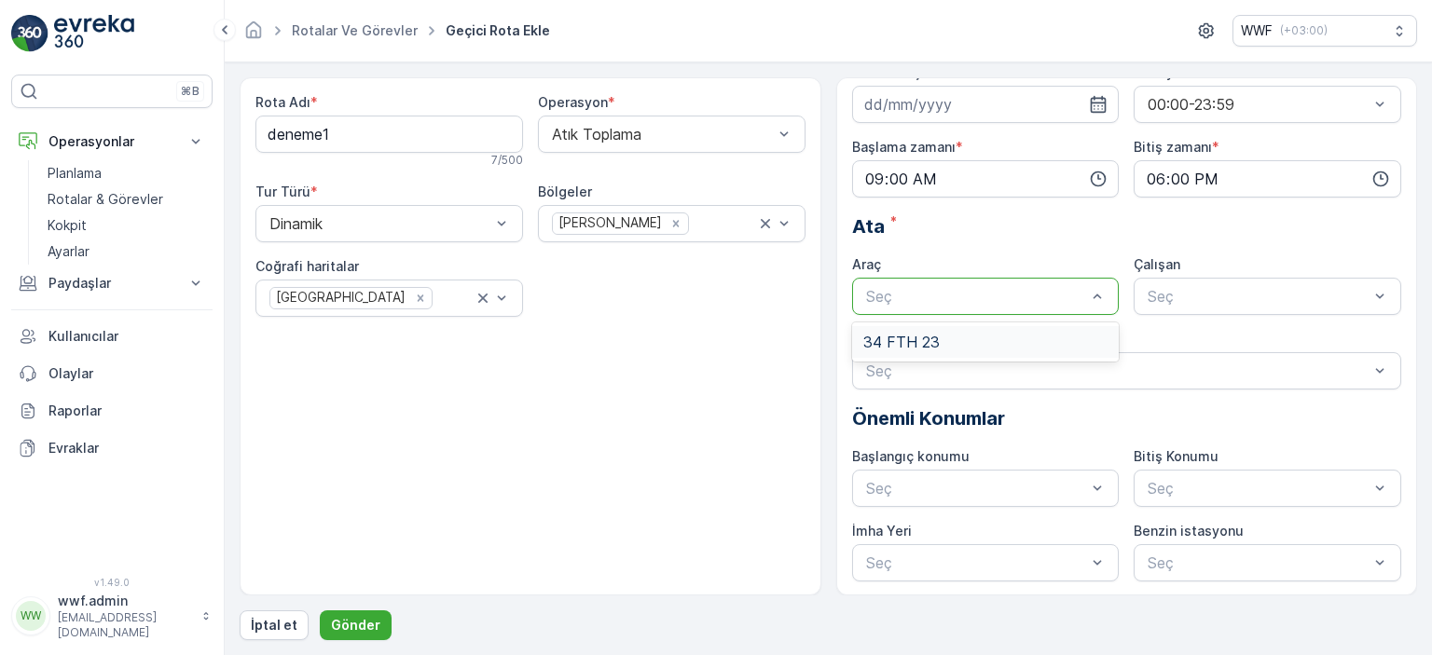
click at [975, 289] on div at bounding box center [976, 296] width 225 height 17
click at [936, 342] on span "34 FTH 23" at bounding box center [901, 342] width 76 height 17
click at [1201, 292] on div at bounding box center [1258, 296] width 225 height 17
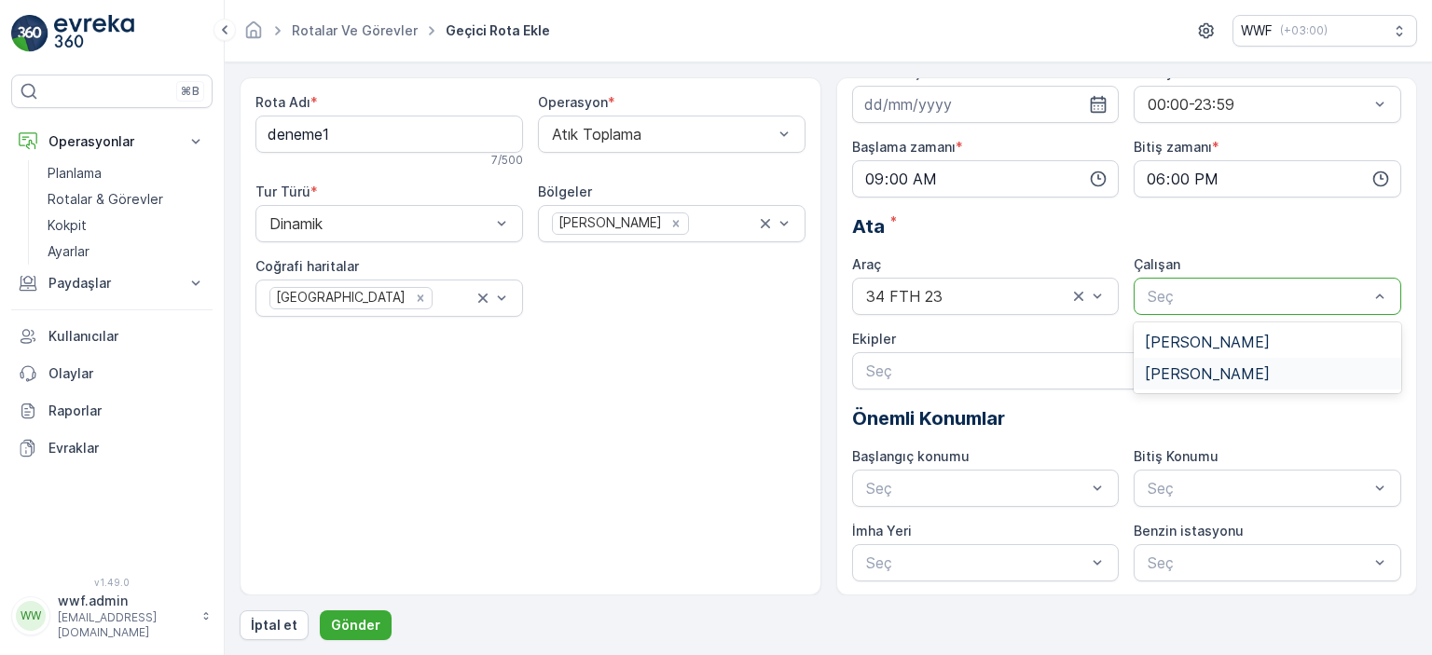
click at [1169, 367] on span "[PERSON_NAME]" at bounding box center [1207, 373] width 125 height 17
click at [1066, 369] on div at bounding box center [1117, 371] width 507 height 17
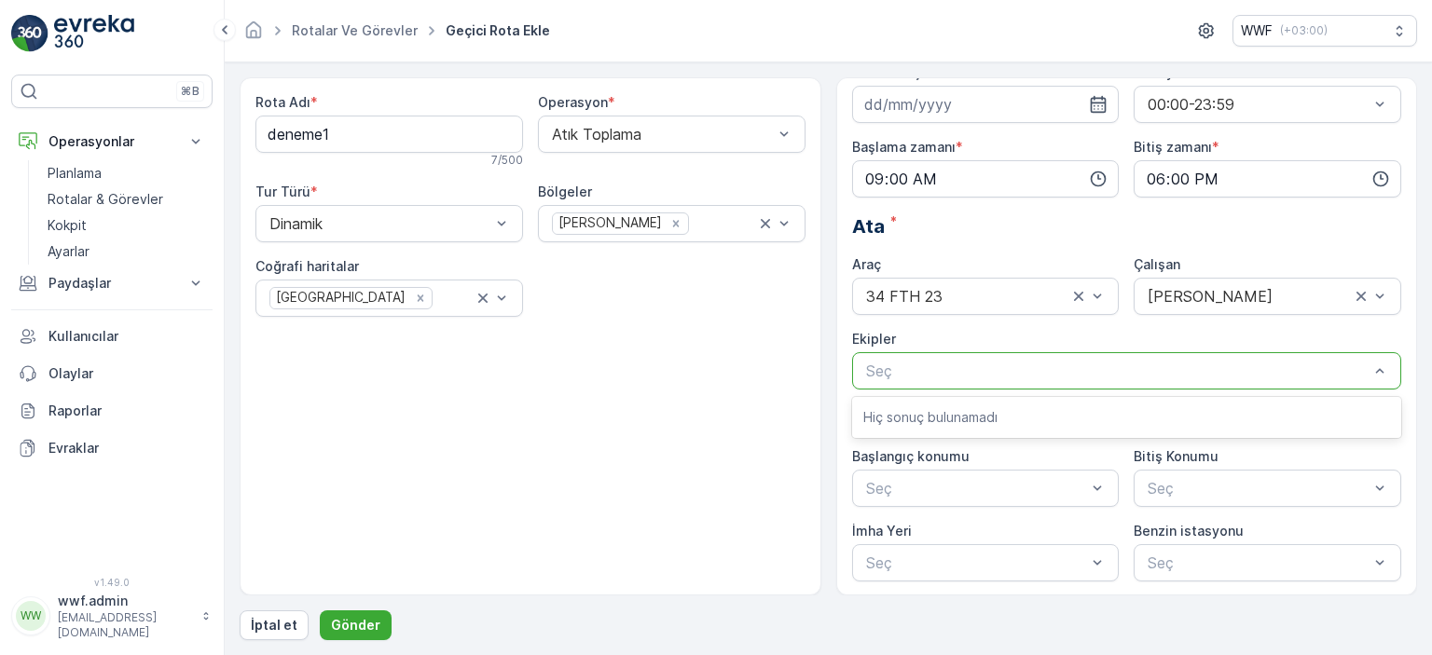
click at [758, 372] on div "Rota Adı * deneme1 7 / 500 Operasyon * Atık Toplama Tur Türü * Dinamik Bölgeler…" at bounding box center [531, 336] width 582 height 518
click at [925, 368] on div at bounding box center [1117, 371] width 507 height 17
click at [1195, 486] on div at bounding box center [1258, 488] width 225 height 17
click at [1088, 413] on p "Önemli Konumlar" at bounding box center [1127, 419] width 550 height 28
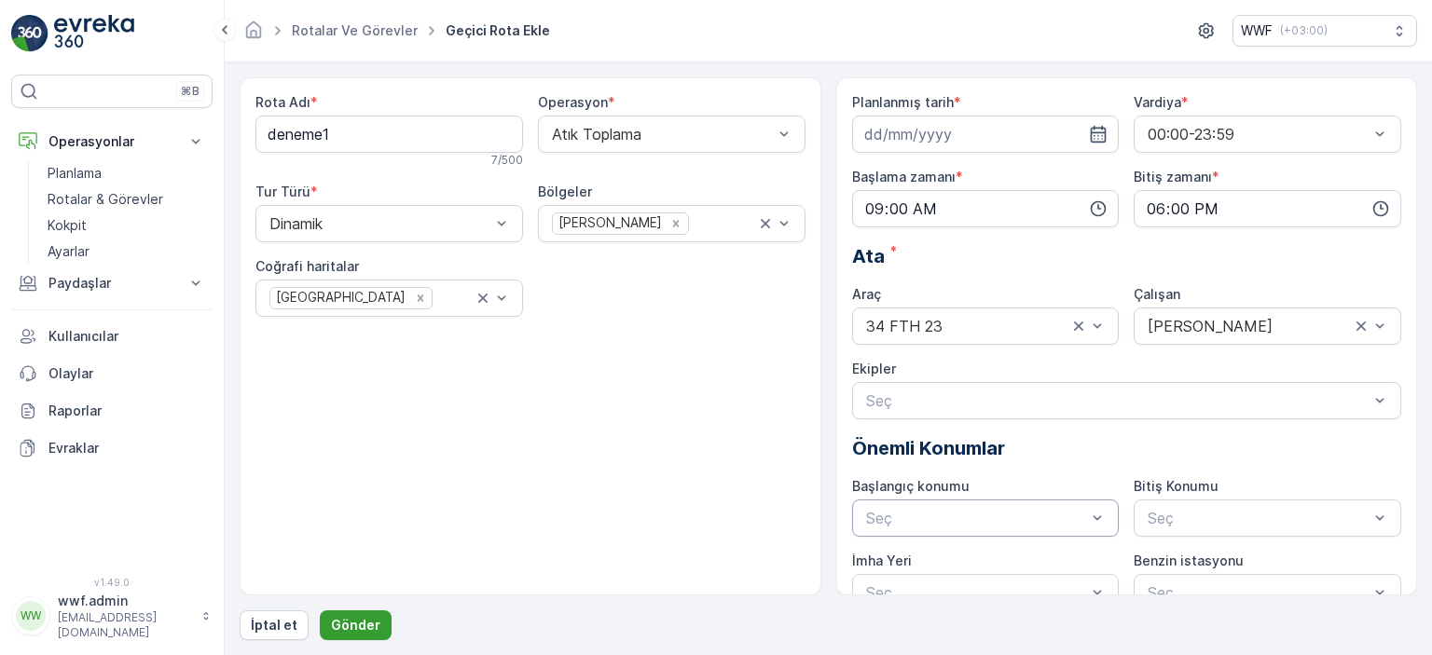
click at [347, 625] on p "Gönder" at bounding box center [355, 625] width 49 height 19
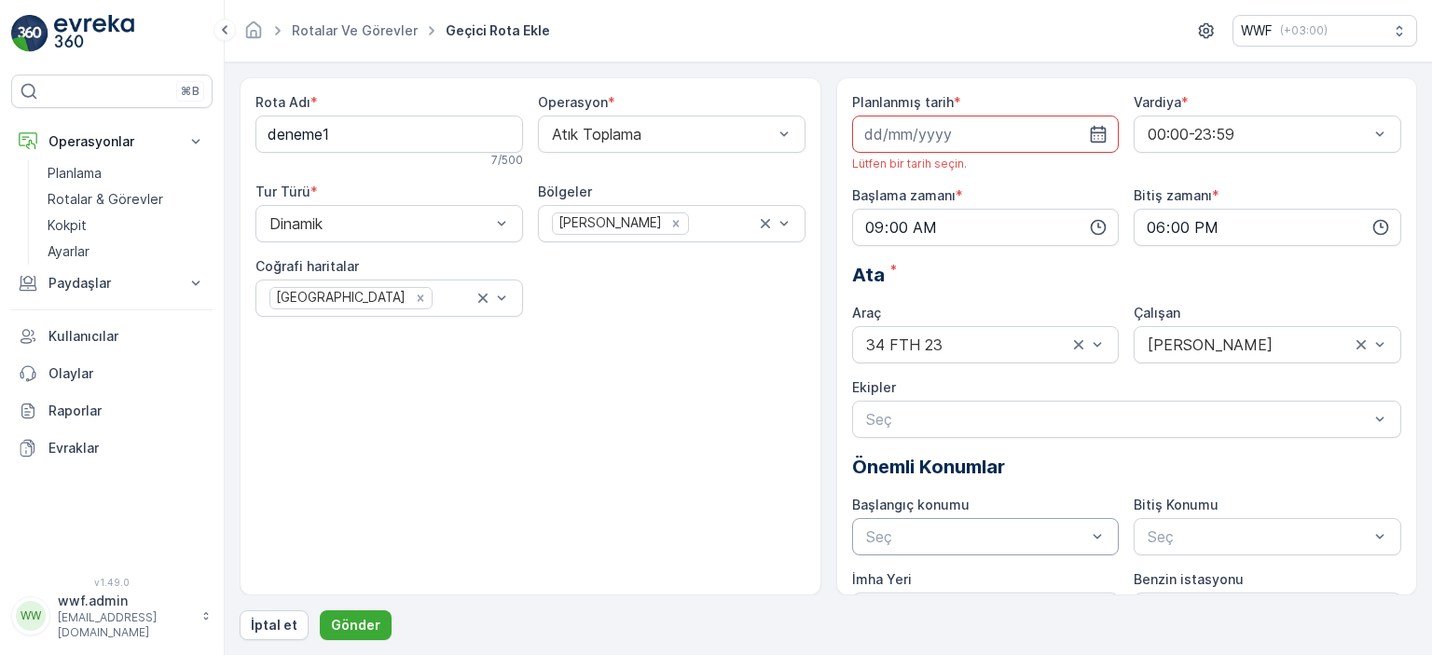
click at [926, 124] on input at bounding box center [986, 134] width 268 height 37
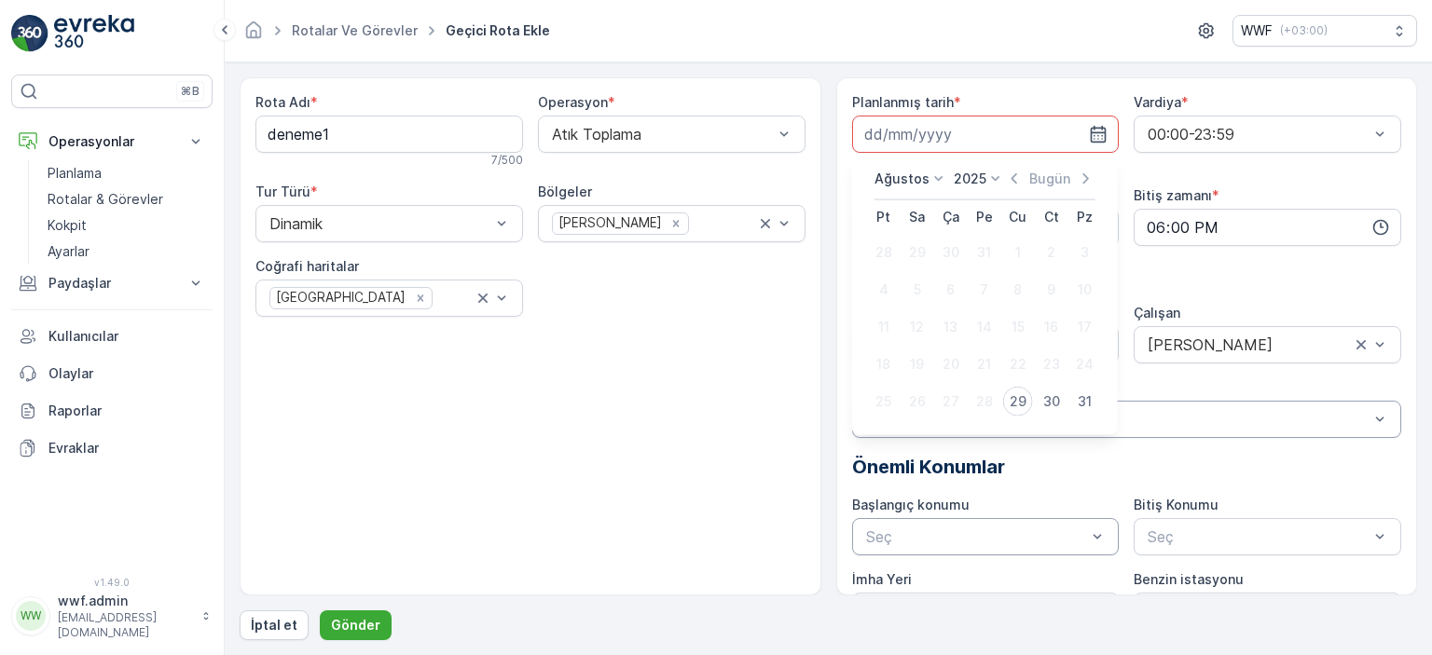
click at [1012, 401] on div "29" at bounding box center [1018, 402] width 30 height 30
type input "[DATE]"
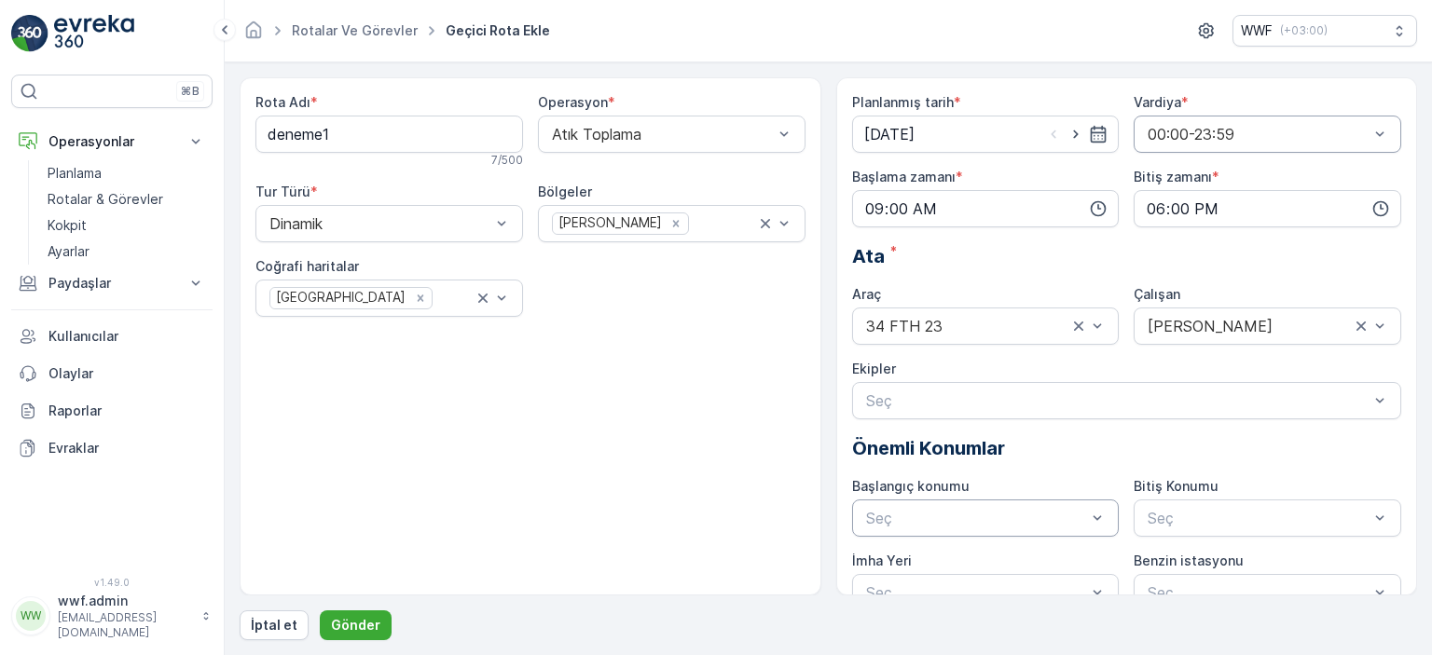
click at [1182, 131] on div at bounding box center [1258, 134] width 225 height 17
click at [1186, 174] on span "00:00-23:59" at bounding box center [1188, 180] width 87 height 17
click at [362, 615] on button "Gönder" at bounding box center [356, 626] width 72 height 30
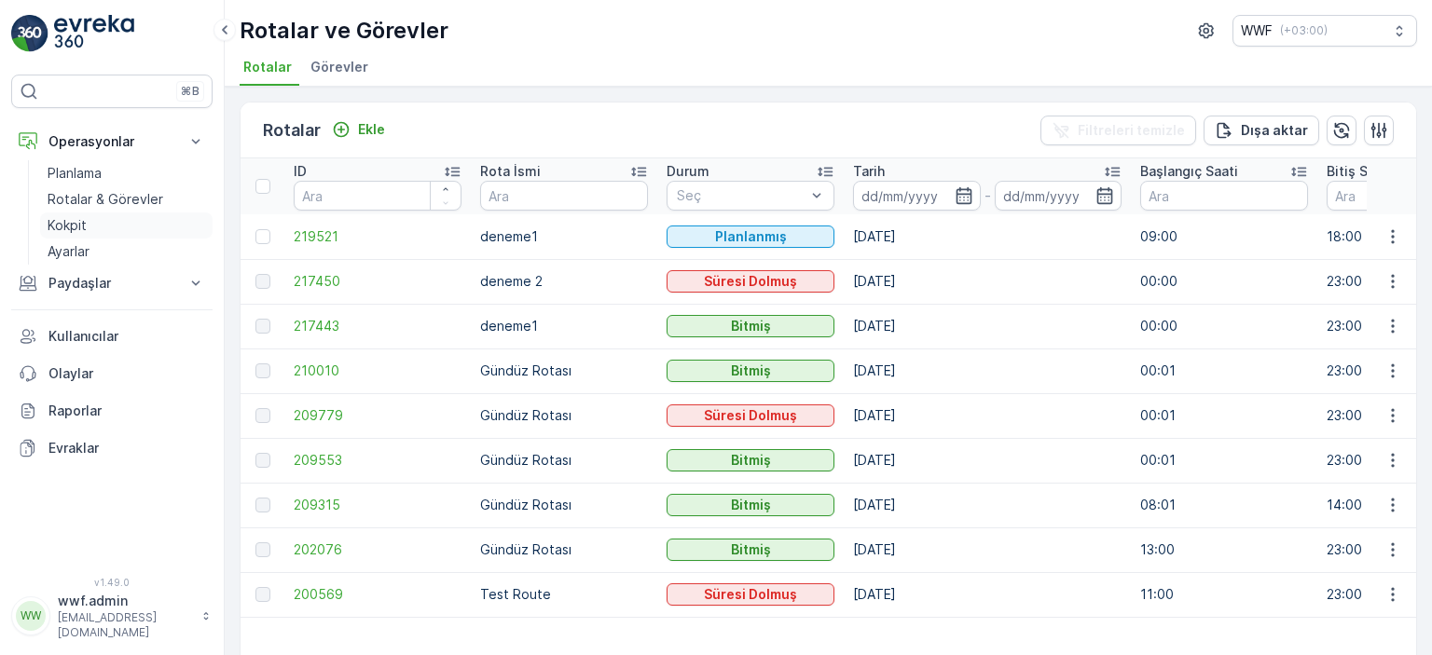
click at [75, 223] on p "Kokpit" at bounding box center [67, 225] width 39 height 19
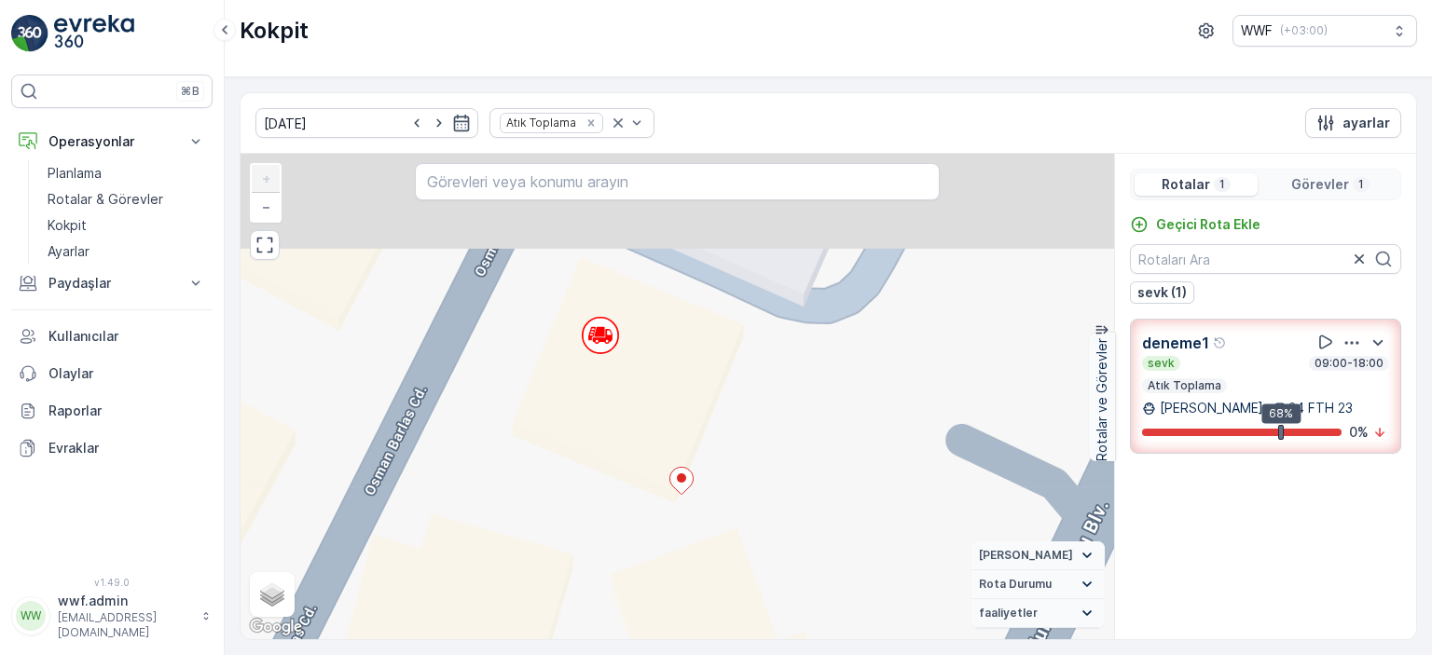
drag, startPoint x: 715, startPoint y: 322, endPoint x: 719, endPoint y: 404, distance: 82.1
click at [719, 404] on div "+ − Uydu Yol haritası Arazi Karışık Leaflet Klavye kısayolları Harita Verileri …" at bounding box center [676, 397] width 873 height 486
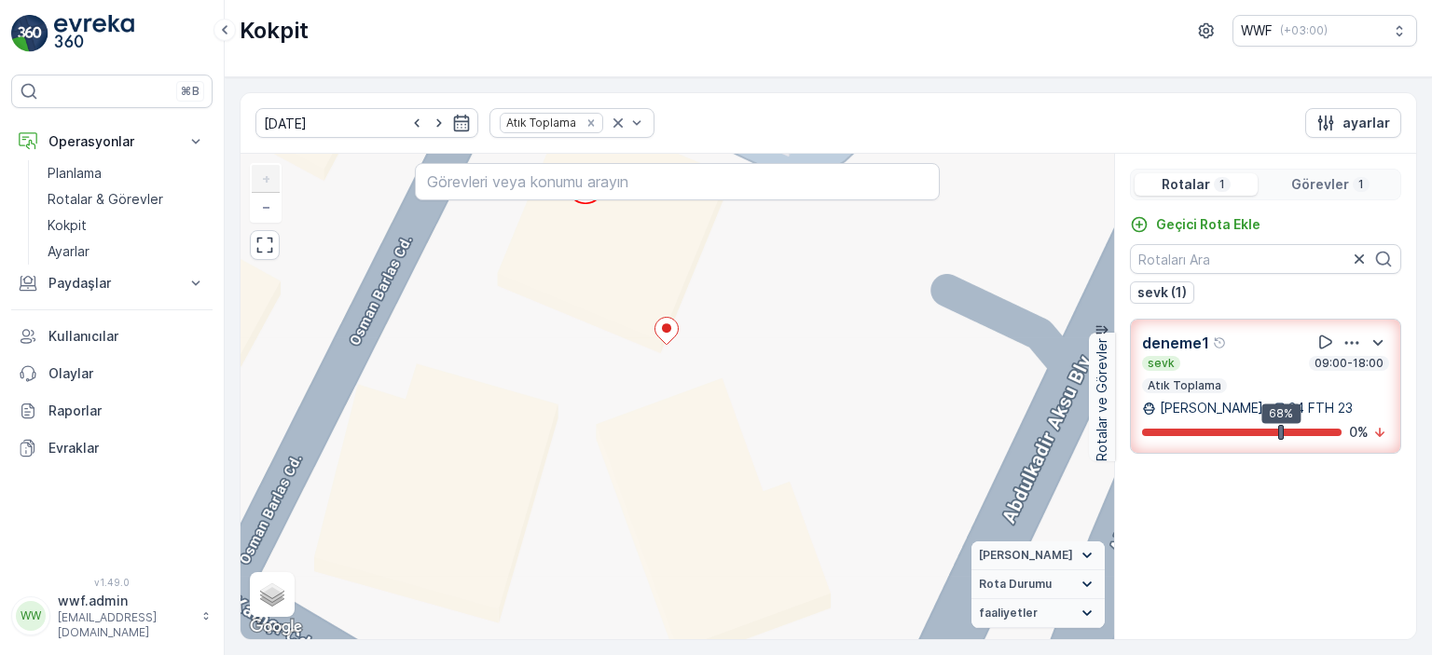
drag, startPoint x: 680, startPoint y: 453, endPoint x: 664, endPoint y: 279, distance: 175.1
click at [664, 279] on div "+ − Uydu Yol haritası Arazi Karışık Leaflet Klavye kısayolları Harita Verileri …" at bounding box center [676, 397] width 873 height 486
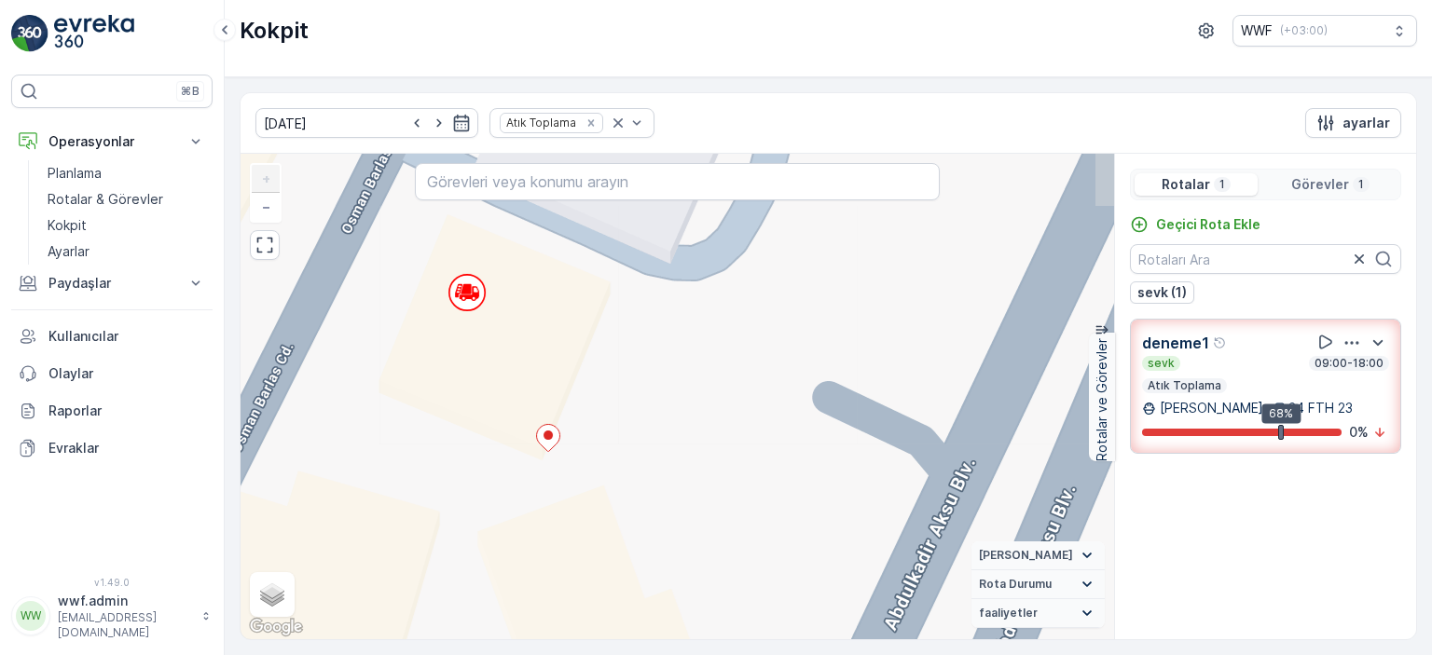
drag, startPoint x: 782, startPoint y: 324, endPoint x: 685, endPoint y: 429, distance: 142.5
click at [685, 429] on div "+ − Uydu Yol haritası Arazi Karışık Leaflet Klavye kısayolları Harita Verileri …" at bounding box center [676, 397] width 873 height 486
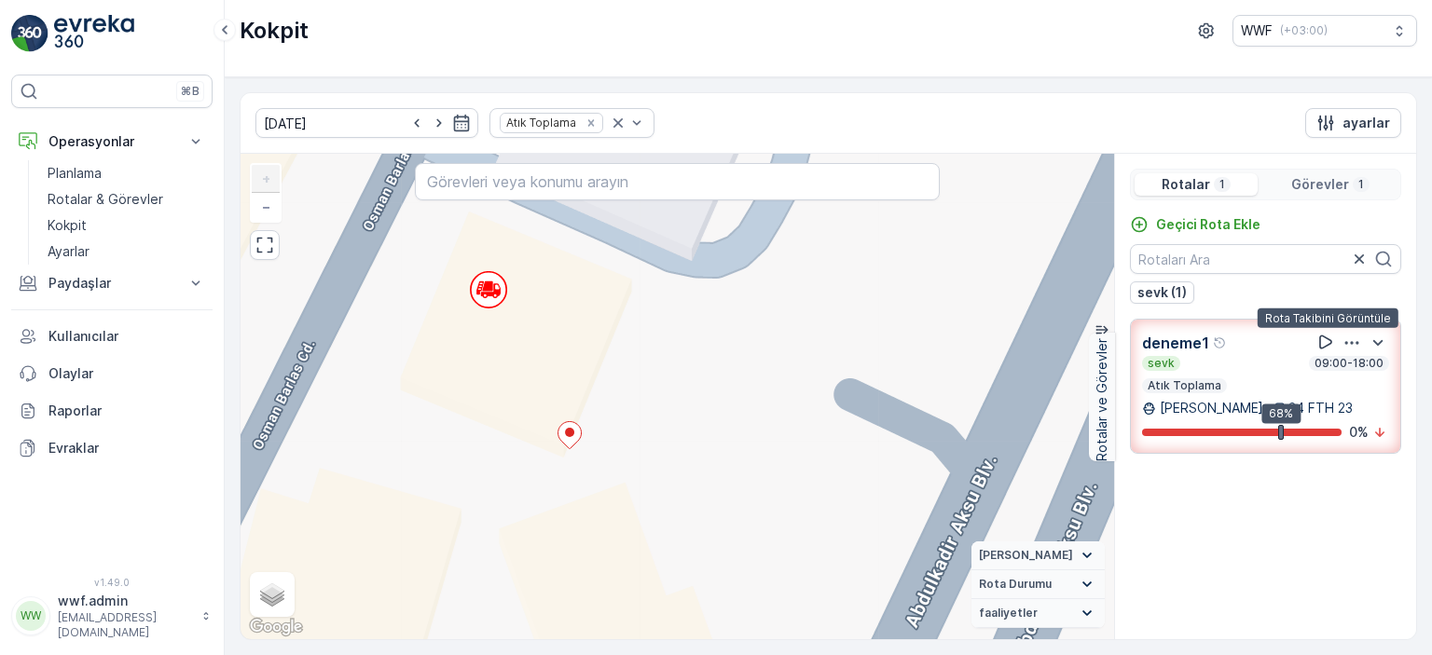
click at [1326, 342] on icon at bounding box center [1325, 342] width 19 height 19
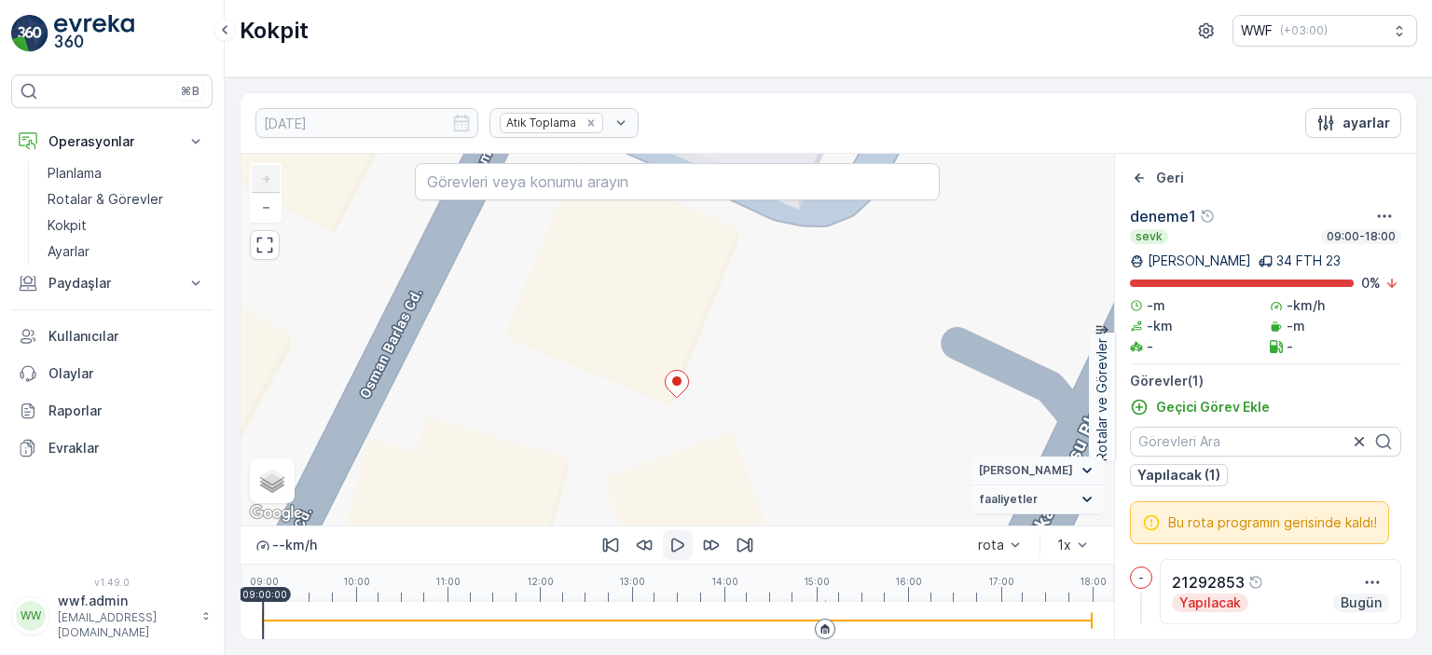
click at [672, 546] on icon "button" at bounding box center [677, 545] width 19 height 19
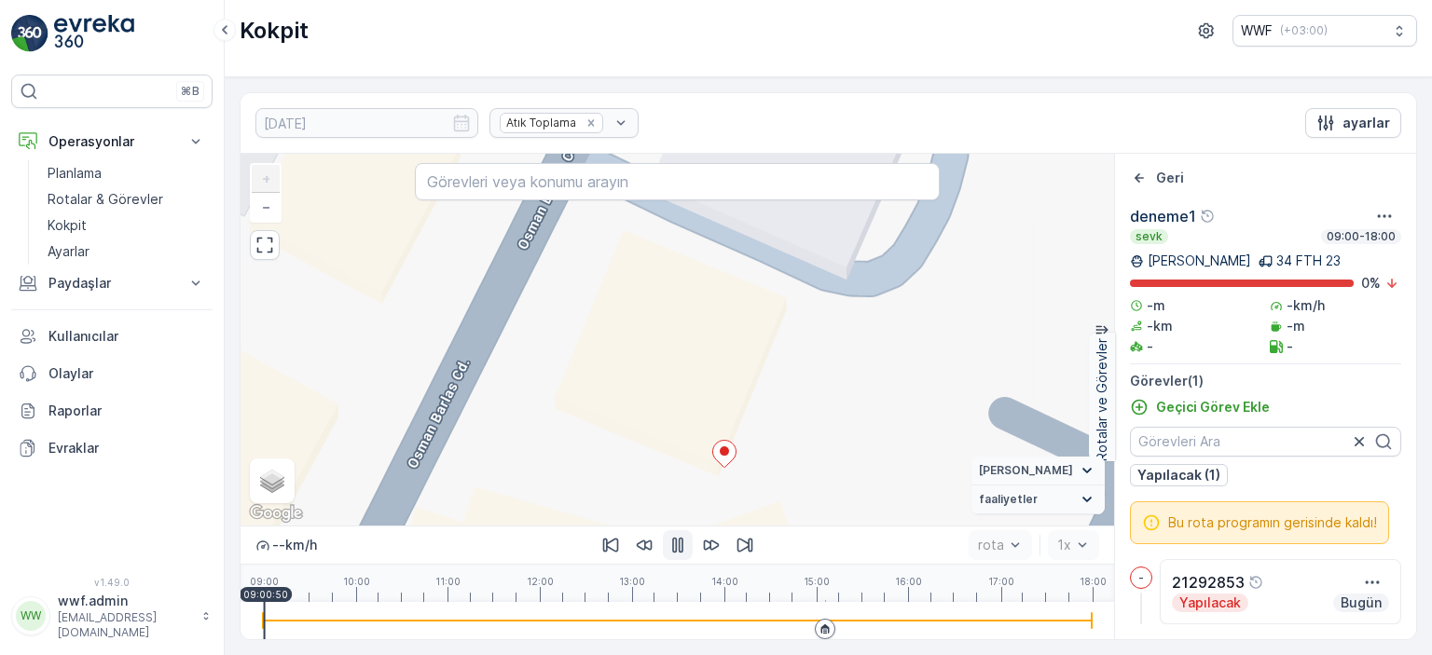
drag, startPoint x: 765, startPoint y: 298, endPoint x: 813, endPoint y: 364, distance: 81.5
click at [813, 364] on div "+ − Uydu Yol haritası Arazi Karışık Leaflet Klavye kısayolları Harita Verileri …" at bounding box center [676, 340] width 873 height 372
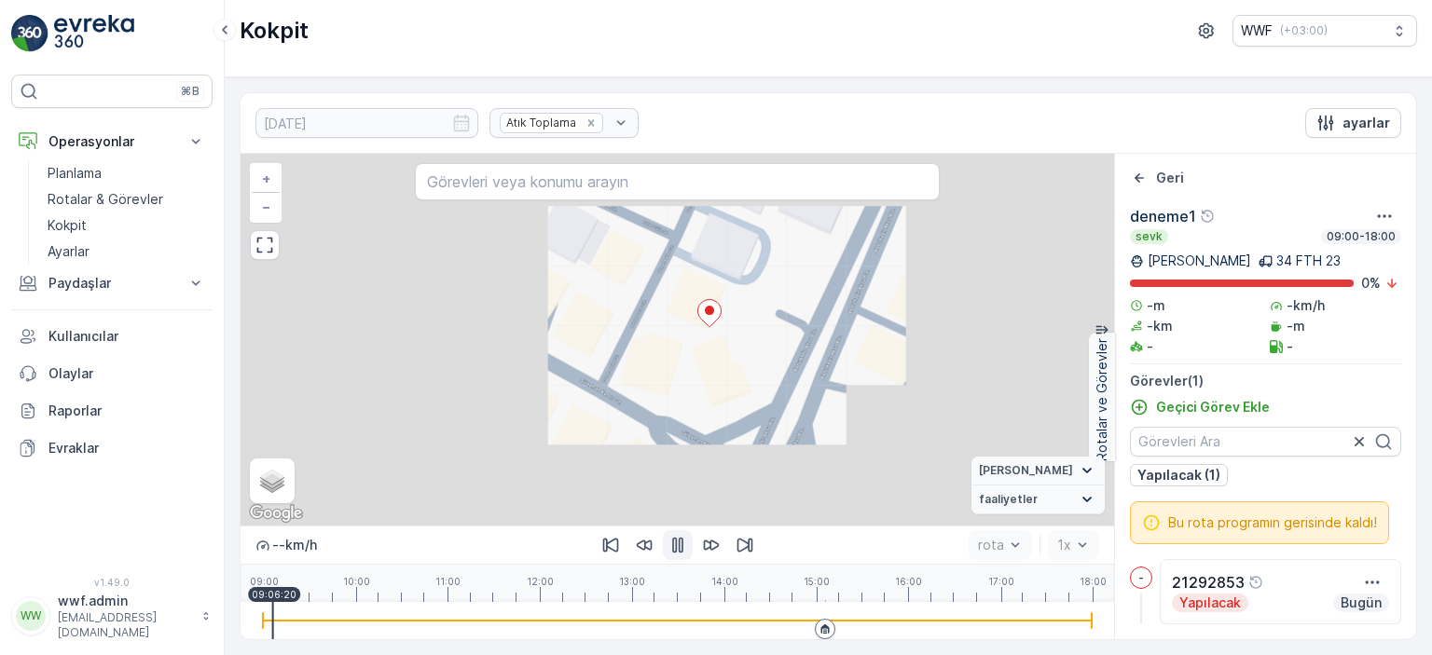
drag, startPoint x: 775, startPoint y: 425, endPoint x: 787, endPoint y: 373, distance: 53.4
click at [738, 368] on div "+ − Uydu Yol haritası Arazi Karışık Leaflet Klavye kısayolları Harita Verileri …" at bounding box center [676, 340] width 873 height 372
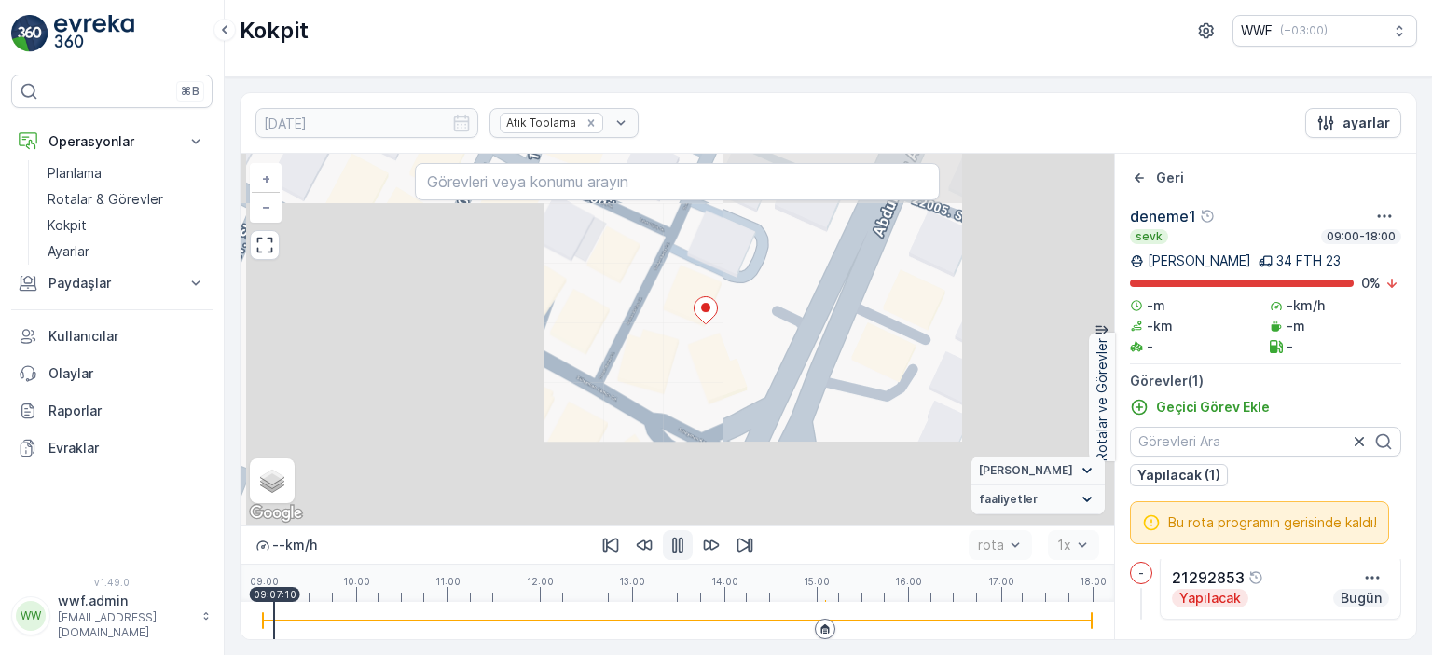
scroll to position [7, 0]
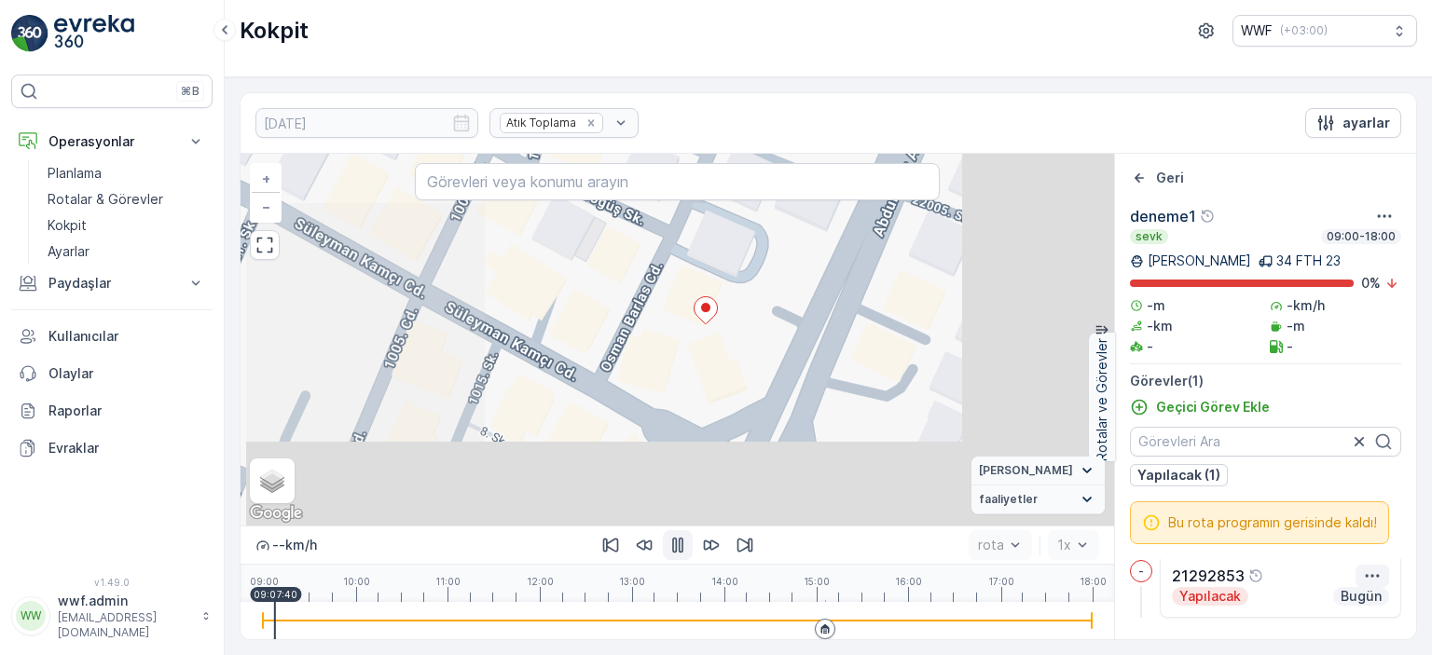
click at [1370, 570] on icon "button" at bounding box center [1372, 576] width 19 height 19
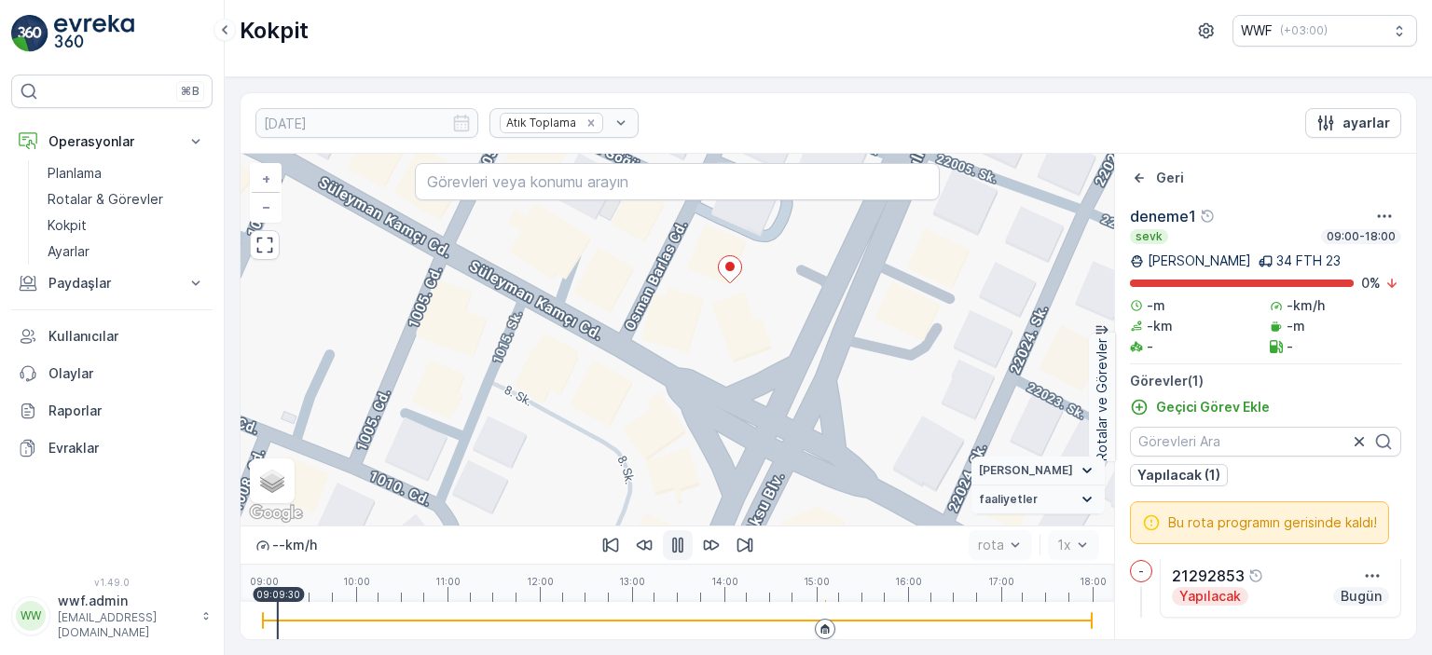
drag, startPoint x: 822, startPoint y: 357, endPoint x: 846, endPoint y: 316, distance: 47.6
click at [846, 316] on div "+ − Uydu Yol haritası Arazi Karışık Leaflet Klavye kısayolları Harita Verileri …" at bounding box center [676, 340] width 873 height 372
click at [418, 617] on div at bounding box center [677, 620] width 829 height 37
click at [775, 624] on div at bounding box center [677, 620] width 829 height 37
click at [809, 622] on div at bounding box center [677, 620] width 829 height 37
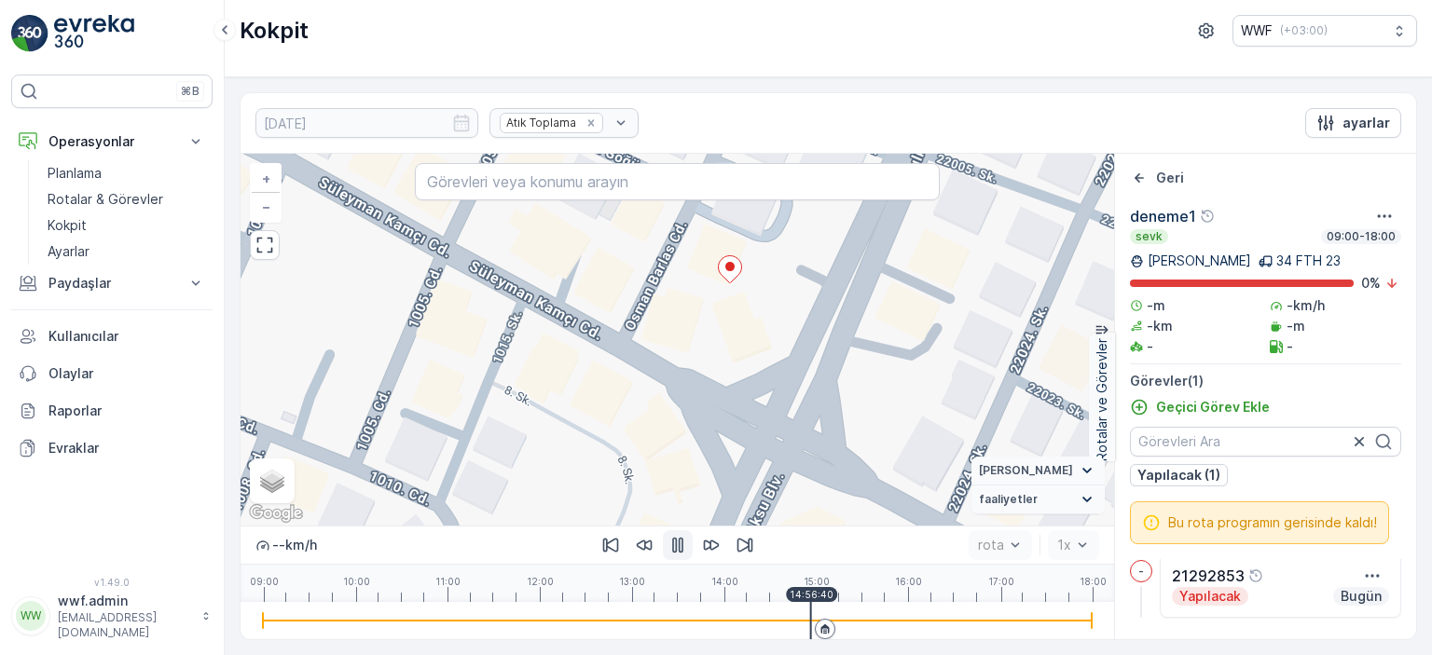
click at [819, 621] on div at bounding box center [825, 629] width 21 height 21
click at [835, 622] on div at bounding box center [677, 621] width 829 height 2
drag, startPoint x: 854, startPoint y: 622, endPoint x: 865, endPoint y: 621, distance: 11.2
click at [856, 622] on div at bounding box center [677, 621] width 829 height 2
click at [902, 617] on div at bounding box center [677, 620] width 829 height 37
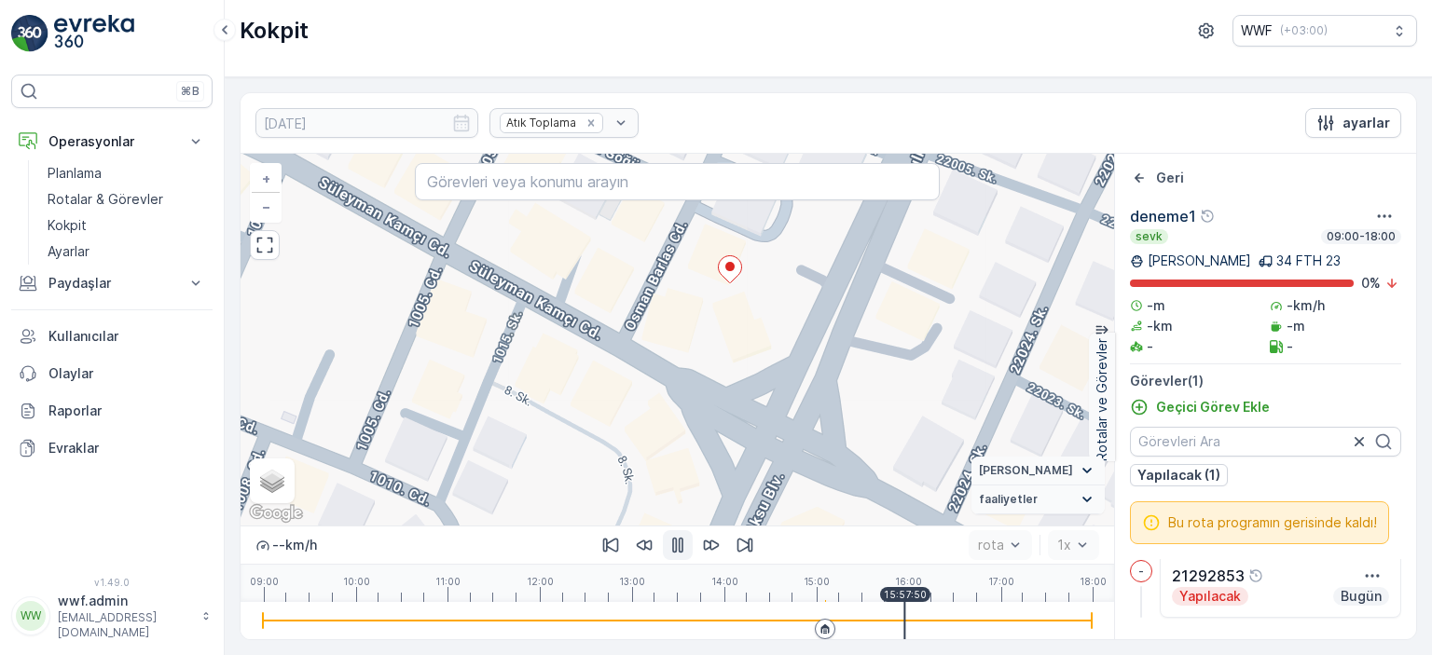
click at [827, 629] on icon at bounding box center [825, 628] width 8 height 9
click at [825, 629] on icon at bounding box center [824, 629] width 11 height 11
click at [958, 398] on div "+ − Uydu Yol haritası Arazi Karışık Leaflet Klavye kısayolları Harita Verileri …" at bounding box center [676, 340] width 873 height 372
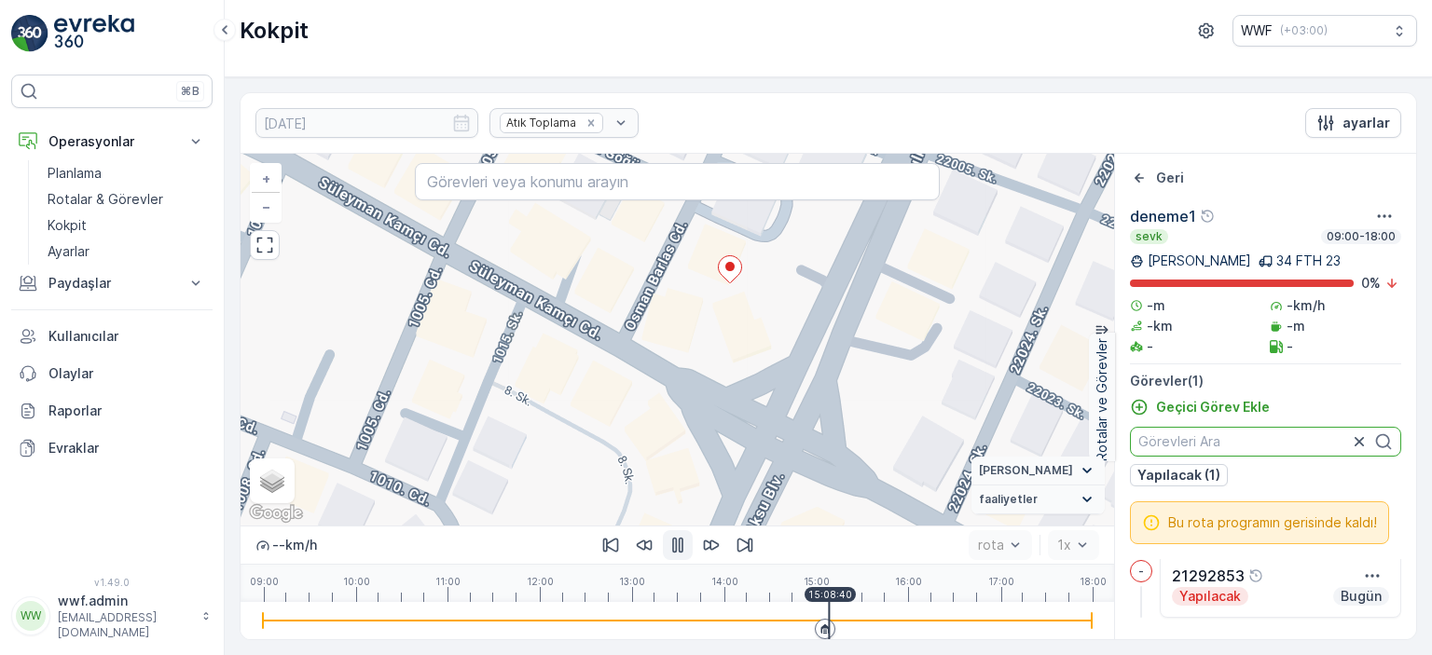
click at [1222, 441] on input "text" at bounding box center [1265, 442] width 271 height 30
click at [97, 186] on link "Rotalar & Görevler" at bounding box center [126, 199] width 172 height 26
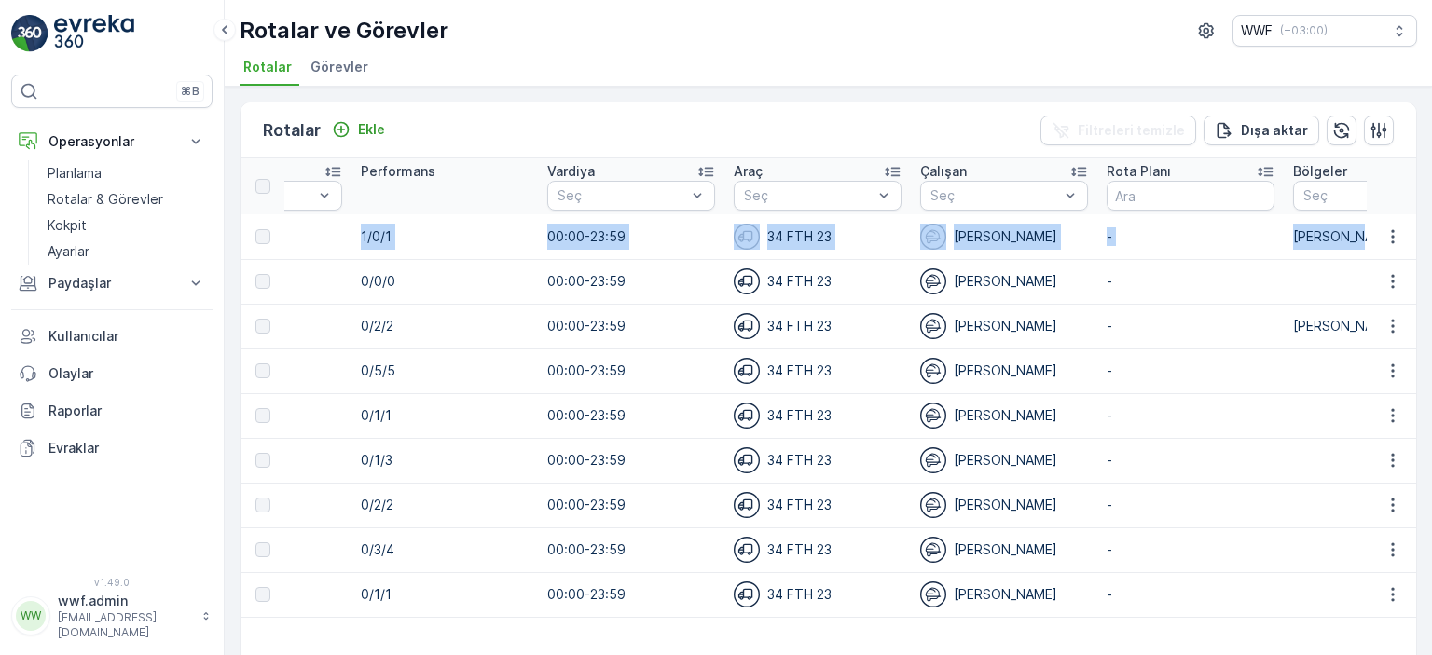
scroll to position [0, 1480]
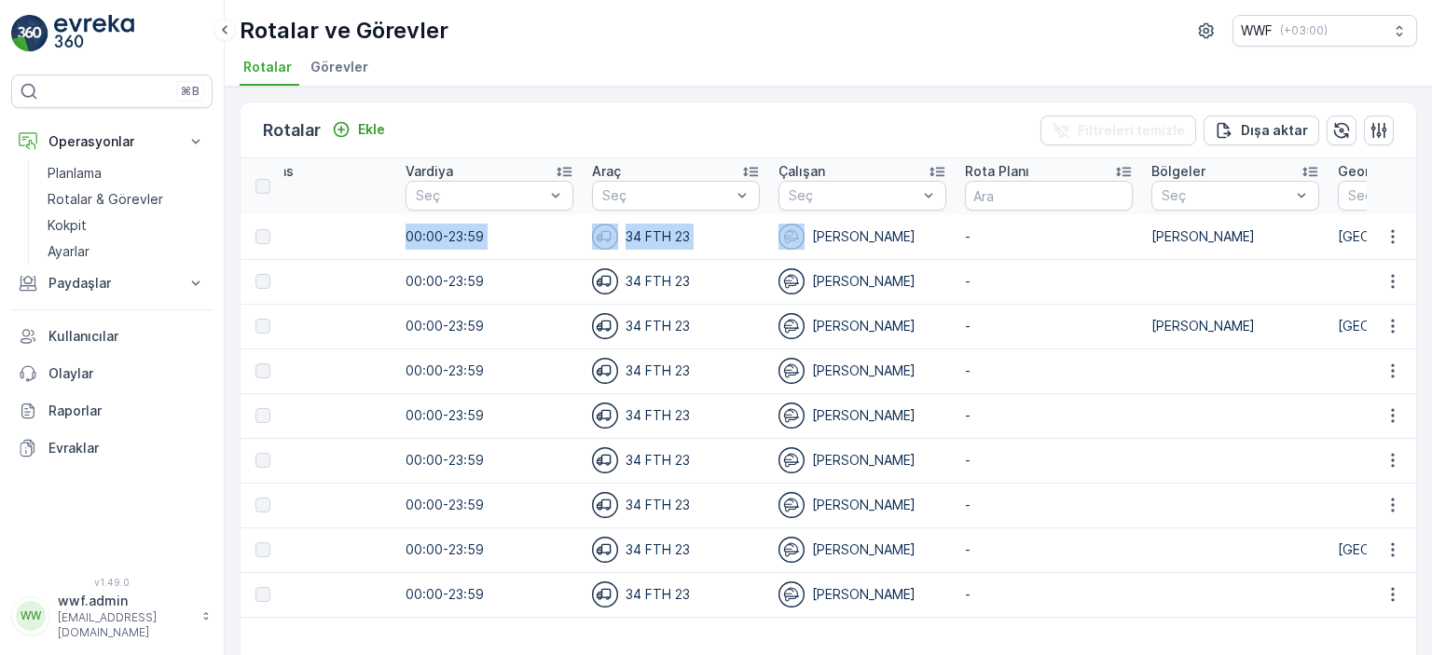
drag, startPoint x: 1174, startPoint y: 234, endPoint x: 927, endPoint y: 235, distance: 247.0
click at [927, 235] on tr "219521 deneme1 Aktif [DATE] 09:00 18:00 Atık Toplama 1/0/1 00:00-23:59 34 FTH 2…" at bounding box center [628, 236] width 3737 height 45
click at [921, 237] on div "[PERSON_NAME]" at bounding box center [862, 237] width 168 height 26
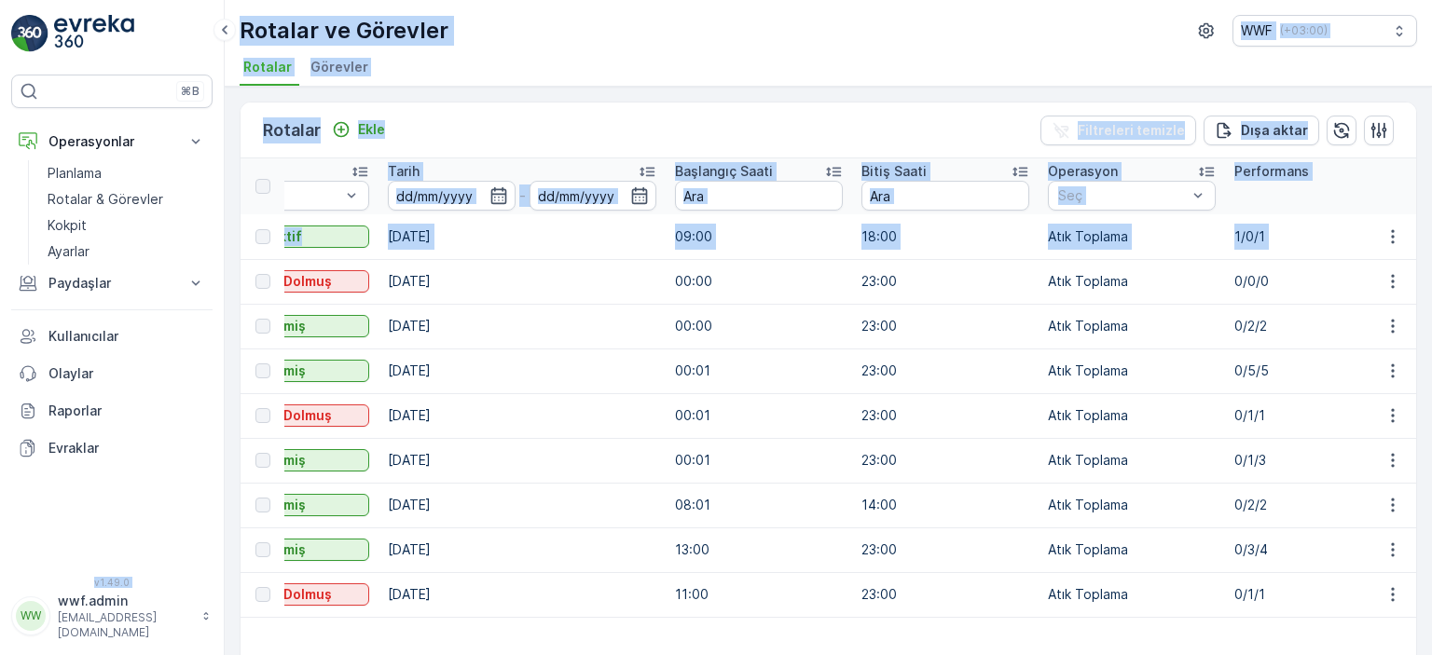
scroll to position [0, 0]
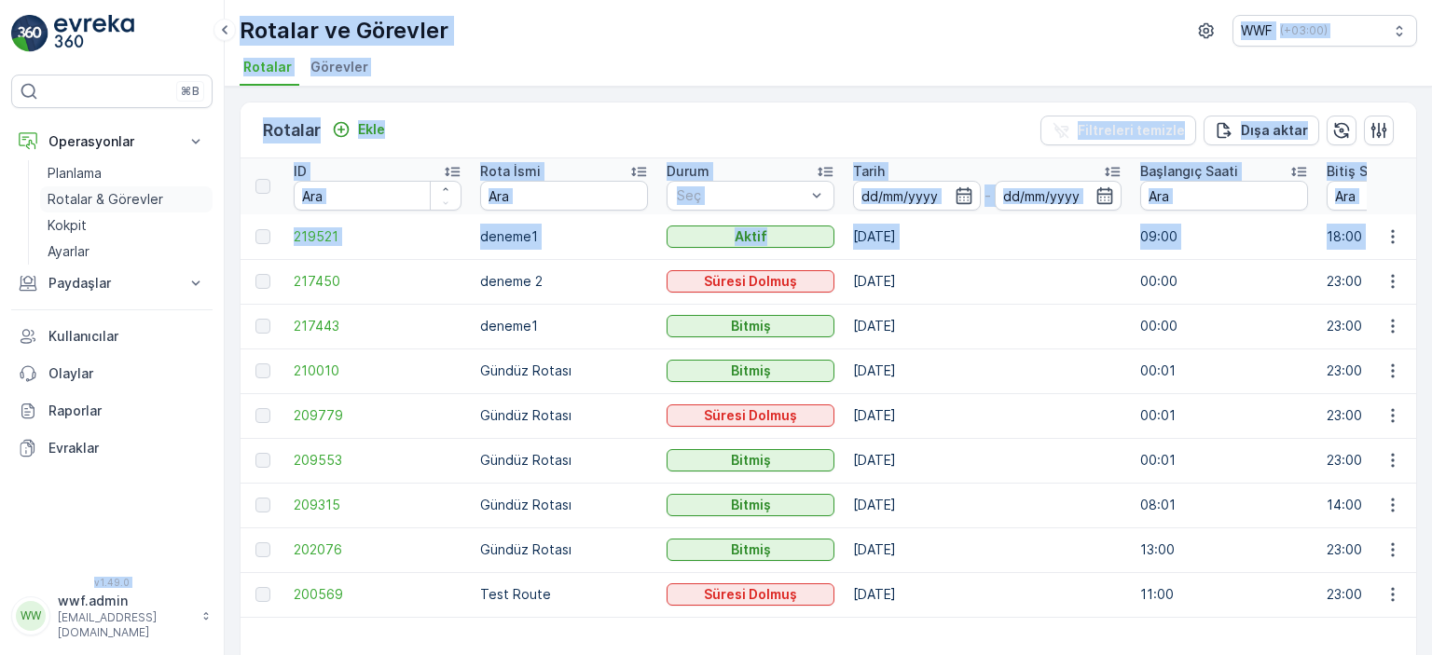
drag, startPoint x: 1166, startPoint y: 235, endPoint x: 89, endPoint y: 208, distance: 1077.8
click at [4, 226] on div "⌘B Operasyonlar Planlama Rotalar & Görevler Kokpit Ayarlar Paydaşlar Birimler K…" at bounding box center [716, 327] width 1432 height 655
click at [82, 176] on p "Planlama" at bounding box center [75, 173] width 54 height 19
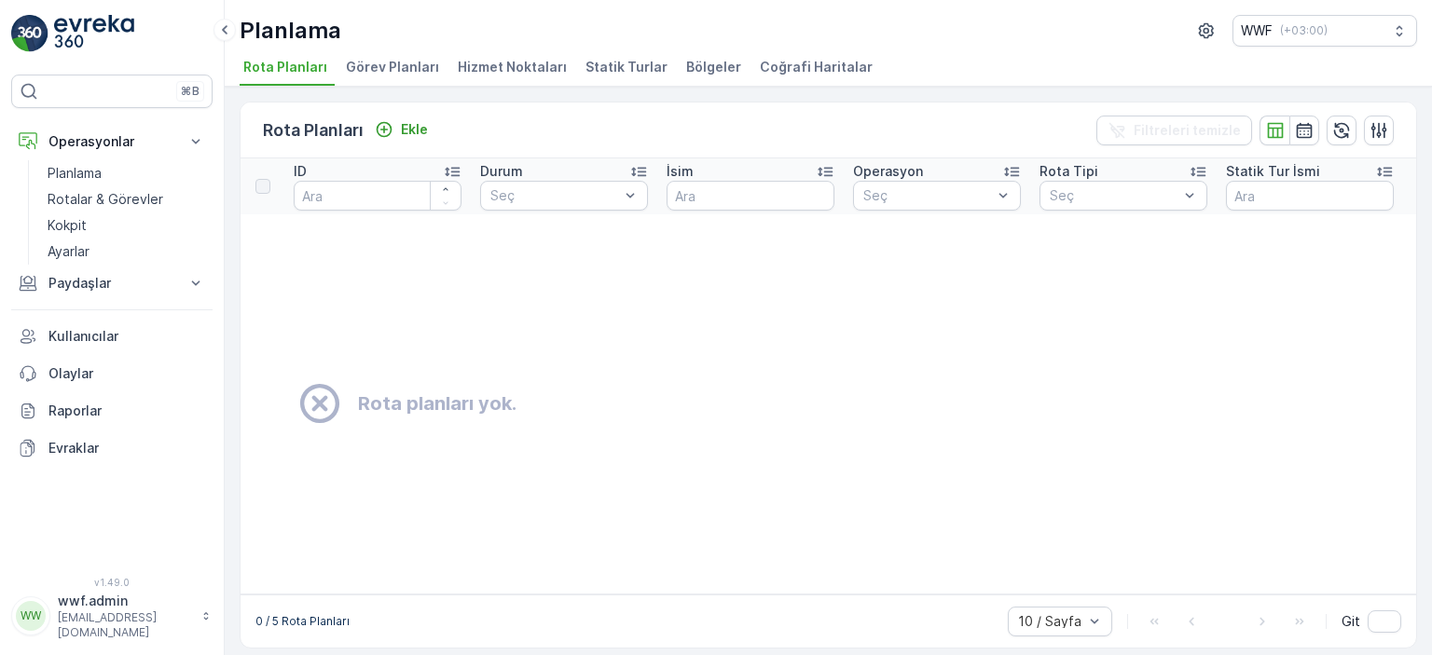
click at [394, 73] on span "Görev Planları" at bounding box center [392, 67] width 93 height 19
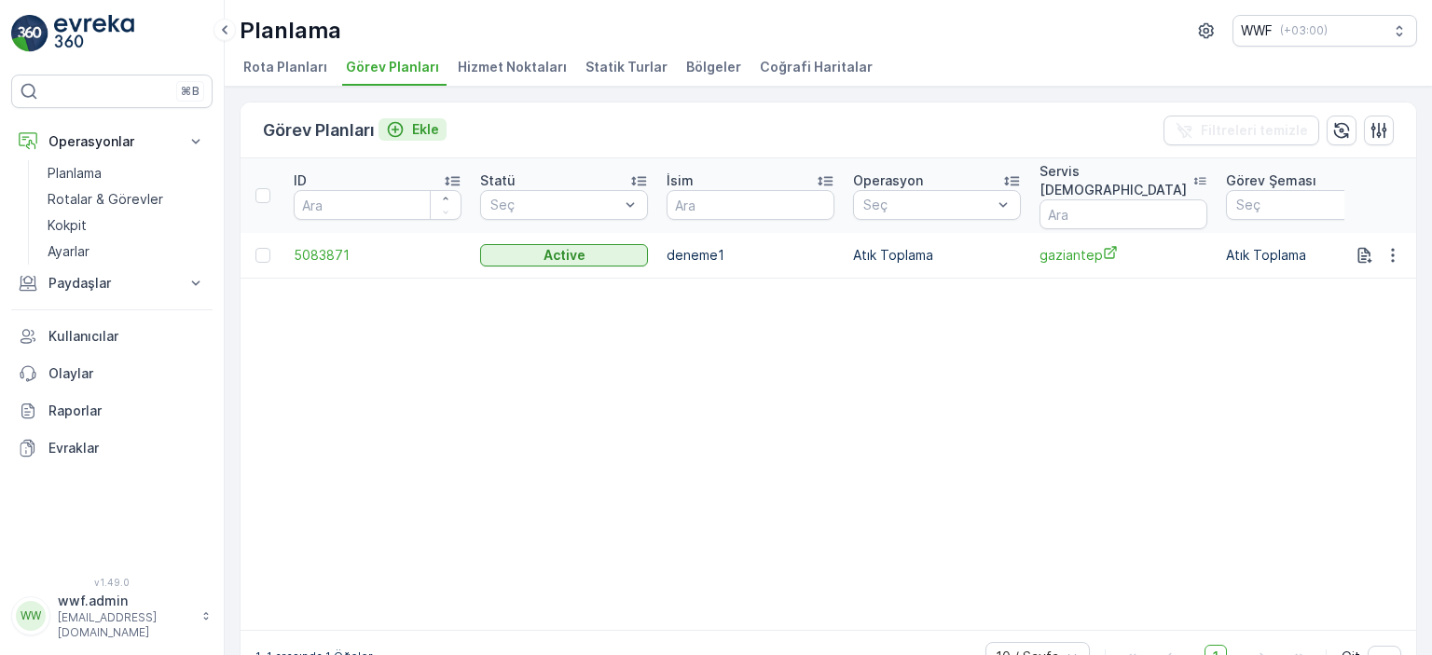
click at [416, 122] on p "Ekle" at bounding box center [425, 129] width 27 height 19
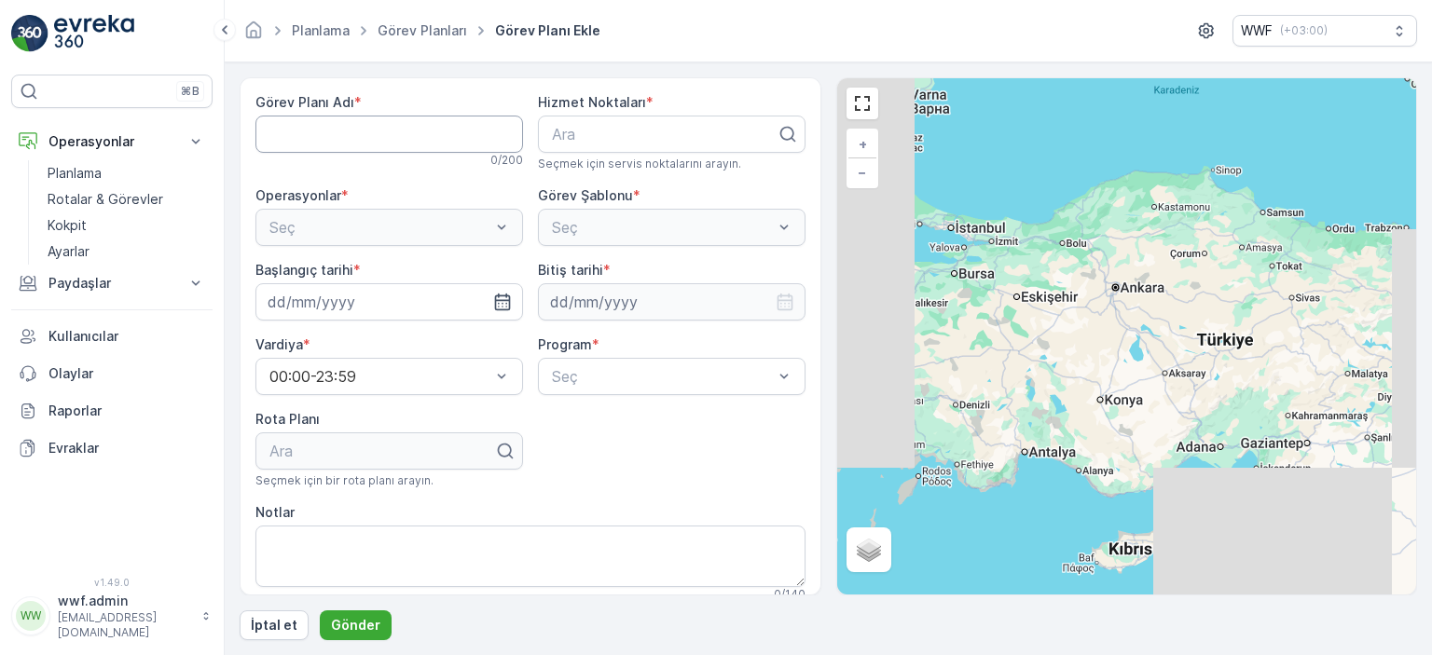
click at [400, 130] on Adı "Görev Planı Adı" at bounding box center [389, 134] width 268 height 37
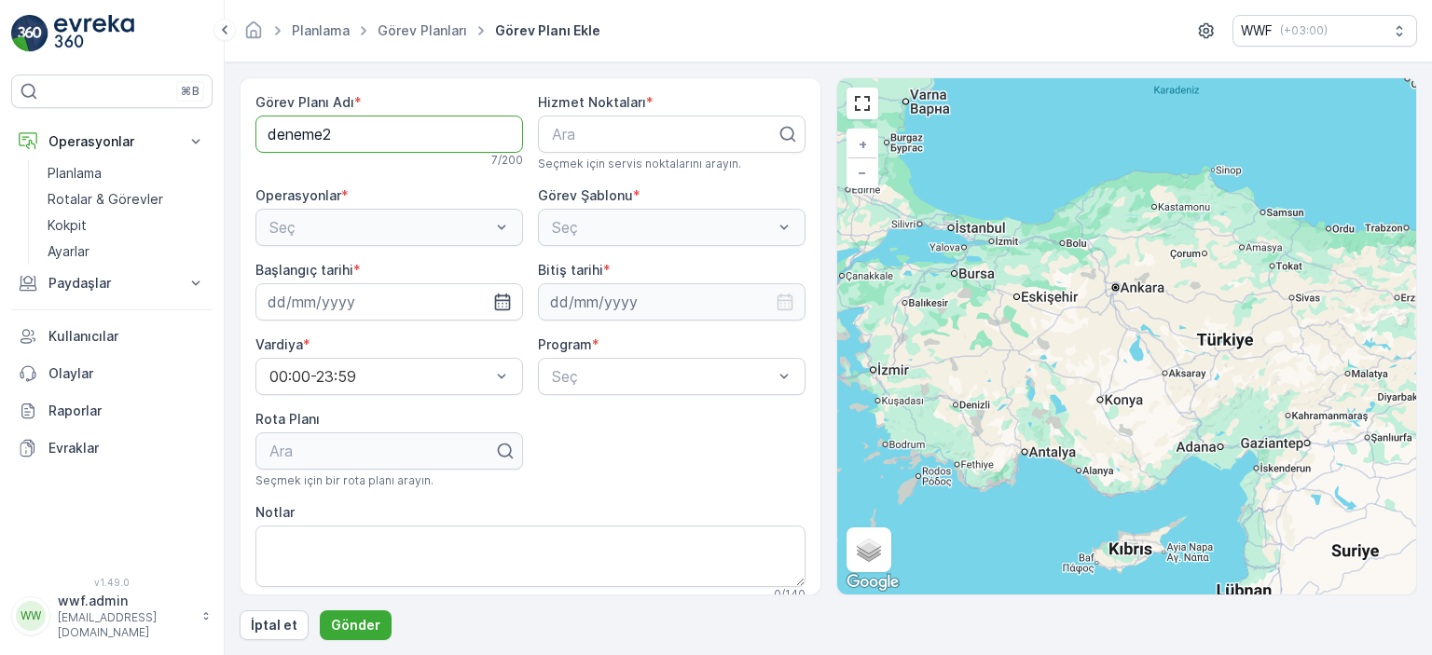
type Adı "deneme2"
click at [340, 224] on div "Seç" at bounding box center [389, 227] width 268 height 37
click at [405, 225] on div "Seç" at bounding box center [389, 227] width 268 height 37
click at [570, 138] on div at bounding box center [664, 134] width 228 height 17
click at [778, 137] on icon at bounding box center [787, 134] width 19 height 19
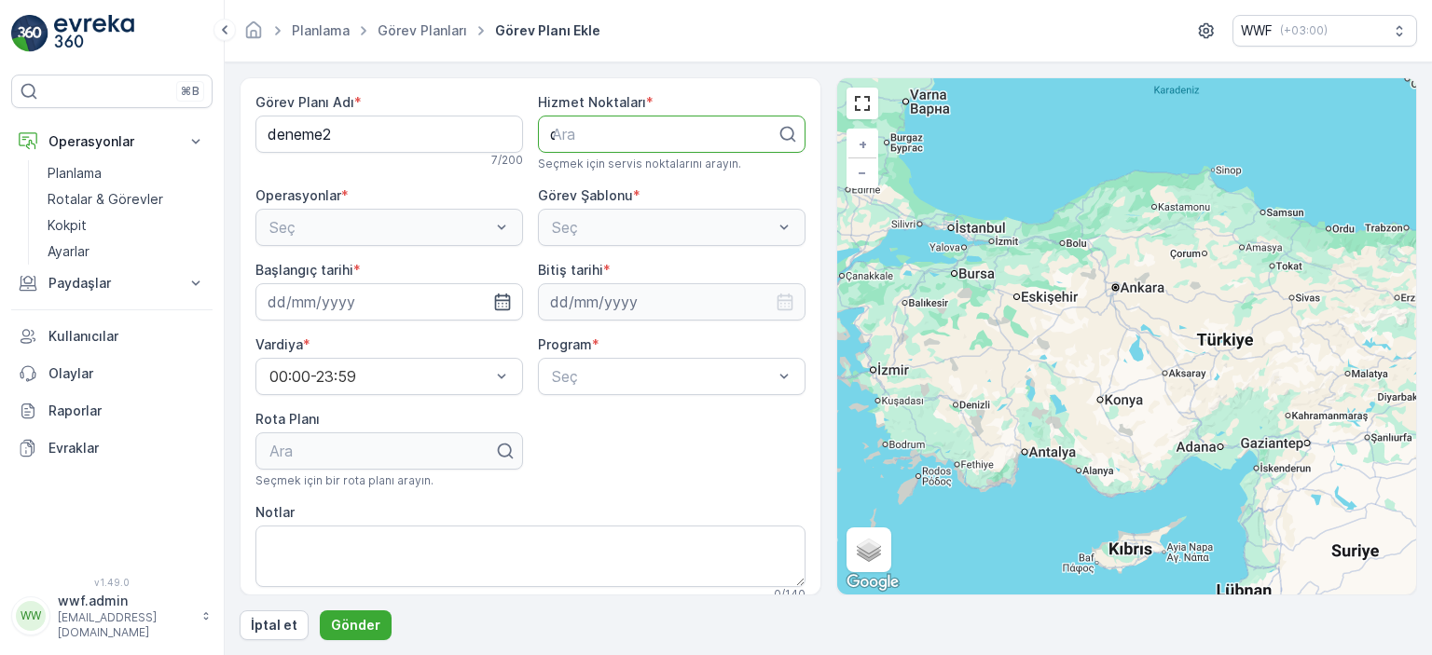
type input "de"
drag, startPoint x: 603, startPoint y: 136, endPoint x: 489, endPoint y: 141, distance: 113.8
click at [489, 141] on div "Görev Planı Adı * deneme2 7 / 200 Hizmet Noktaları * Ara Seçmek için servis nok…" at bounding box center [530, 347] width 550 height 509
click at [437, 214] on div "Seç" at bounding box center [389, 227] width 268 height 37
click at [426, 231] on div "Seç" at bounding box center [389, 227] width 268 height 37
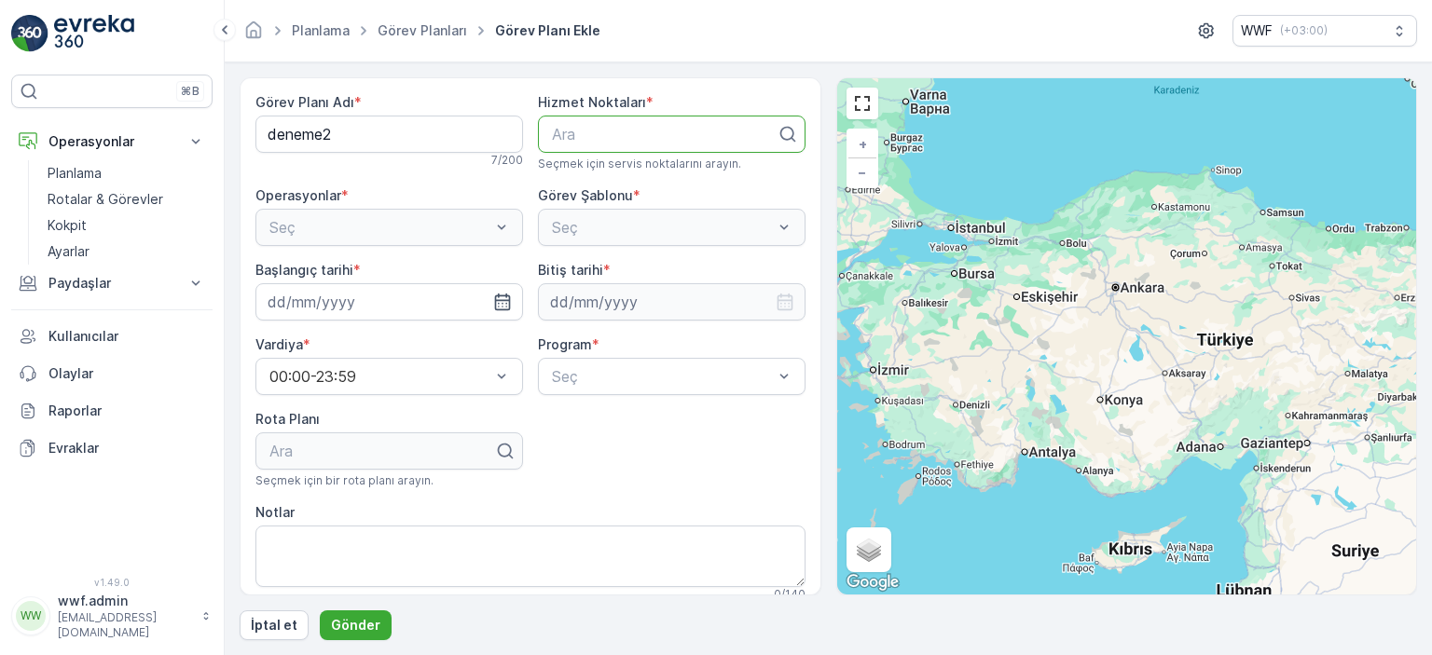
click at [585, 136] on div at bounding box center [664, 134] width 228 height 17
type input "ga"
click at [680, 133] on div at bounding box center [664, 134] width 228 height 17
click at [674, 133] on div at bounding box center [664, 134] width 228 height 17
type input "gaz"
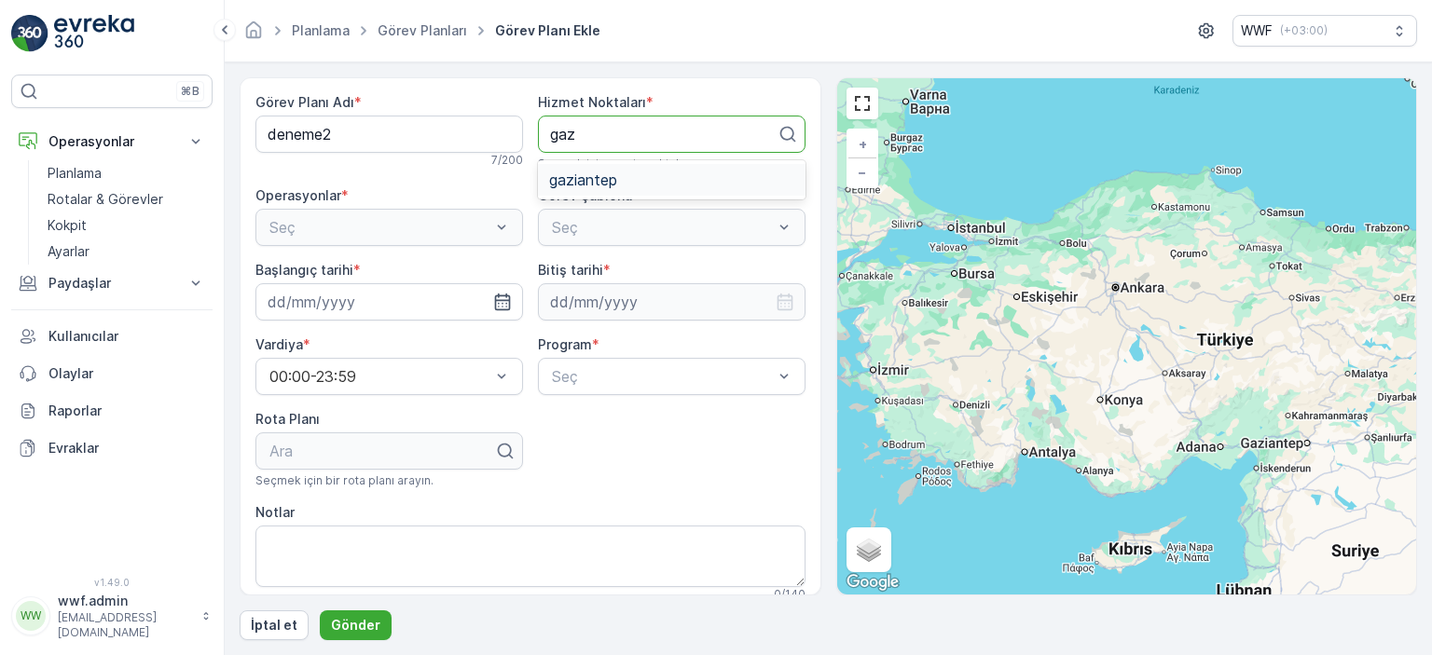
click at [617, 185] on div "gaziantep" at bounding box center [671, 180] width 245 height 17
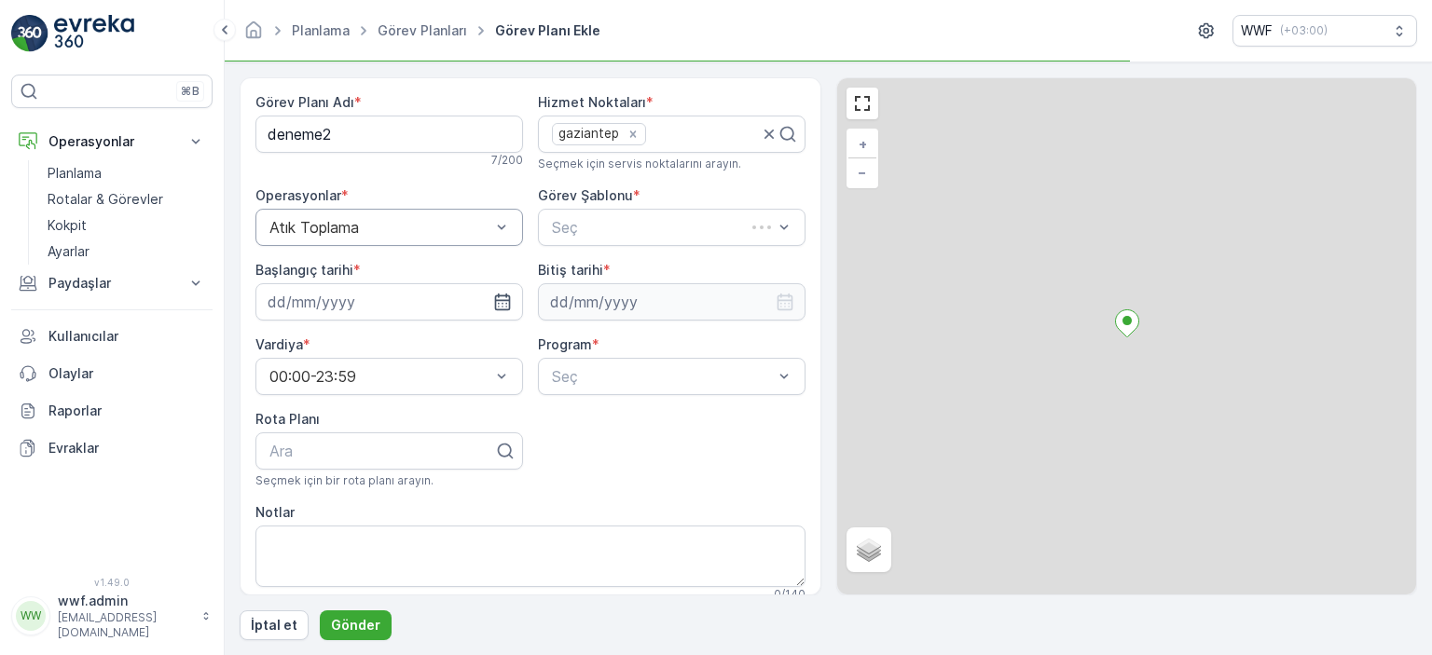
click at [440, 223] on div at bounding box center [380, 227] width 225 height 17
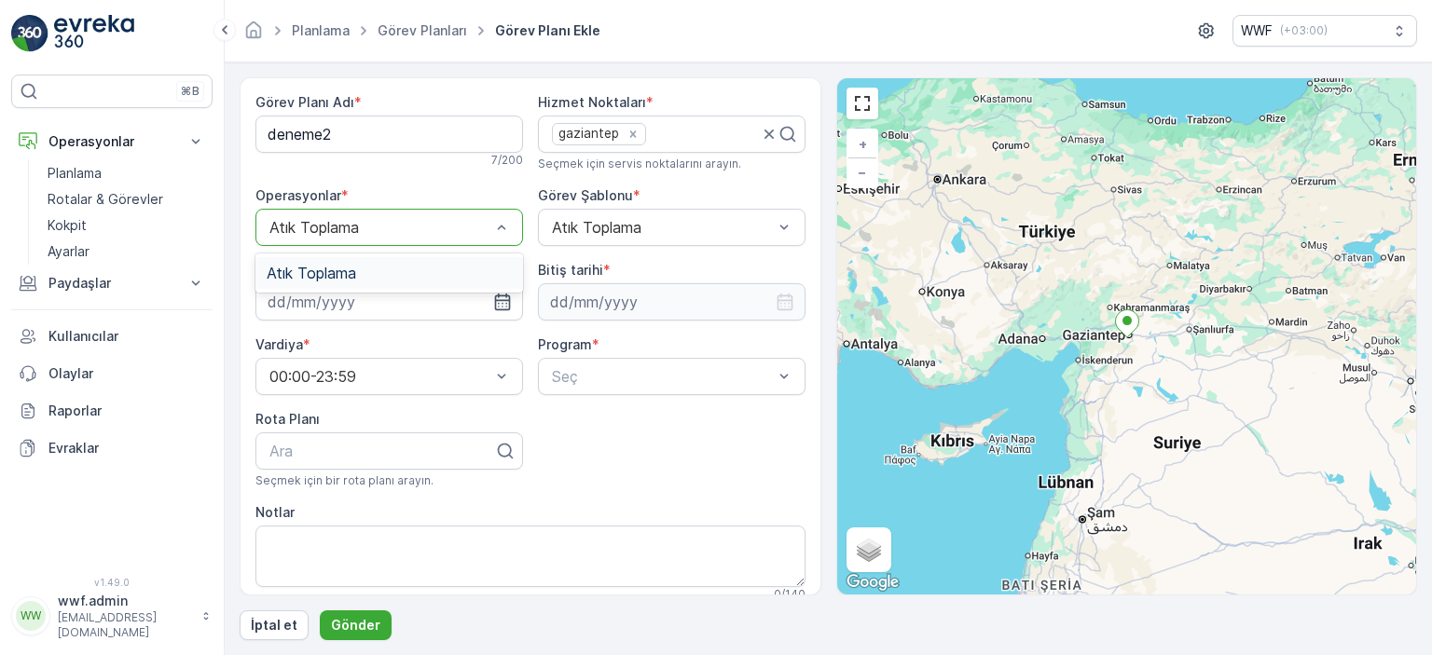
click at [643, 459] on div "Görev Planı Adı * deneme2 7 / 200 Hizmet Noktaları * gaziantep Seçmek için serv…" at bounding box center [530, 475] width 550 height 764
click at [414, 296] on input at bounding box center [389, 301] width 268 height 37
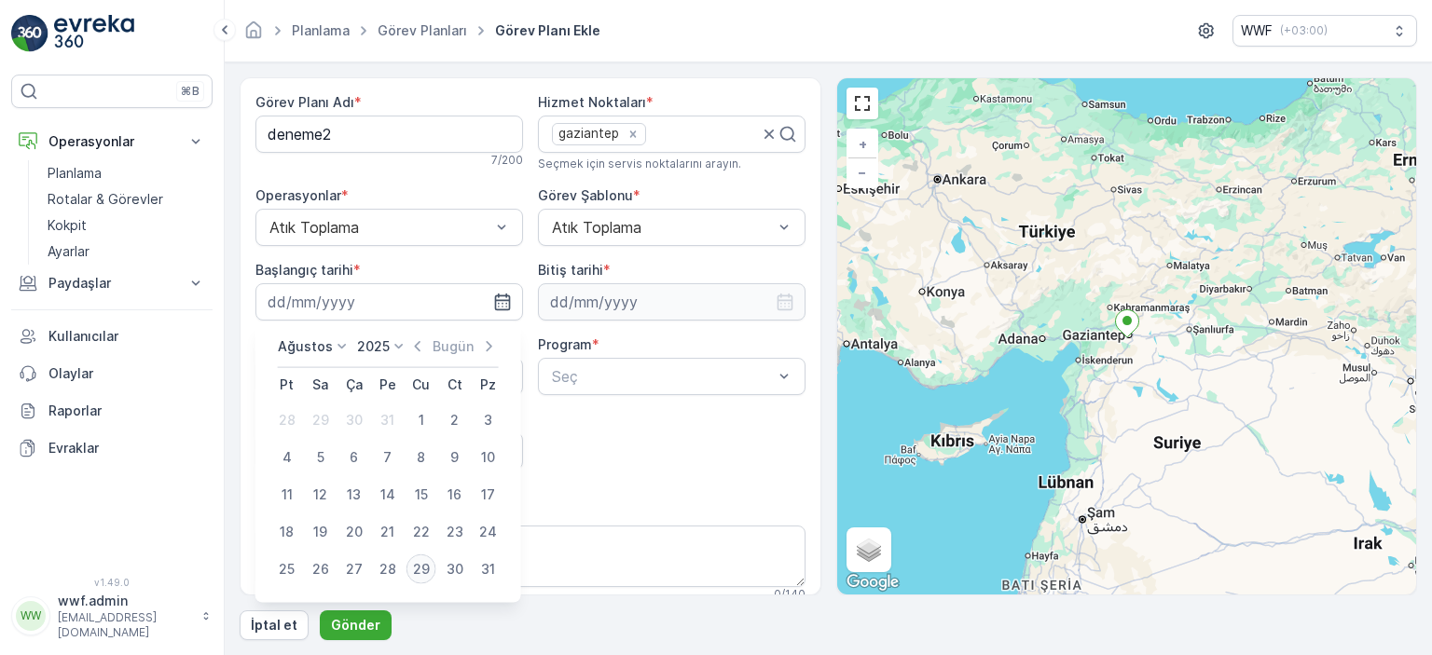
click at [426, 569] on div "29" at bounding box center [421, 570] width 30 height 30
type input "[DATE]"
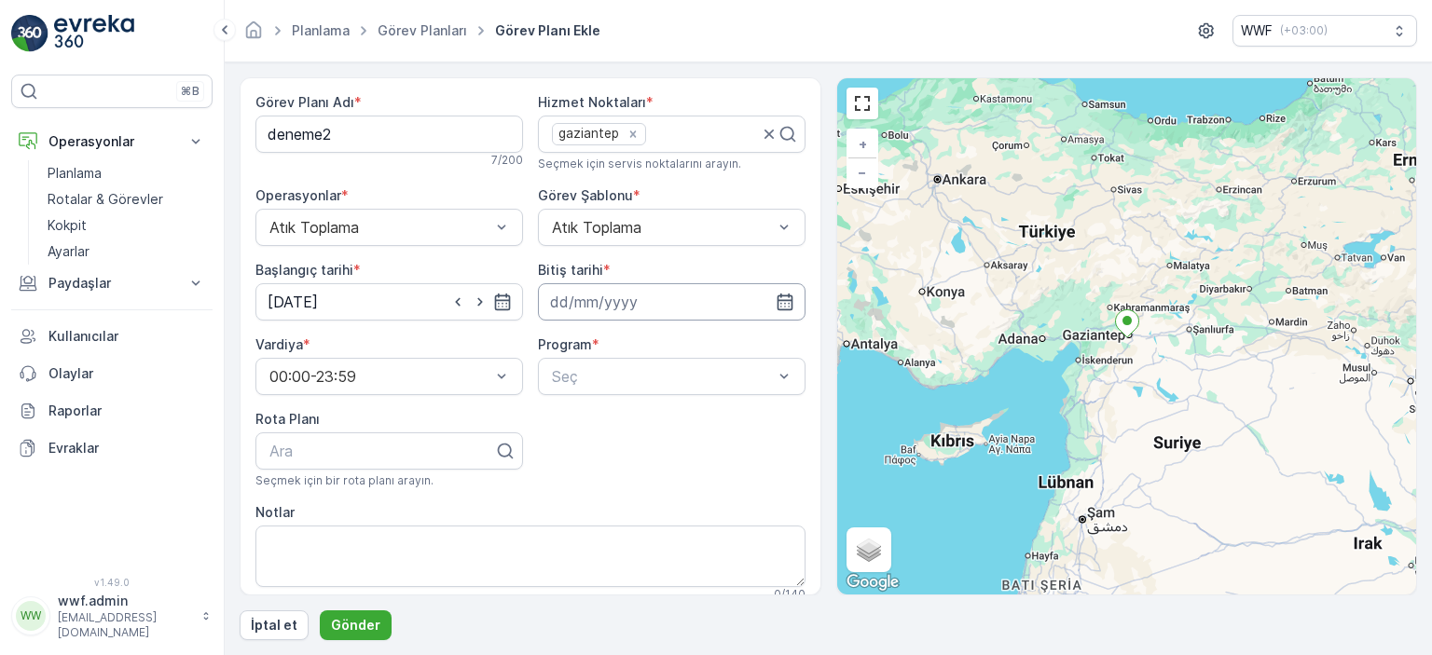
click at [609, 293] on input at bounding box center [672, 301] width 268 height 37
click at [699, 562] on div "29" at bounding box center [701, 570] width 30 height 30
type input "[DATE]"
click at [636, 381] on div at bounding box center [662, 376] width 225 height 17
click at [608, 451] on div "Haftalık" at bounding box center [671, 454] width 245 height 17
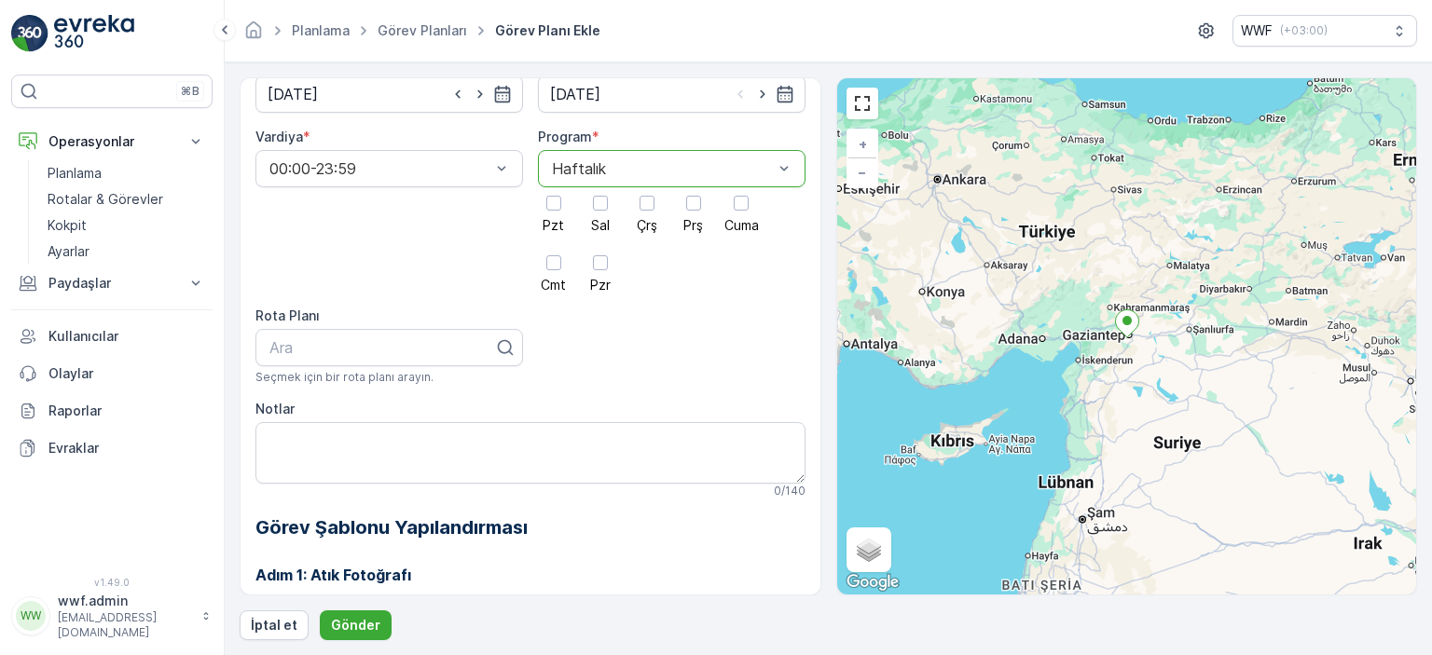
scroll to position [101, 0]
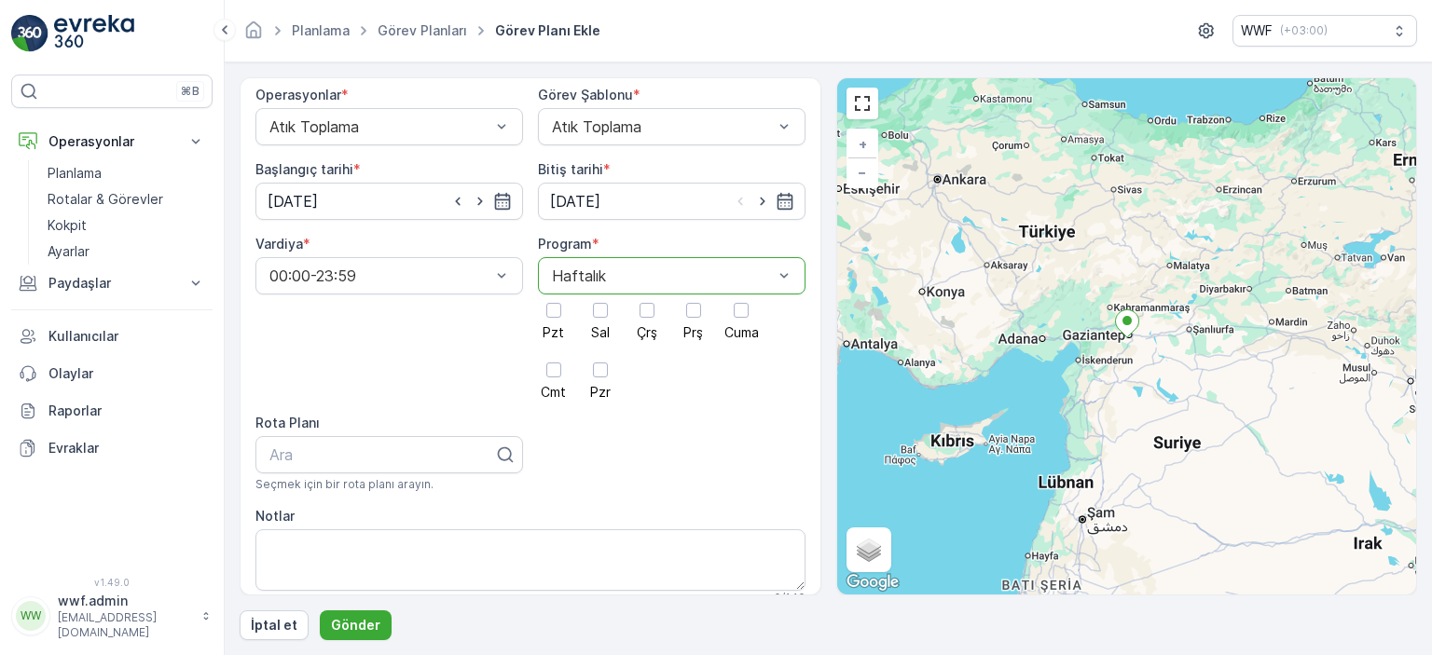
click at [593, 279] on div at bounding box center [662, 276] width 225 height 17
click at [578, 319] on span "Günlük" at bounding box center [571, 321] width 45 height 17
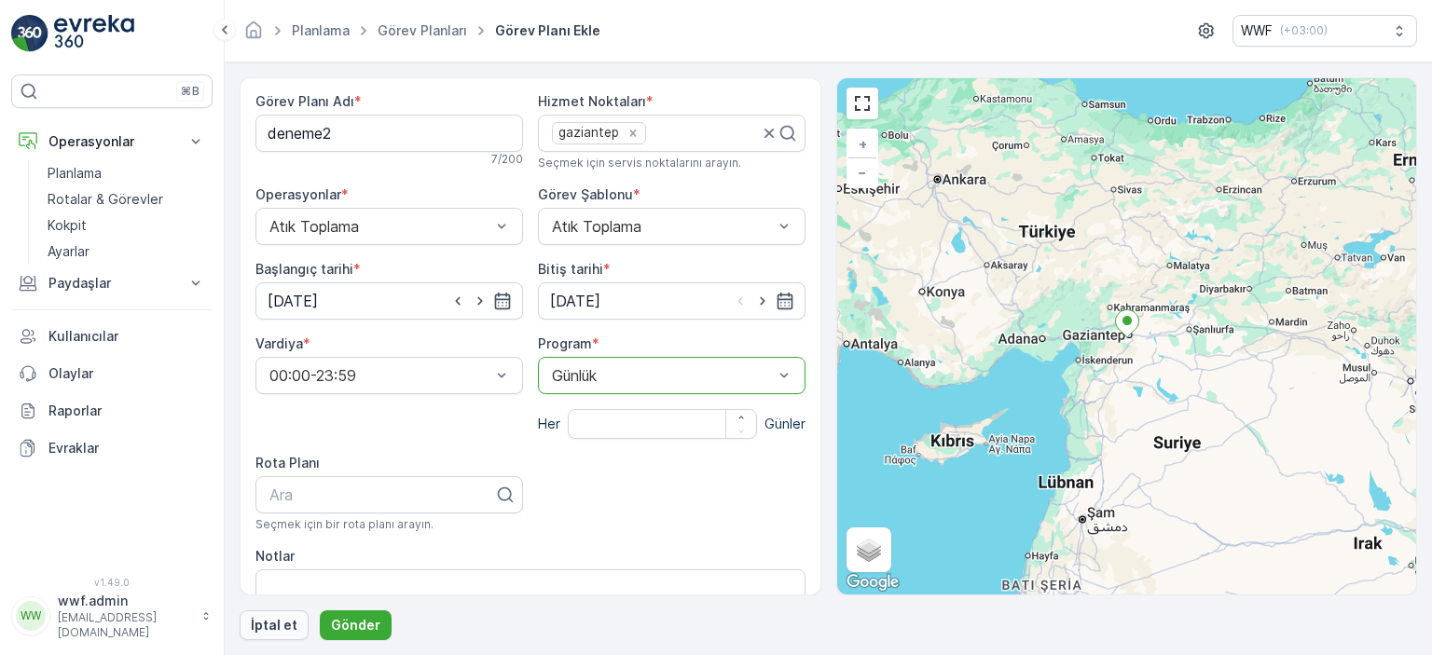
scroll to position [0, 0]
click at [280, 629] on p "İptal et" at bounding box center [274, 625] width 47 height 19
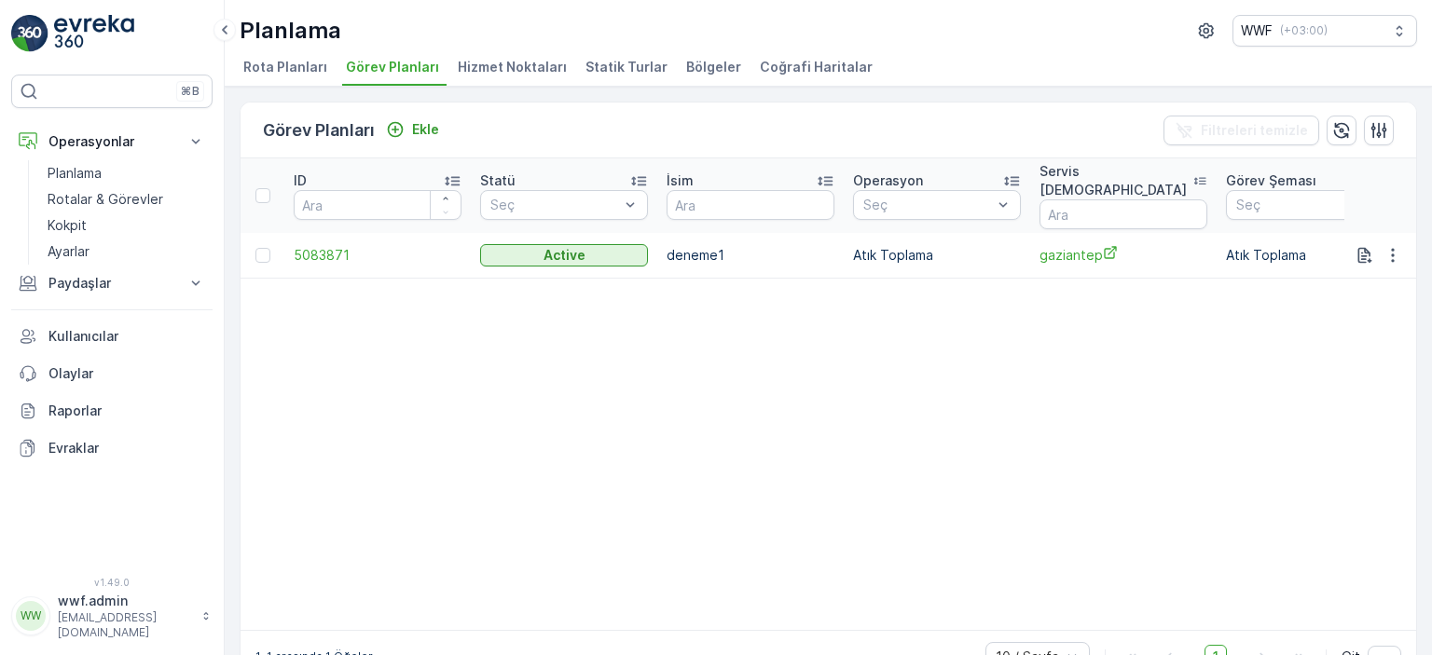
click at [566, 358] on table "ID Statü Seç İsim Operasyon Seç Servis Noktası Görev Şeması Seç Başlangıç Tarih…" at bounding box center [1424, 394] width 2368 height 472
click at [102, 167] on p "Planlama" at bounding box center [75, 173] width 54 height 19
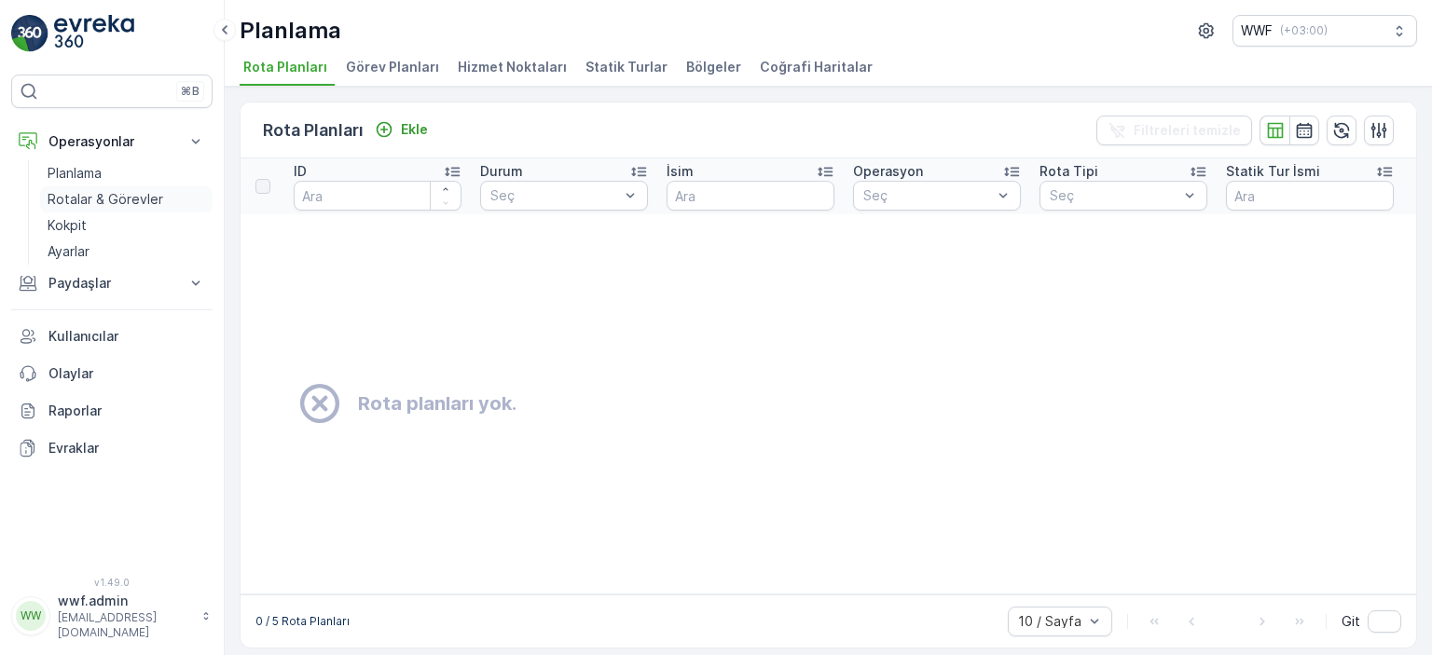
click at [107, 198] on p "Rotalar & Görevler" at bounding box center [106, 199] width 116 height 19
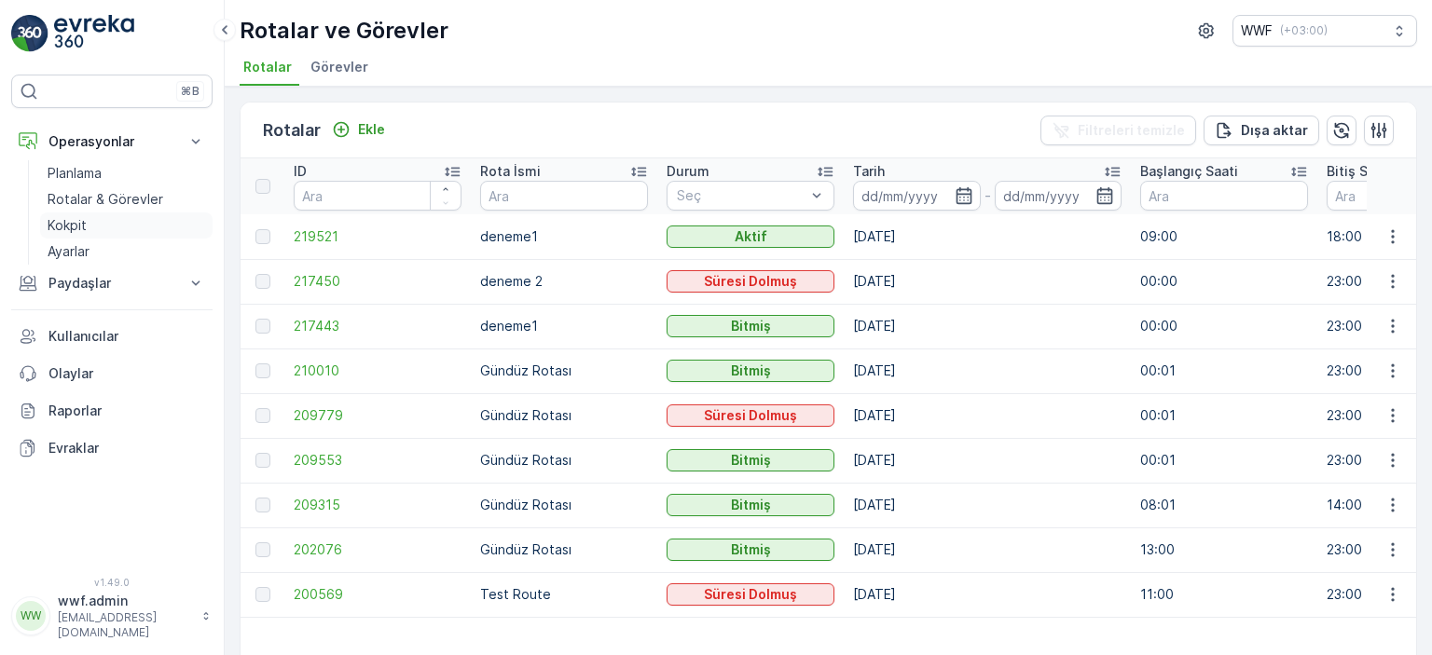
drag, startPoint x: 942, startPoint y: 238, endPoint x: 128, endPoint y: 225, distance: 814.7
click at [128, 225] on div "⌘B Operasyonlar Planlama Rotalar & Görevler Kokpit Ayarlar Paydaşlar Birimler K…" at bounding box center [716, 327] width 1432 height 655
click at [599, 232] on td "deneme1" at bounding box center [564, 236] width 186 height 45
click at [306, 234] on span "219521" at bounding box center [378, 236] width 168 height 19
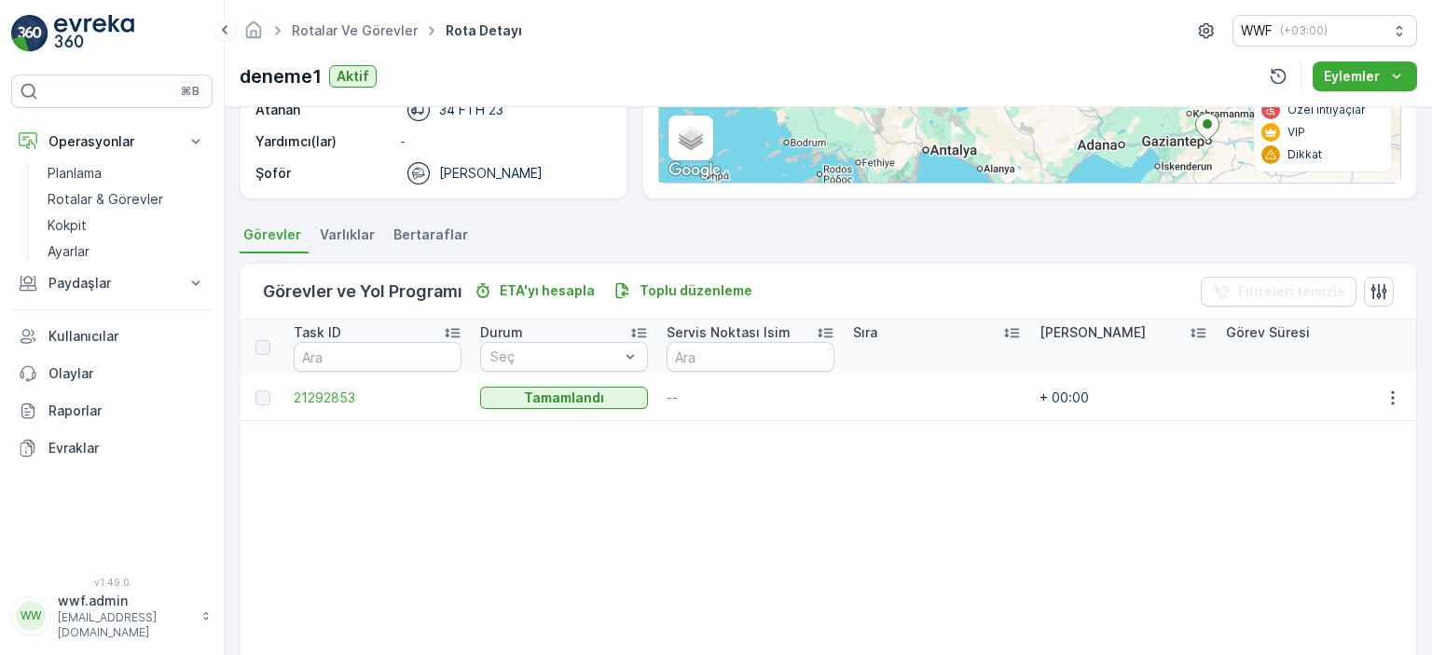
scroll to position [466, 0]
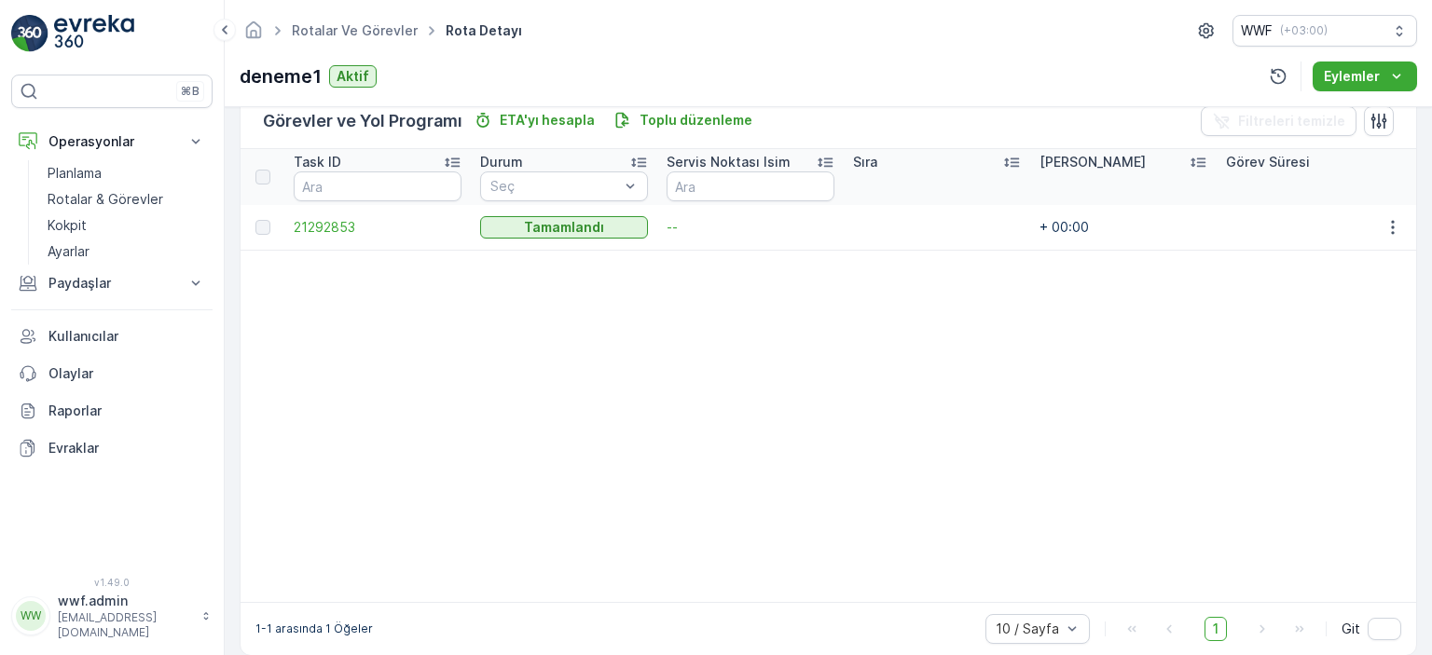
drag, startPoint x: 585, startPoint y: 600, endPoint x: 679, endPoint y: 599, distance: 93.2
click at [694, 599] on table "Task ID Durum Seç Servis Noktası [PERSON_NAME] Süre Görev Süresi Zaman Çerçeves…" at bounding box center [939, 375] width 1399 height 453
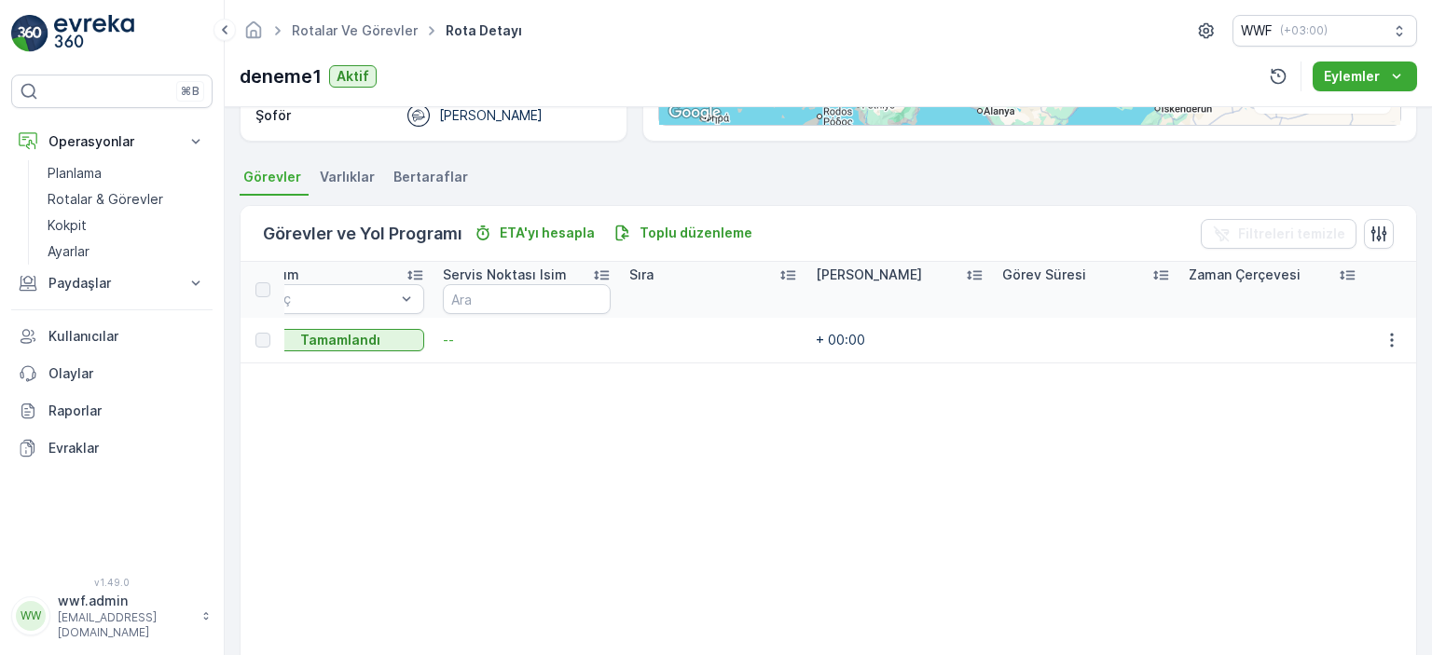
scroll to position [280, 0]
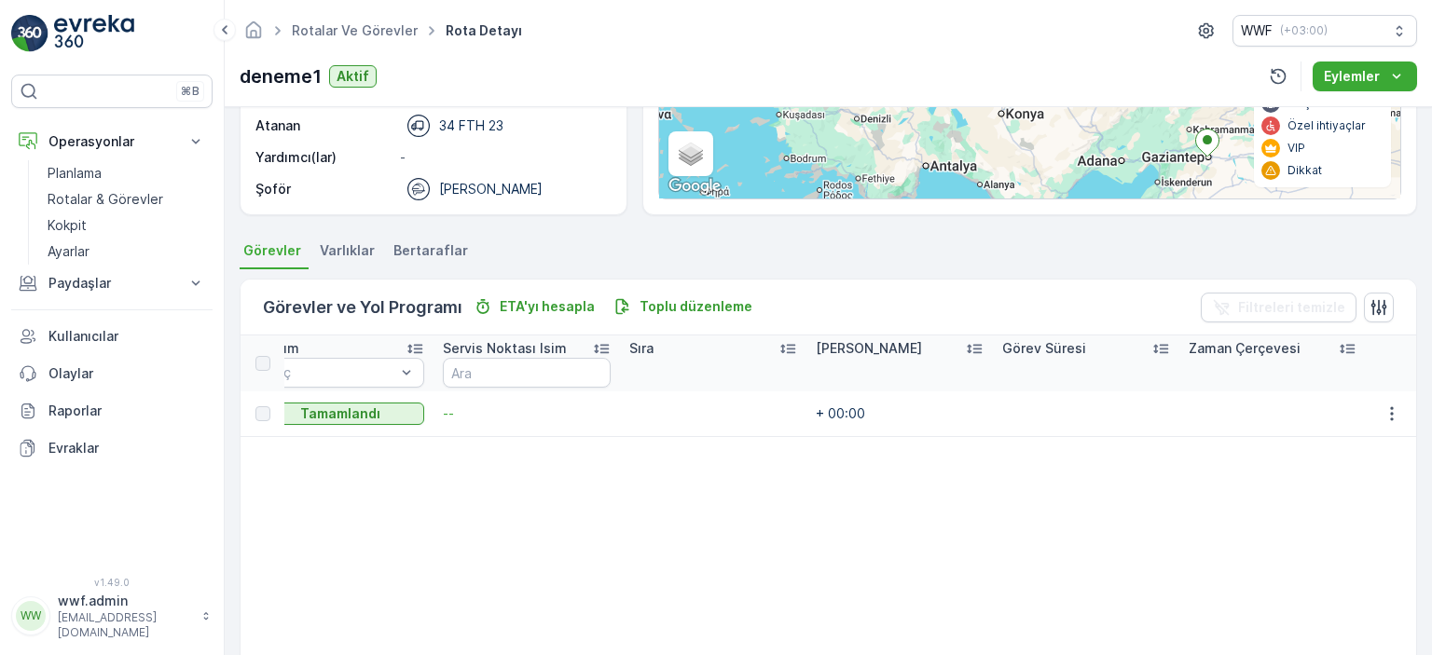
click at [354, 246] on span "Varlıklar" at bounding box center [347, 250] width 55 height 19
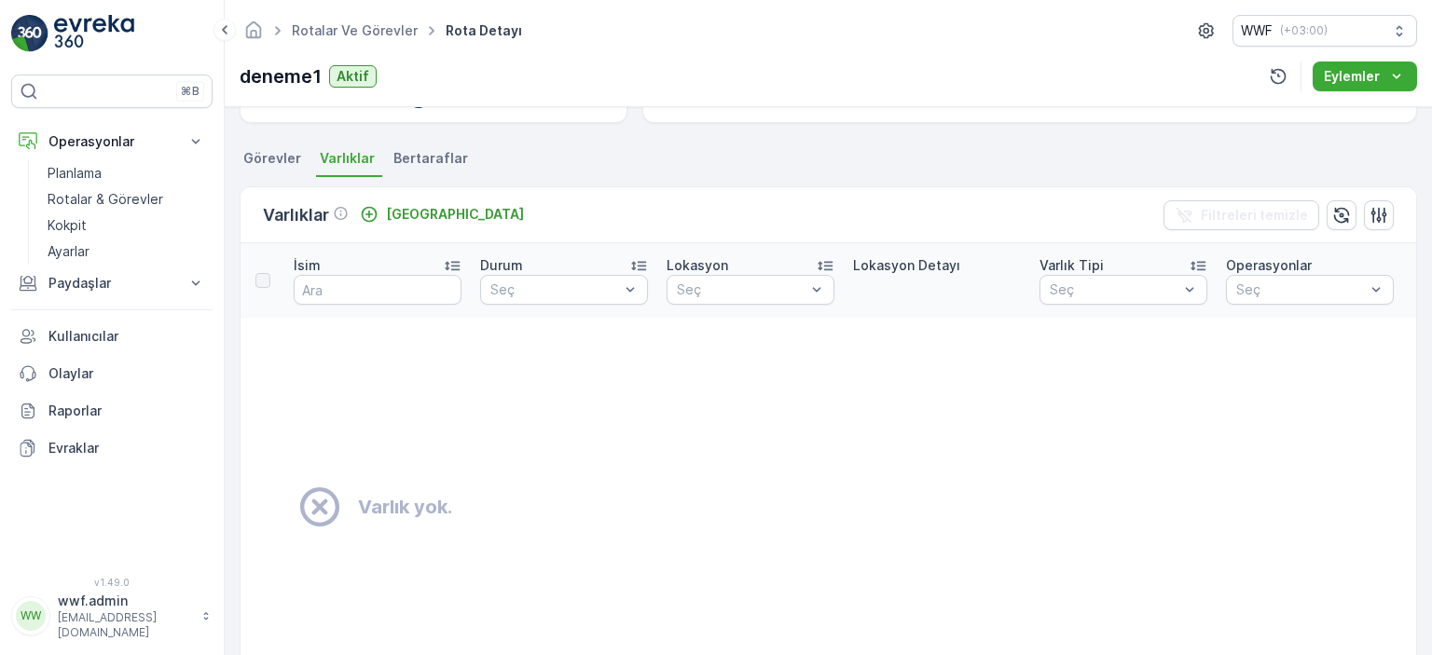
scroll to position [373, 0]
click at [431, 142] on div "Ayrıntılar Operasyon Atık Toplama Başlangıç Zamanı 09:00 Bitiş Zamanı 18:00 Baş…" at bounding box center [828, 381] width 1207 height 548
click at [429, 156] on span "Bertaraflar" at bounding box center [430, 157] width 75 height 19
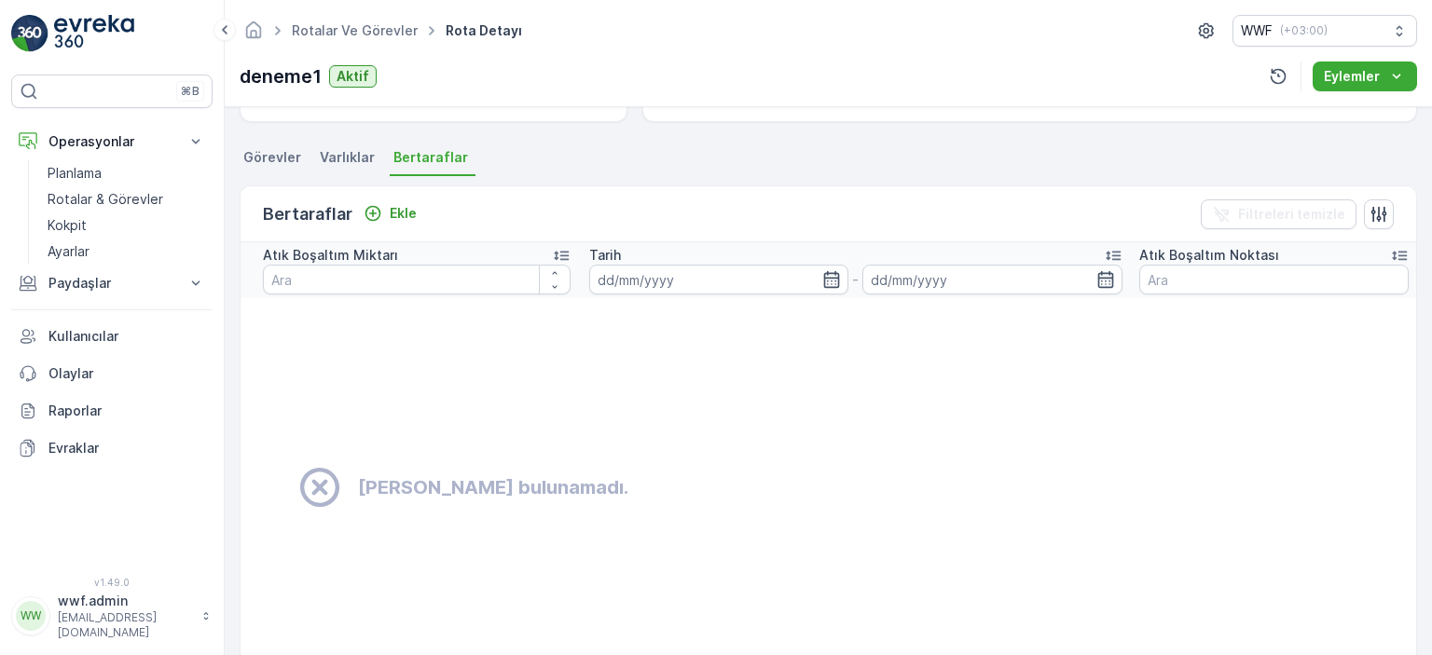
click at [281, 160] on span "Görevler" at bounding box center [272, 157] width 58 height 19
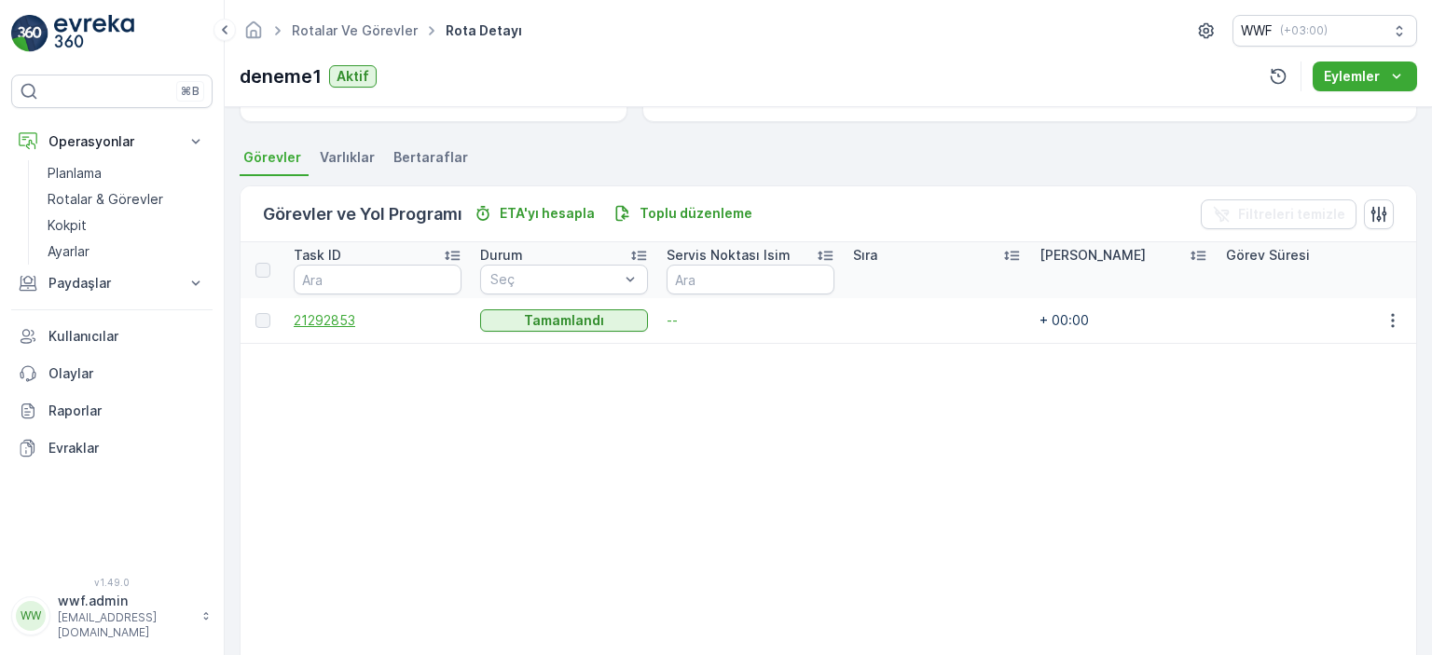
click at [341, 316] on span "21292853" at bounding box center [378, 320] width 168 height 19
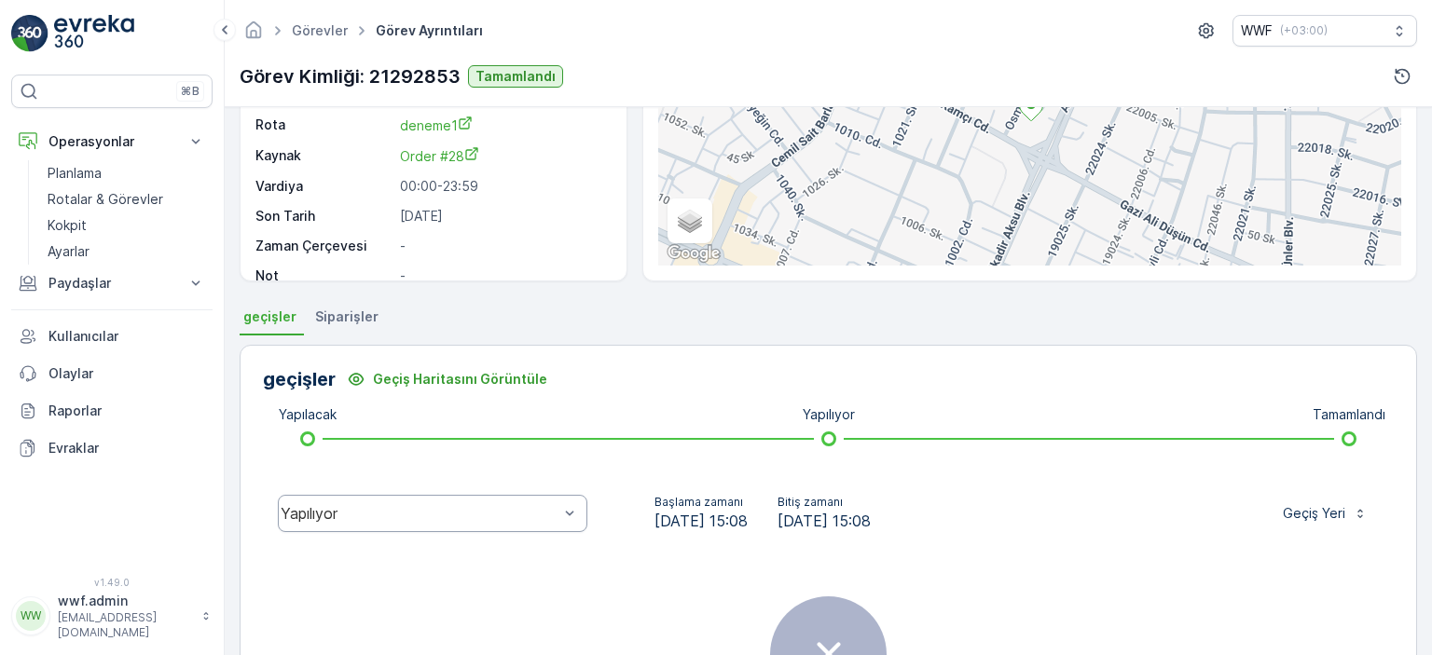
scroll to position [373, 0]
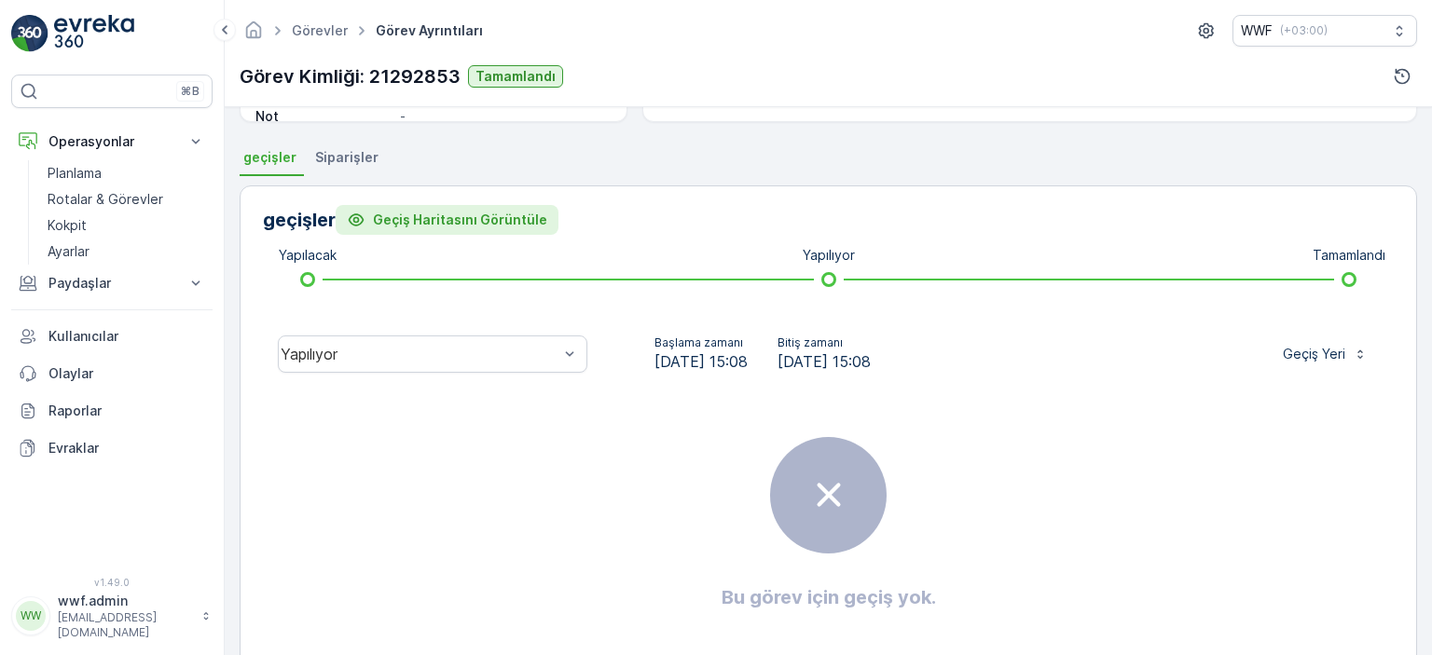
click at [463, 215] on p "Geçiş Haritasını Görüntüle" at bounding box center [460, 220] width 174 height 19
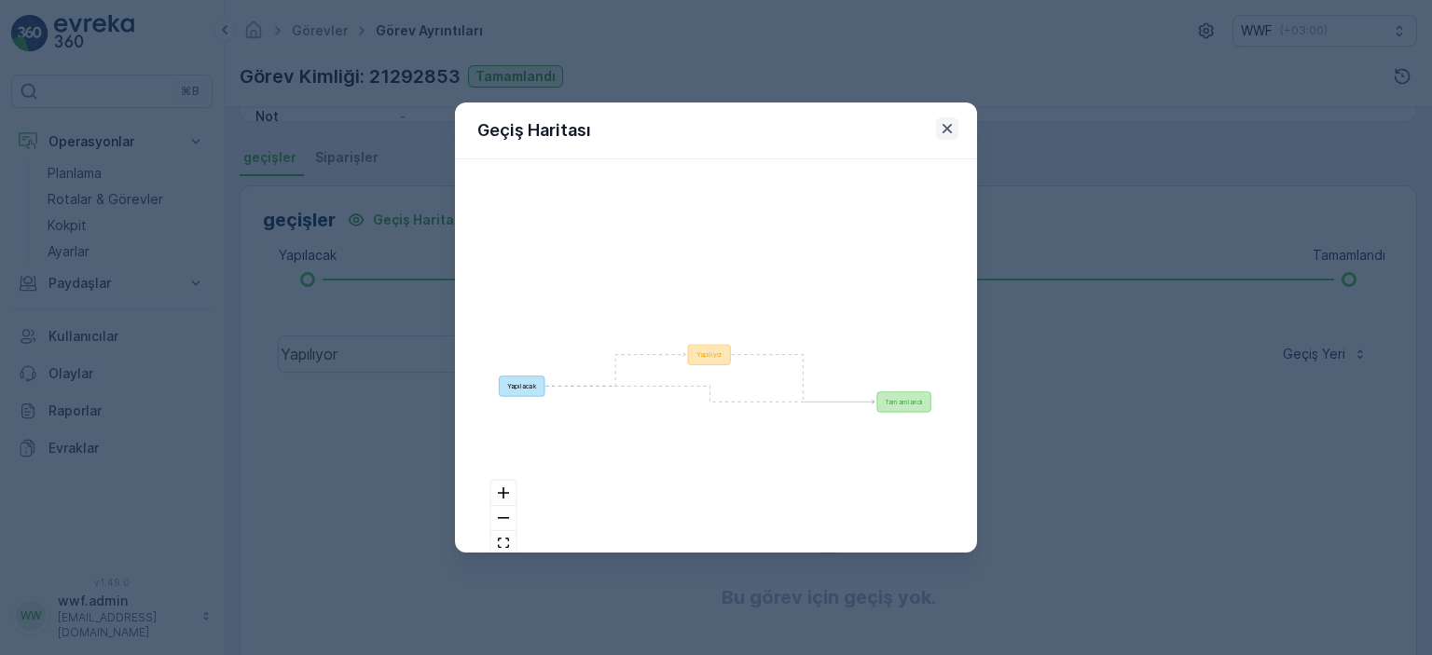
click at [945, 133] on icon "button" at bounding box center [947, 128] width 19 height 19
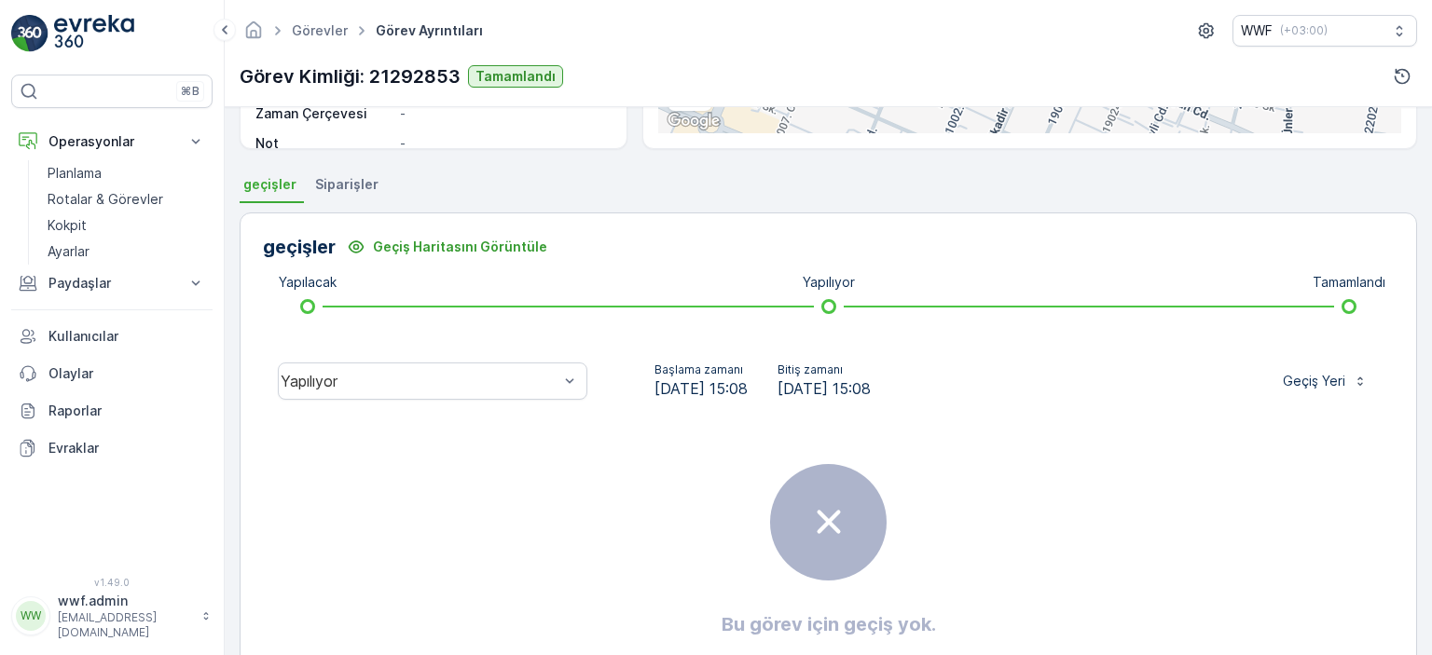
scroll to position [237, 0]
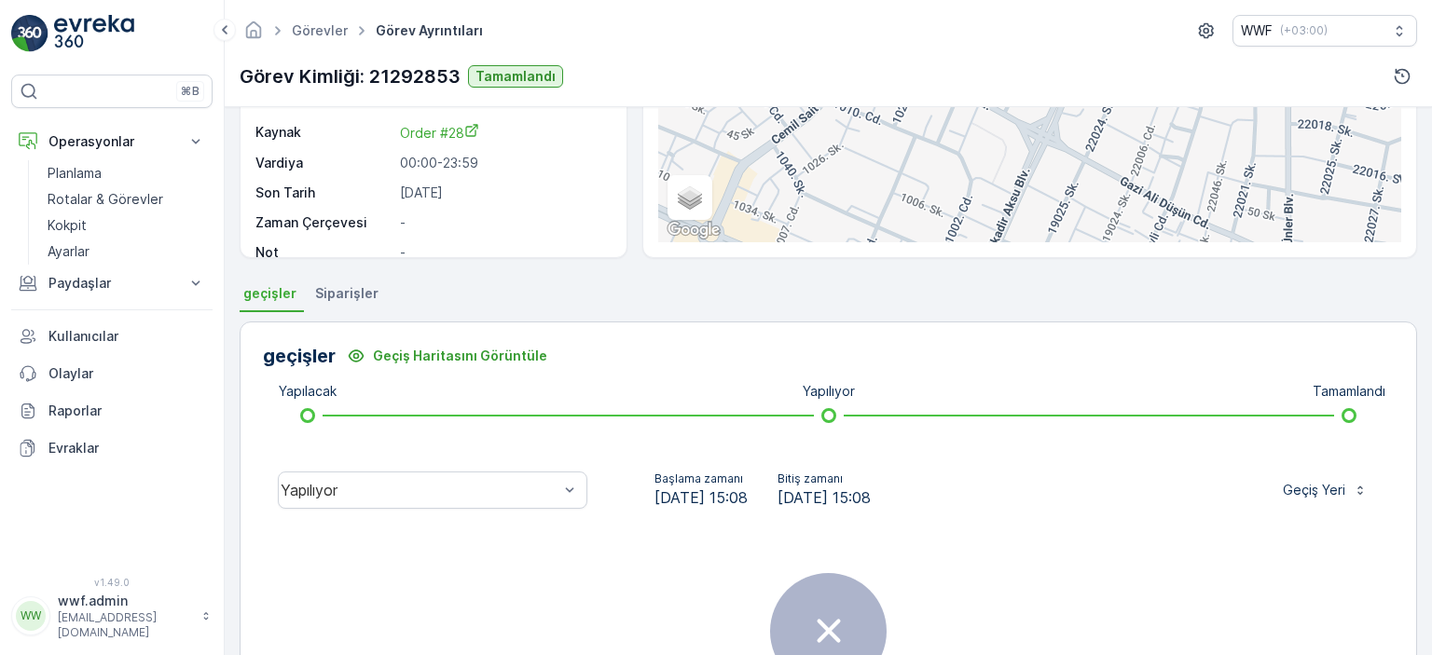
click at [343, 292] on span "Siparişler" at bounding box center [346, 293] width 63 height 19
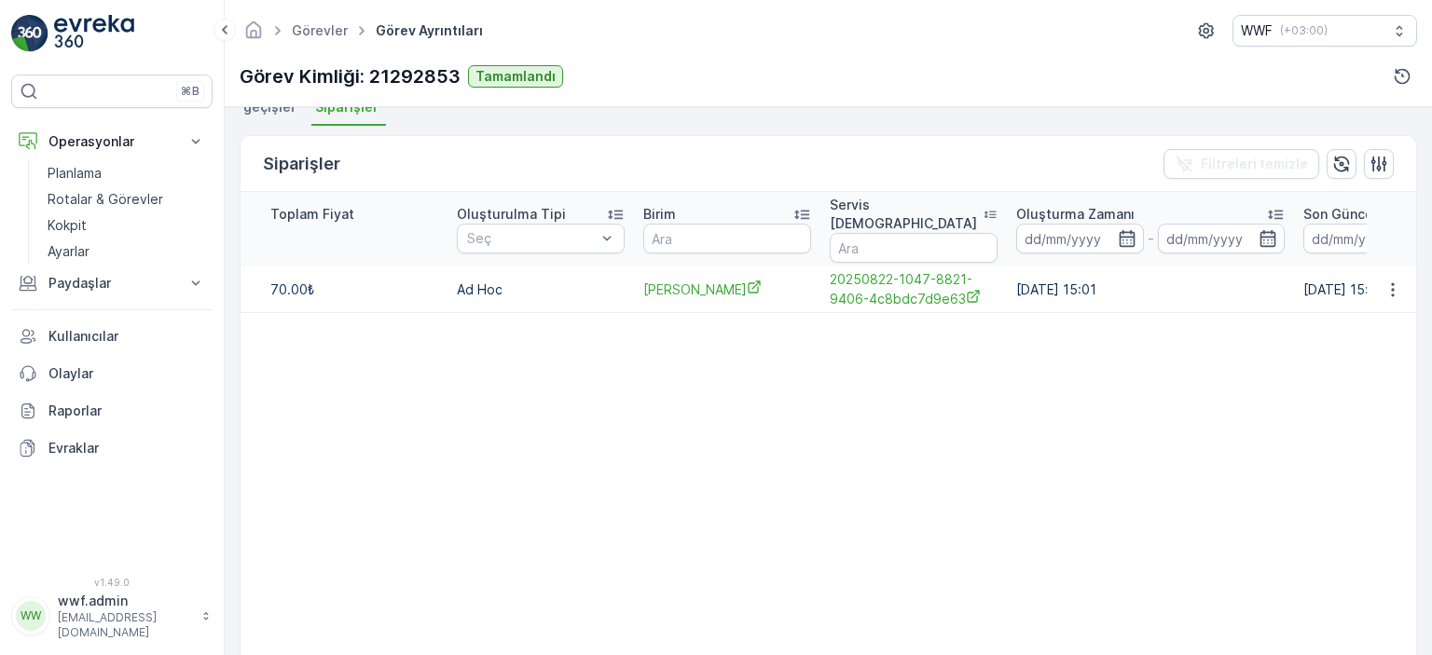
scroll to position [0, 1418]
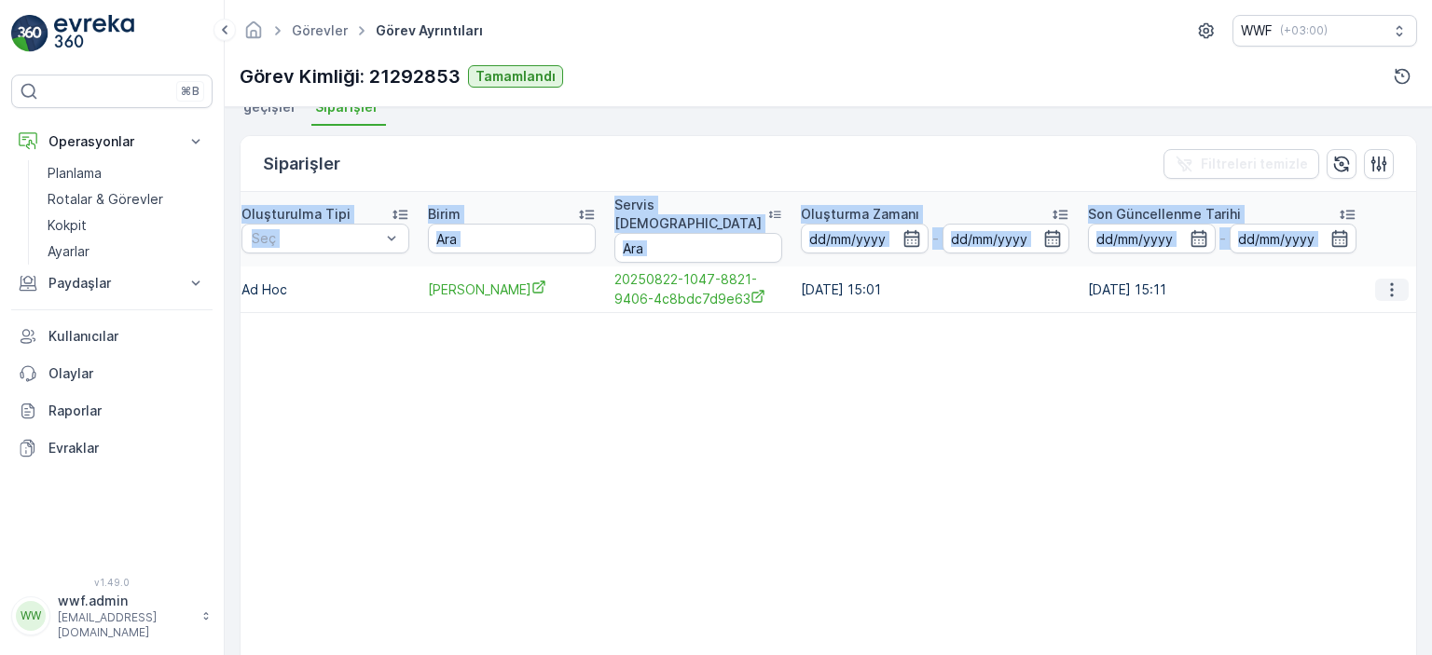
drag, startPoint x: 783, startPoint y: 275, endPoint x: 1376, endPoint y: 268, distance: 592.8
click at [1426, 262] on div "Ayrıntılar Görev ID 21292853 Servis Noktası - Operasyon Atık Toplama Görev Şema…" at bounding box center [828, 381] width 1207 height 548
drag, startPoint x: 986, startPoint y: 398, endPoint x: 972, endPoint y: 396, distance: 14.1
click at [985, 398] on table "İsim Durum Seç Tip Seç Gerçekleştirilme Tarihi - Sipariş Öğeleri Planlanan Fiya…" at bounding box center [121, 428] width 2589 height 473
click at [737, 374] on table "İsim Durum Seç Tip Seç Gerçekleştirilme Tarihi - Sipariş Öğeleri Planlanan Fiya…" at bounding box center [121, 428] width 2589 height 473
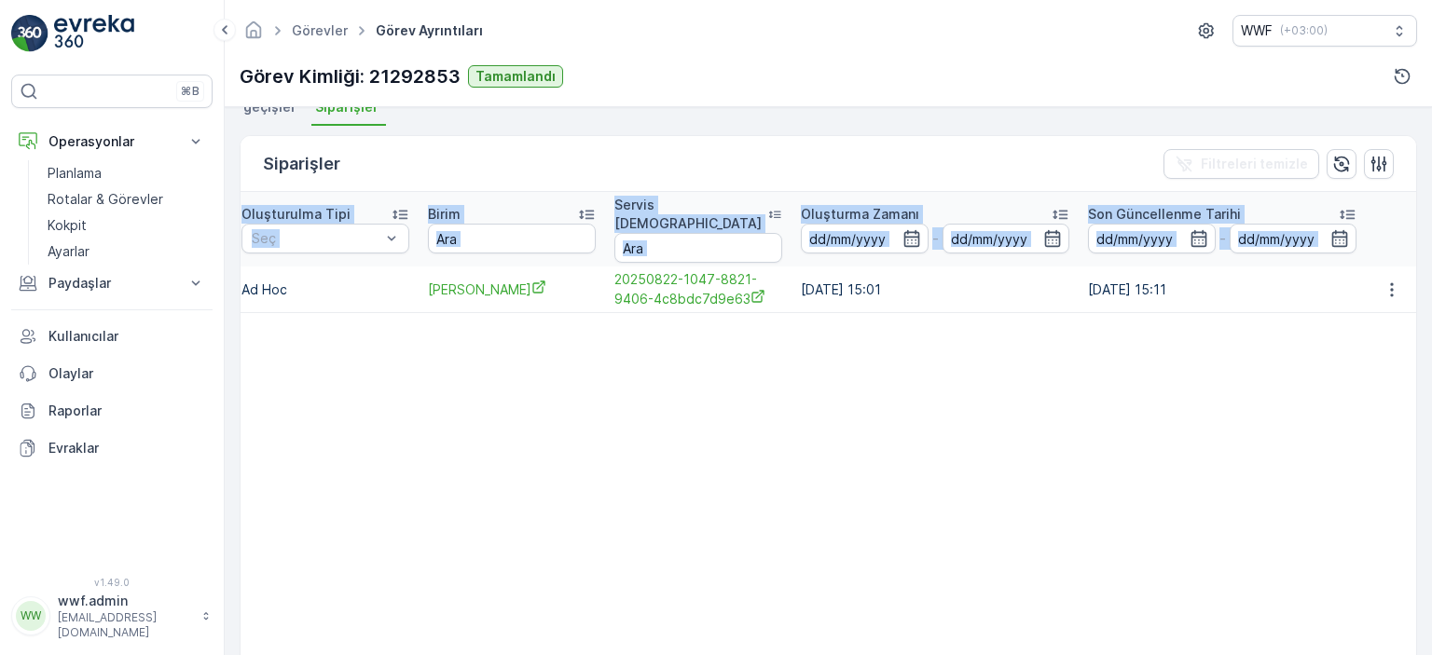
click at [764, 499] on table "İsim Durum Seç Tip Seç Gerçekleştirilme Tarihi - Sipariş Öğeleri Planlanan Fiya…" at bounding box center [121, 428] width 2589 height 473
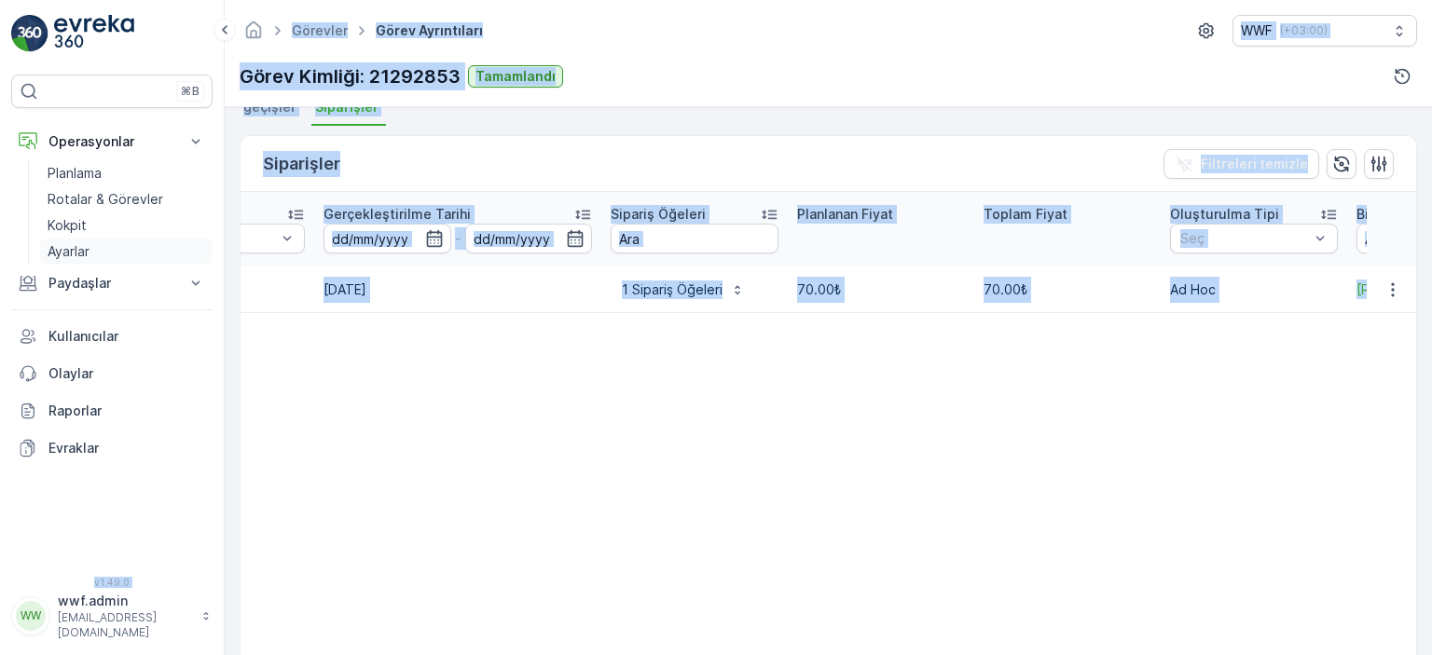
scroll to position [0, 0]
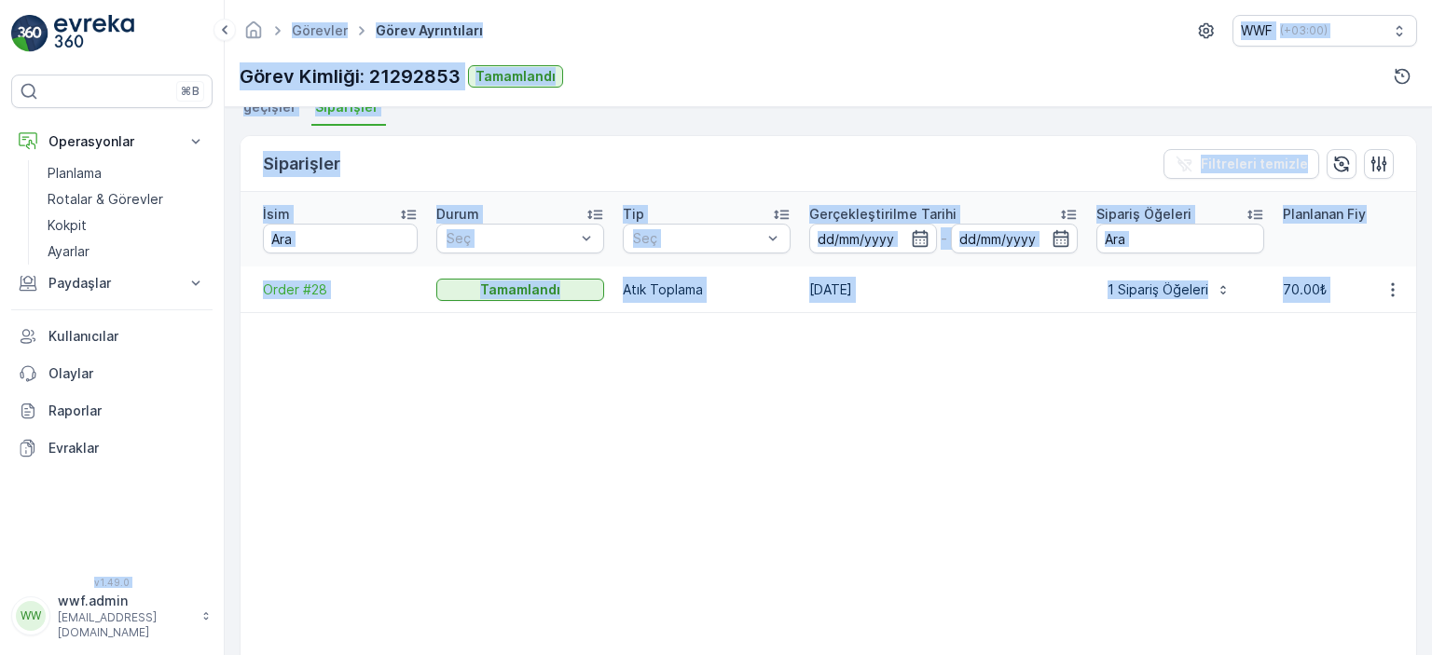
drag, startPoint x: 876, startPoint y: 271, endPoint x: 432, endPoint y: 337, distance: 448.6
click at [142, 253] on div "⌘B Operasyonlar Planlama Rotalar & Görevler Kokpit Ayarlar Paydaşlar Birimler K…" at bounding box center [716, 327] width 1432 height 655
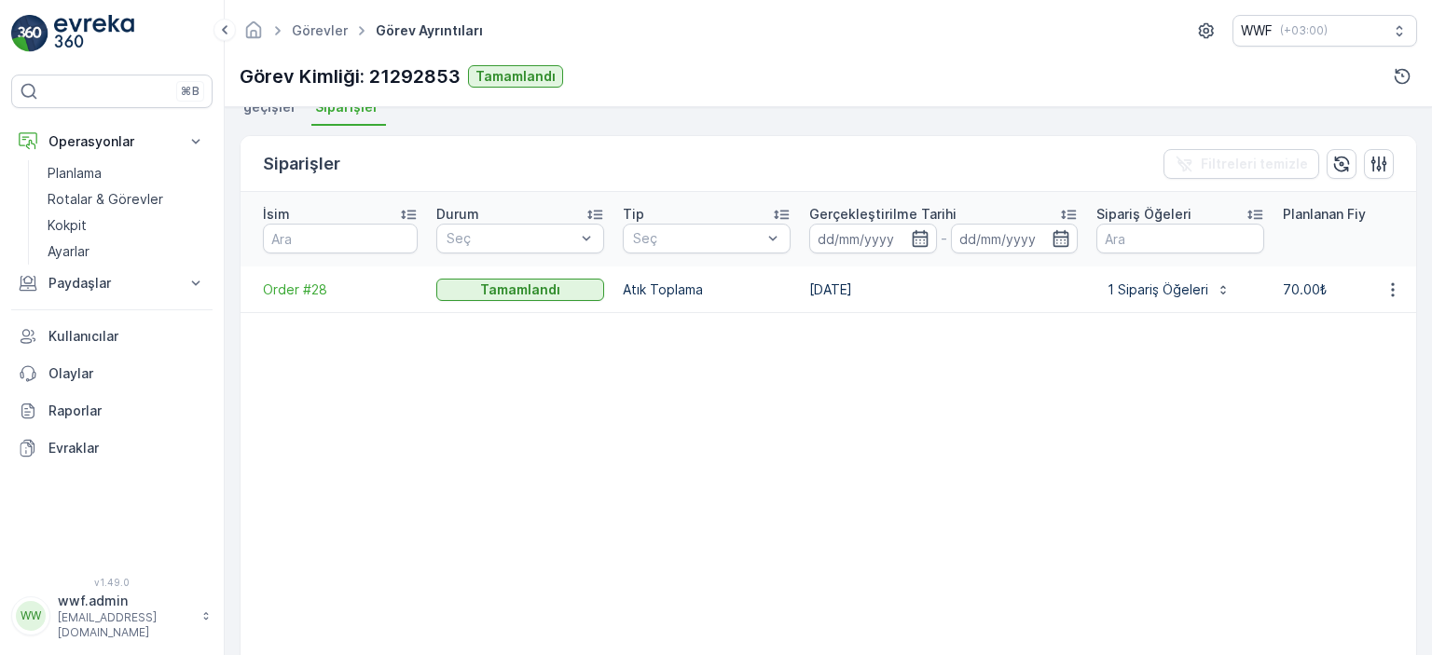
click at [548, 280] on div "Tamamlandı" at bounding box center [520, 290] width 168 height 26
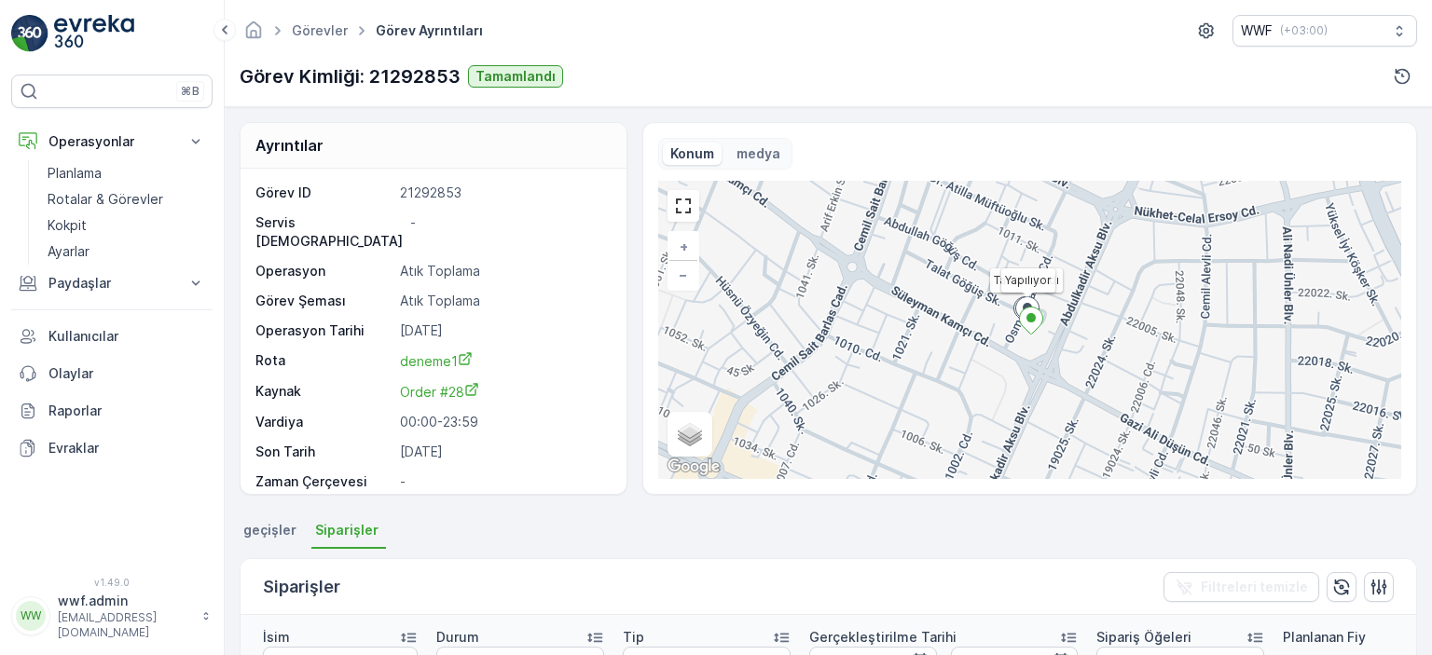
click at [753, 157] on p "medya" at bounding box center [758, 153] width 44 height 19
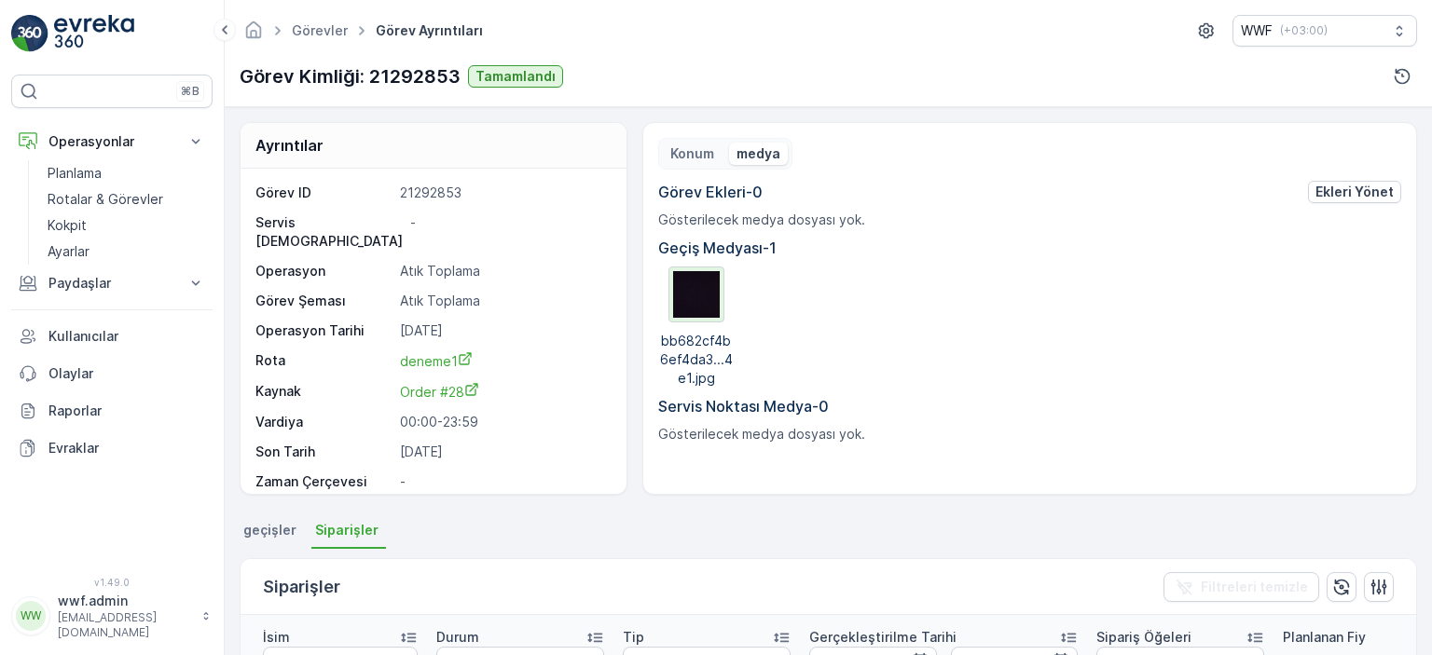
click at [682, 299] on img at bounding box center [696, 294] width 47 height 47
